Goal: Information Seeking & Learning: Learn about a topic

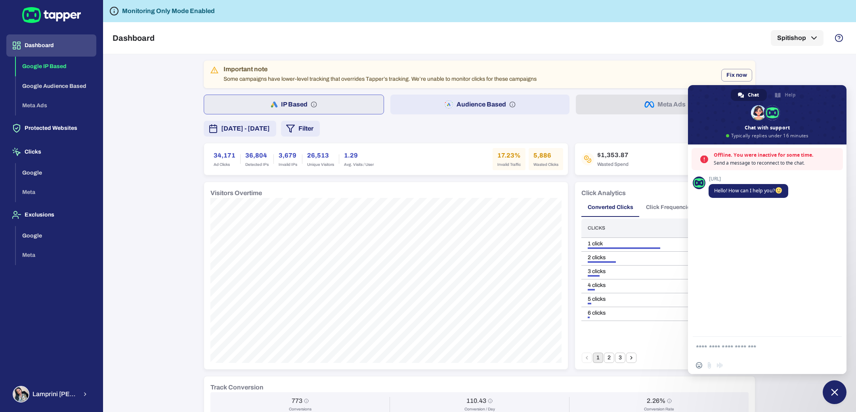
click at [836, 394] on span "Close chat" at bounding box center [834, 392] width 7 height 7
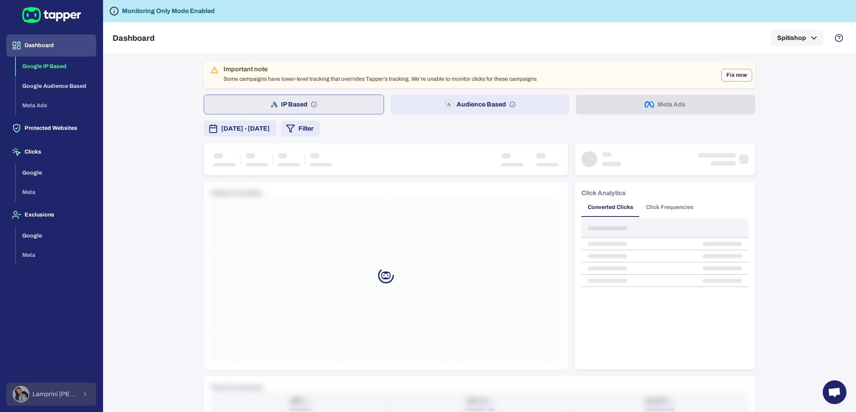
click at [70, 392] on span "Lamprini Reppa" at bounding box center [54, 395] width 45 height 8
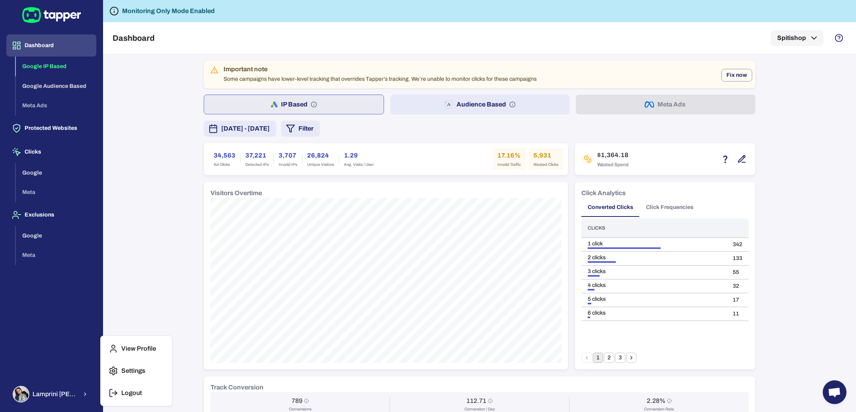
click at [181, 173] on div at bounding box center [428, 206] width 856 height 412
click at [276, 135] on button "August 6, 2025 - August 12, 2025" at bounding box center [240, 129] width 73 height 16
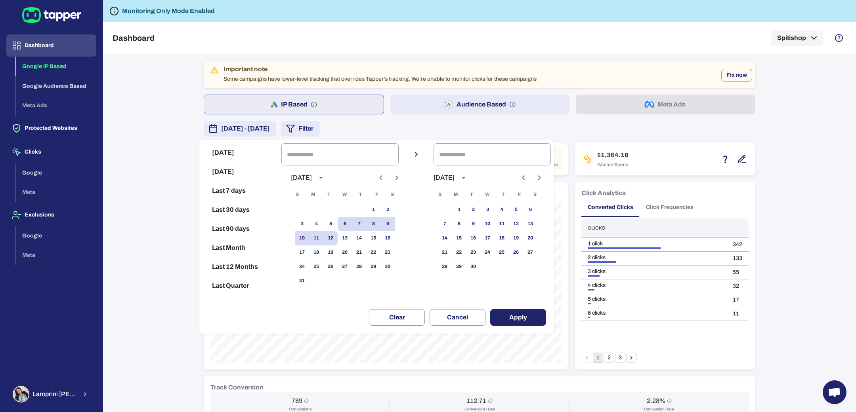
click at [386, 176] on icon "Previous month" at bounding box center [381, 178] width 10 height 10
click at [108, 180] on div at bounding box center [428, 206] width 856 height 412
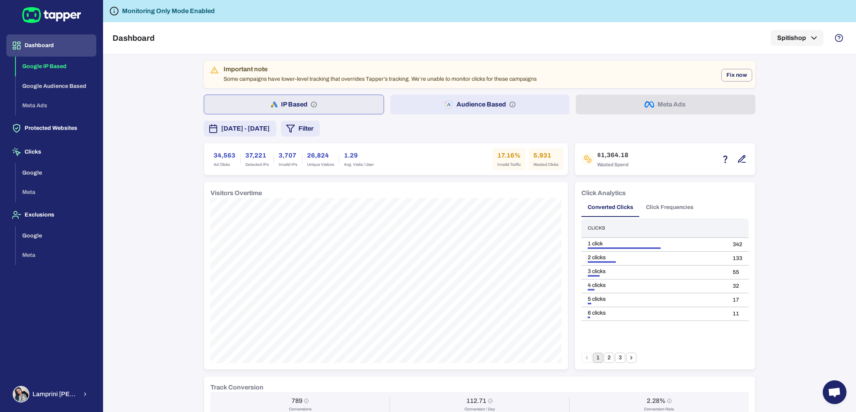
click at [128, 180] on div "Today Yesterday Last 7 days Last 30 days Last 90 days Last Month Last 12 Months…" at bounding box center [428, 206] width 856 height 412
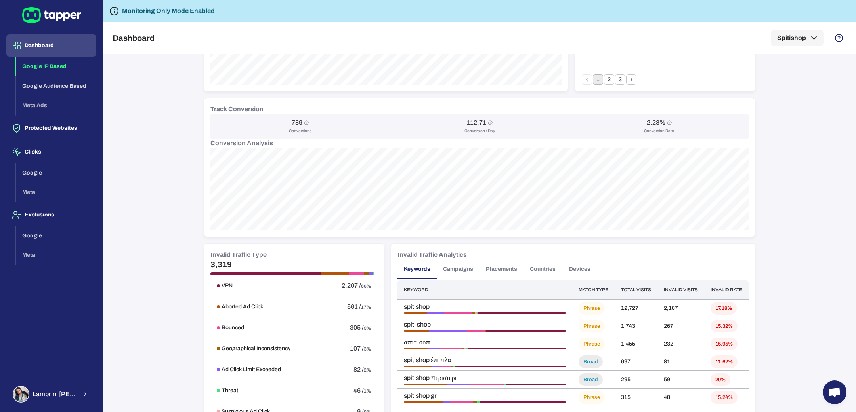
scroll to position [283, 0]
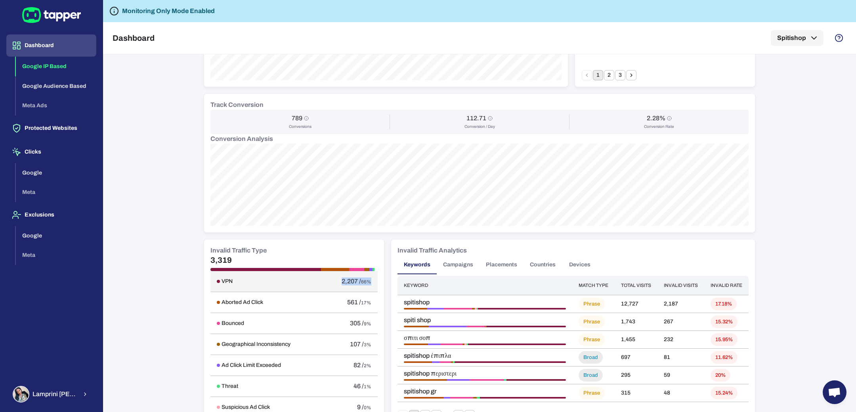
drag, startPoint x: 323, startPoint y: 283, endPoint x: 357, endPoint y: 283, distance: 34.1
click at [357, 283] on div "2,207 / 66%" at bounding box center [350, 282] width 42 height 8
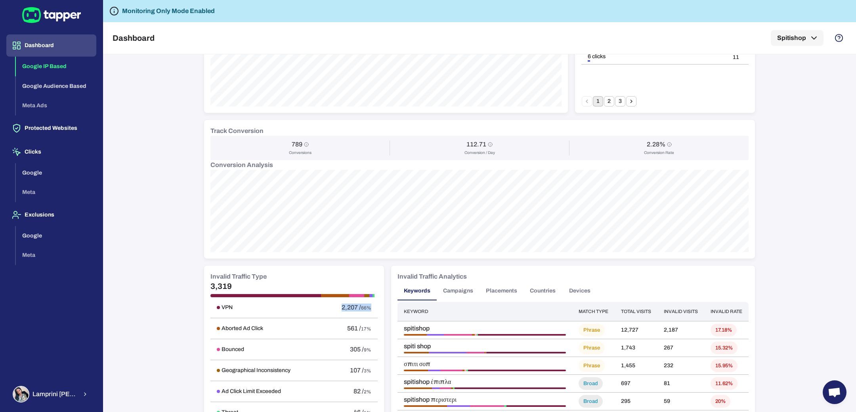
scroll to position [0, 0]
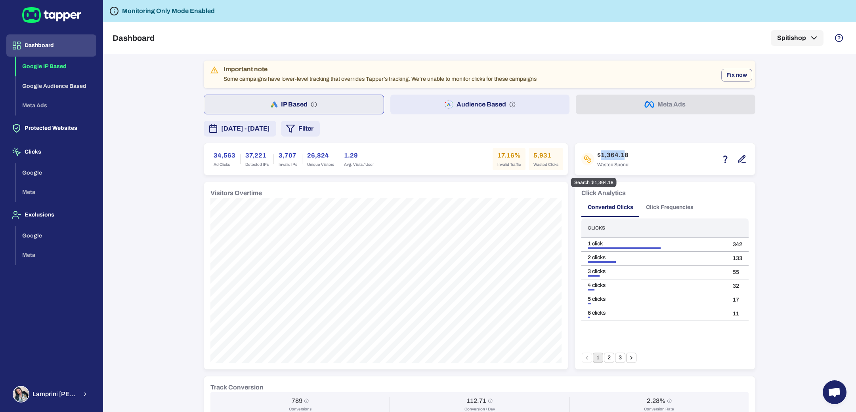
drag, startPoint x: 596, startPoint y: 155, endPoint x: 617, endPoint y: 155, distance: 21.0
click at [617, 155] on h6 "$1,364.18" at bounding box center [612, 156] width 31 height 10
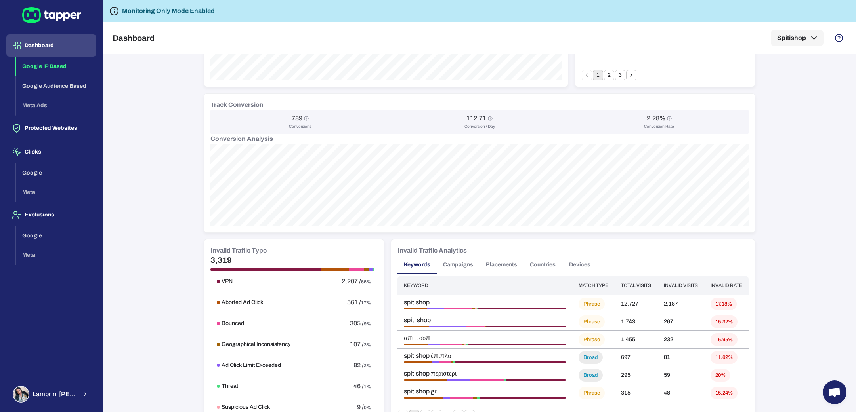
scroll to position [289, 0]
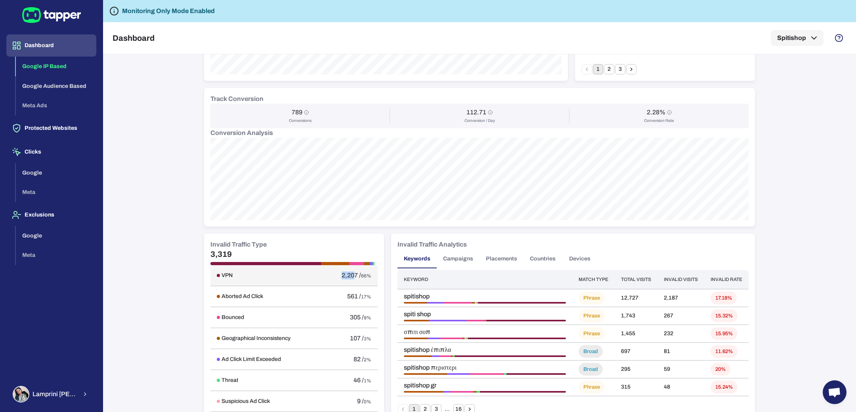
drag, startPoint x: 328, startPoint y: 274, endPoint x: 340, endPoint y: 274, distance: 11.9
click at [342, 274] on span "2,207 /" at bounding box center [351, 275] width 19 height 7
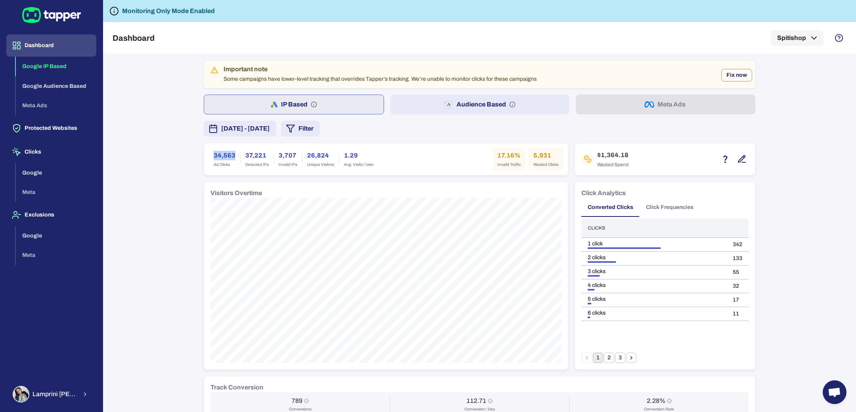
drag, startPoint x: 208, startPoint y: 155, endPoint x: 231, endPoint y: 155, distance: 22.6
click at [231, 155] on div "34,563 Ad Clicks" at bounding box center [224, 159] width 31 height 22
drag, startPoint x: 273, startPoint y: 153, endPoint x: 290, endPoint y: 157, distance: 17.9
click at [290, 157] on h6 "3,707" at bounding box center [288, 156] width 19 height 10
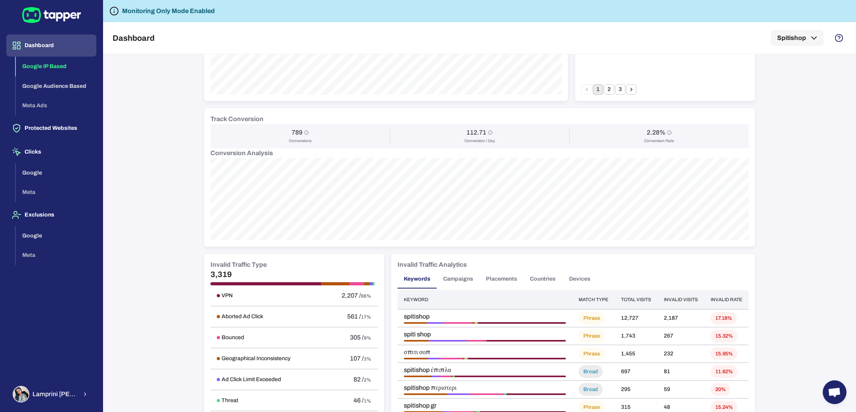
scroll to position [276, 0]
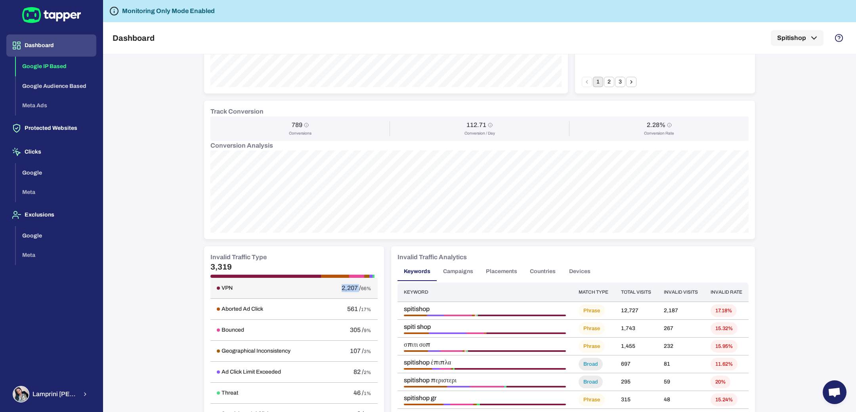
drag, startPoint x: 321, startPoint y: 289, endPoint x: 345, endPoint y: 288, distance: 23.4
click at [345, 288] on div "2,207 / 66%" at bounding box center [350, 288] width 42 height 8
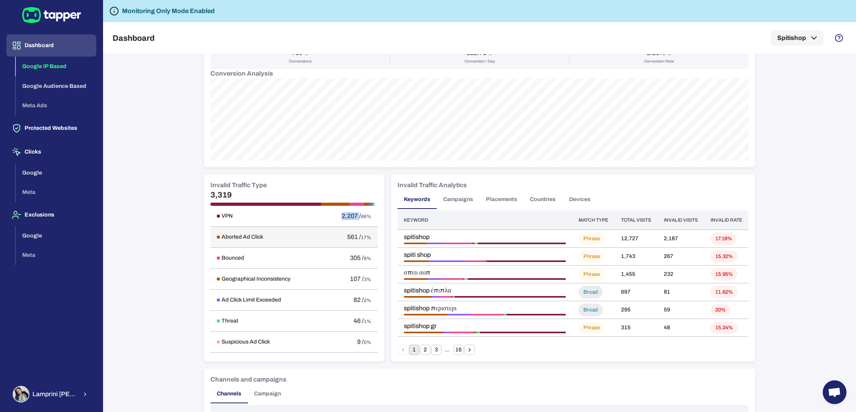
scroll to position [347, 0]
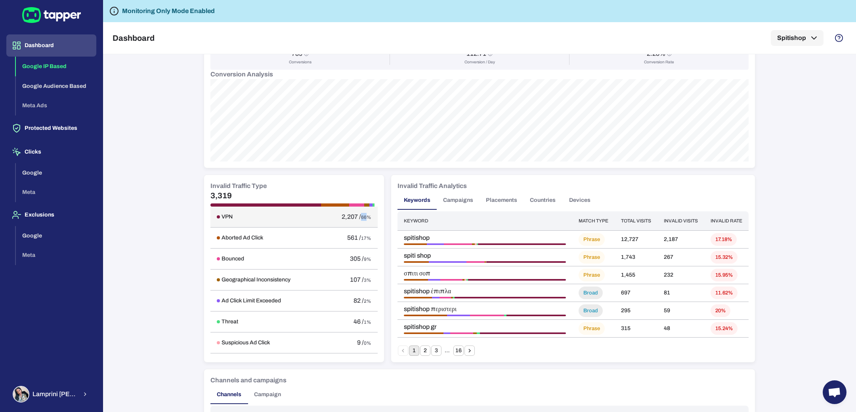
drag, startPoint x: 348, startPoint y: 216, endPoint x: 353, endPoint y: 217, distance: 5.2
click at [361, 217] on span "66%" at bounding box center [366, 218] width 10 height 6
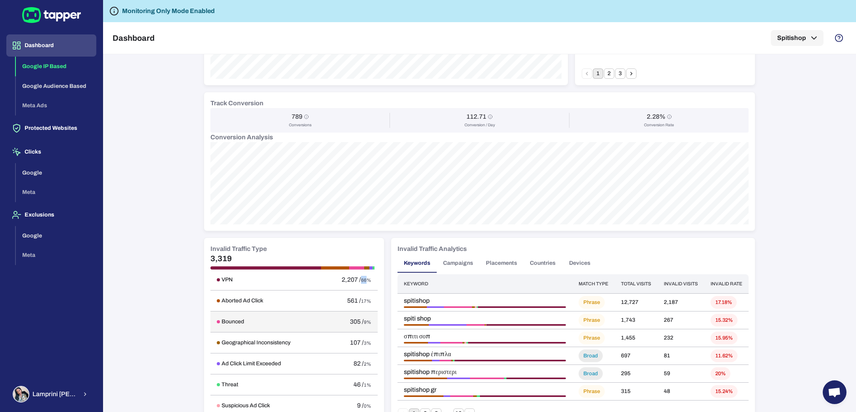
scroll to position [276, 0]
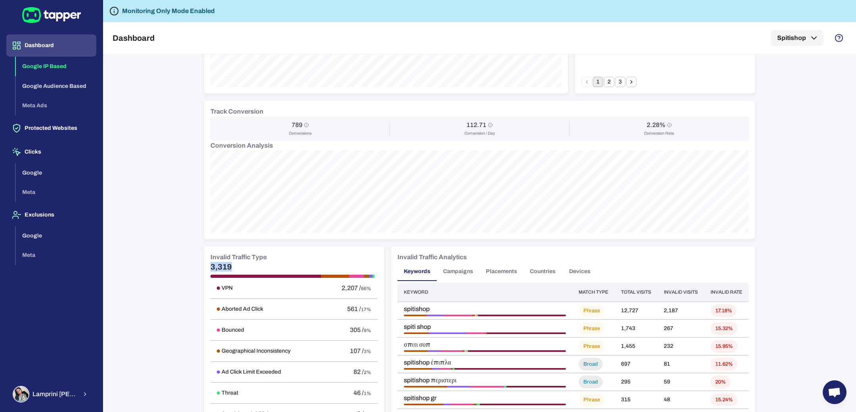
drag, startPoint x: 229, startPoint y: 269, endPoint x: 204, endPoint y: 269, distance: 25.0
click at [204, 269] on div "Invalid Traffic Type 3,319 VPN 2,207 / 66% Aborted Ad Click 561 / 17% Bounced 3…" at bounding box center [294, 339] width 180 height 187
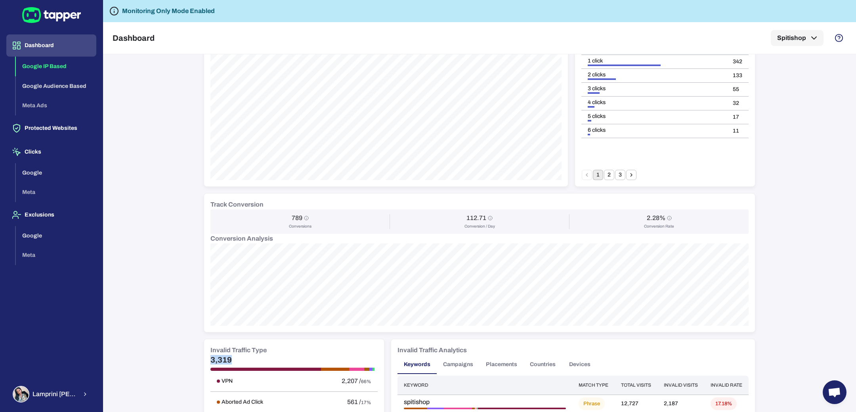
scroll to position [0, 0]
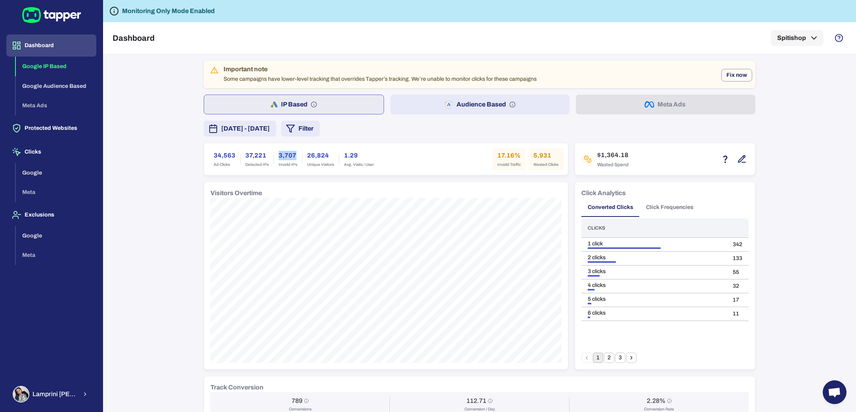
drag, startPoint x: 273, startPoint y: 156, endPoint x: 290, endPoint y: 158, distance: 17.5
click at [290, 158] on h6 "3,707" at bounding box center [288, 156] width 19 height 10
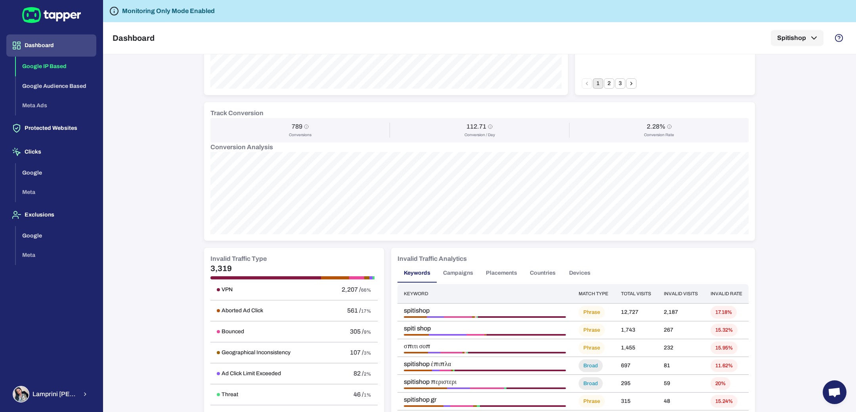
scroll to position [281, 0]
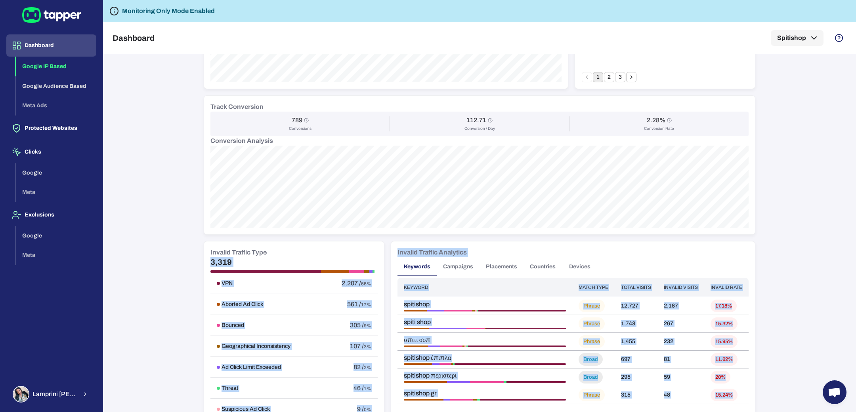
drag, startPoint x: 236, startPoint y: 262, endPoint x: 205, endPoint y: 262, distance: 30.5
click at [204, 262] on div "Invalid Traffic Type 3,319 VPN 2,207 / 66% Aborted Ad Click 561 / 17% Bounced 3…" at bounding box center [294, 335] width 180 height 187
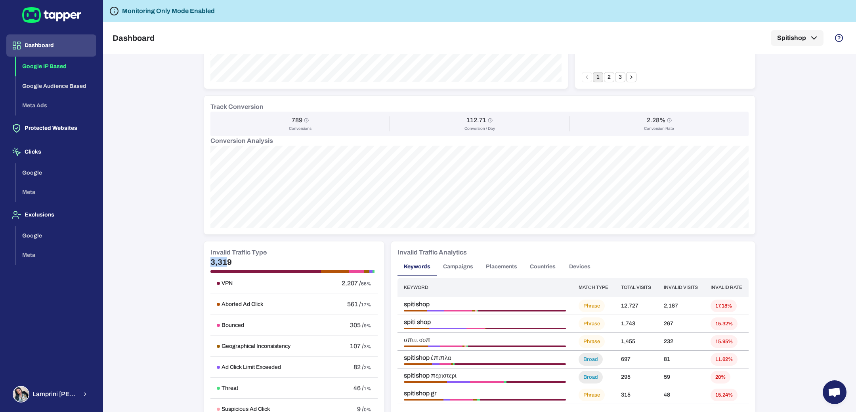
drag, startPoint x: 208, startPoint y: 261, endPoint x: 225, endPoint y: 260, distance: 17.5
click at [224, 260] on div "Invalid Traffic Type 3,319 VPN 2,207 / 66% Aborted Ad Click 561 / 17% Bounced 3…" at bounding box center [294, 335] width 180 height 187
drag, startPoint x: 235, startPoint y: 260, endPoint x: 206, endPoint y: 260, distance: 28.9
click at [210, 260] on h5 "3,319" at bounding box center [293, 263] width 167 height 10
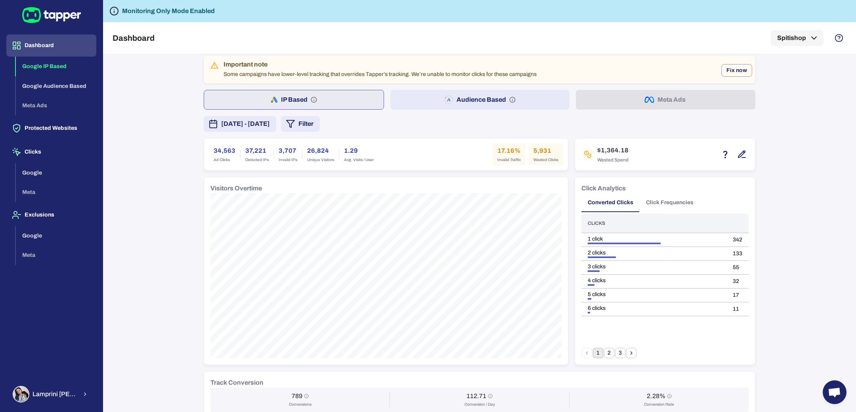
scroll to position [0, 0]
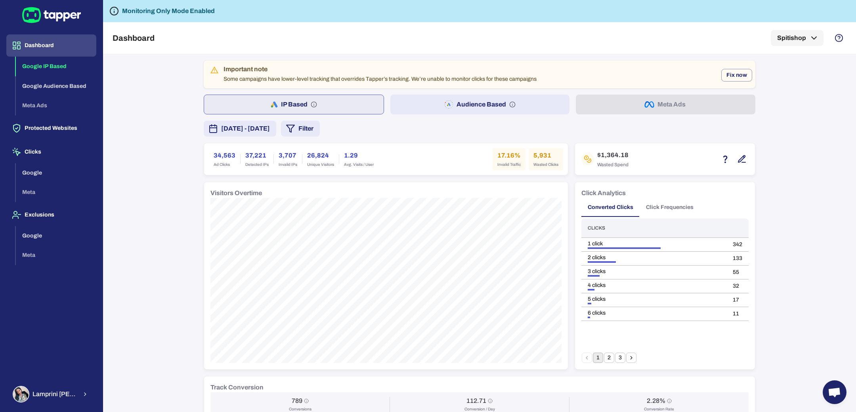
click at [422, 105] on button "Audience Based" at bounding box center [479, 105] width 179 height 20
drag, startPoint x: 277, startPoint y: 157, endPoint x: 297, endPoint y: 157, distance: 20.6
click at [297, 157] on h6 "7,977" at bounding box center [298, 156] width 32 height 10
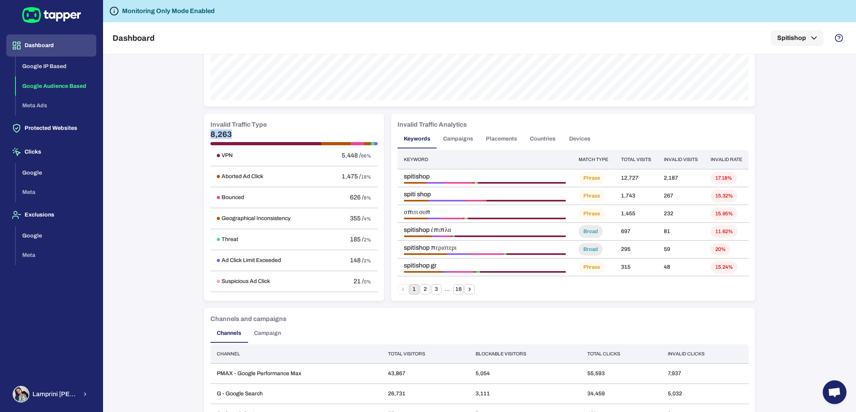
drag, startPoint x: 204, startPoint y: 134, endPoint x: 235, endPoint y: 129, distance: 31.4
click at [235, 129] on div "Invalid Traffic Type 8,263 VPN 5,448 / 66% Aborted Ad Click 1,475 / 18% Bounced…" at bounding box center [294, 207] width 180 height 187
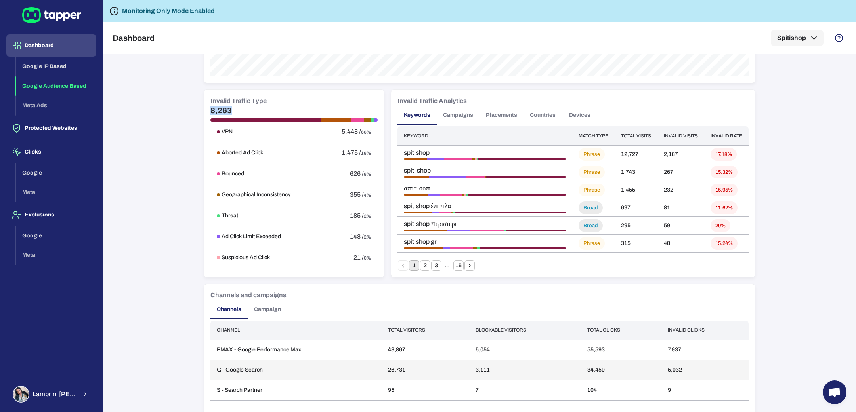
scroll to position [498, 0]
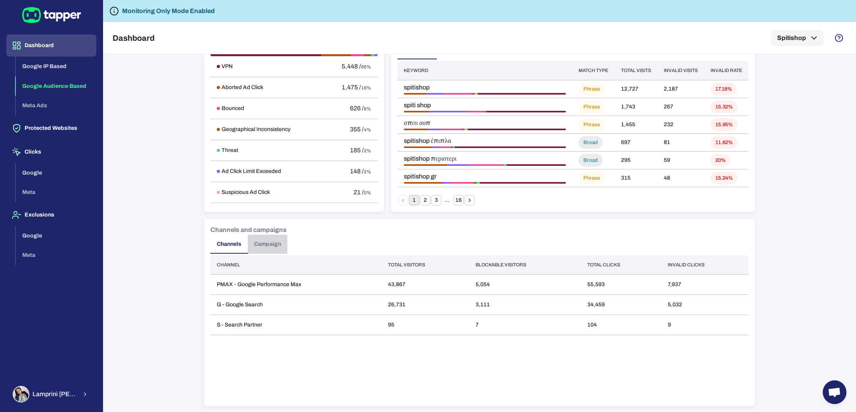
click at [256, 242] on button "Campaign" at bounding box center [268, 244] width 40 height 19
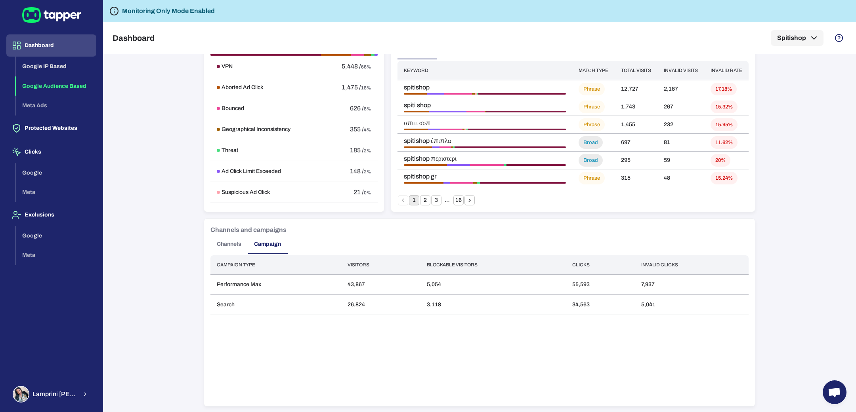
scroll to position [0, 0]
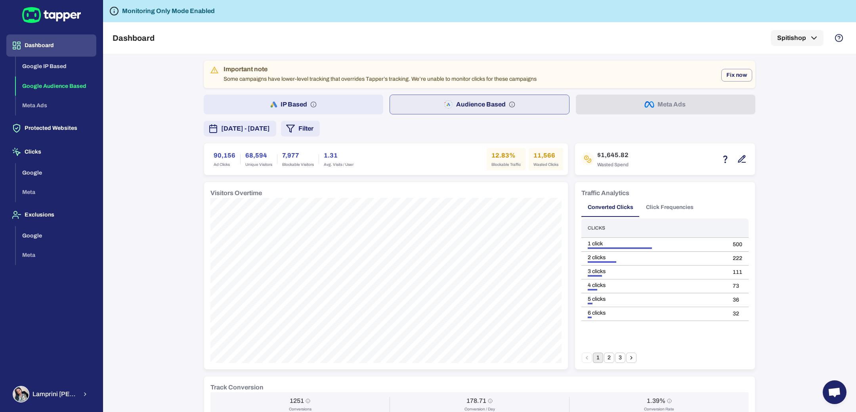
click at [255, 126] on span "August 6, 2025 - August 12, 2025" at bounding box center [245, 129] width 49 height 10
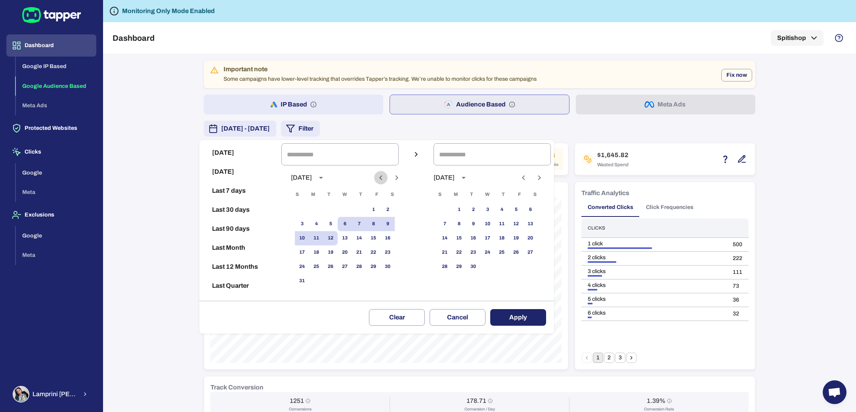
click at [386, 180] on icon "Previous month" at bounding box center [381, 178] width 10 height 10
click at [338, 254] on button "22" at bounding box center [330, 253] width 14 height 14
type input "**********"
click at [528, 180] on icon "Previous month" at bounding box center [524, 178] width 10 height 10
click at [476, 237] on button "12" at bounding box center [473, 238] width 14 height 14
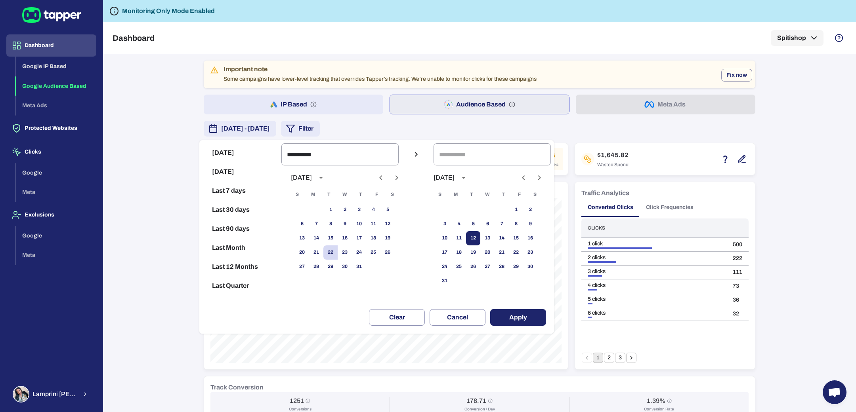
type input "**********"
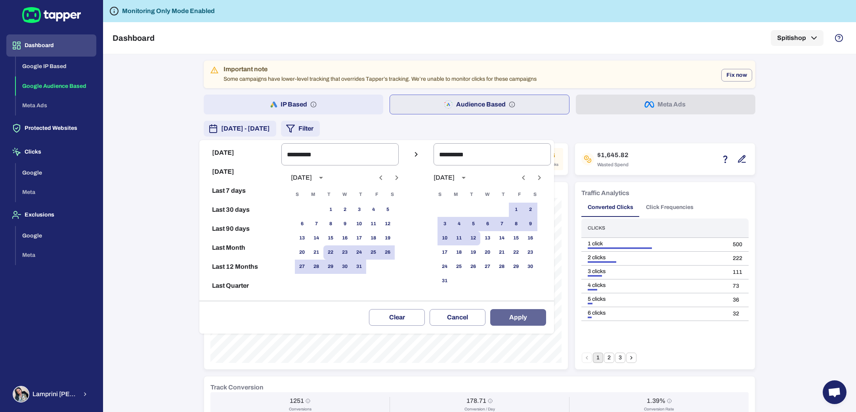
click at [525, 314] on button "Apply" at bounding box center [518, 317] width 56 height 17
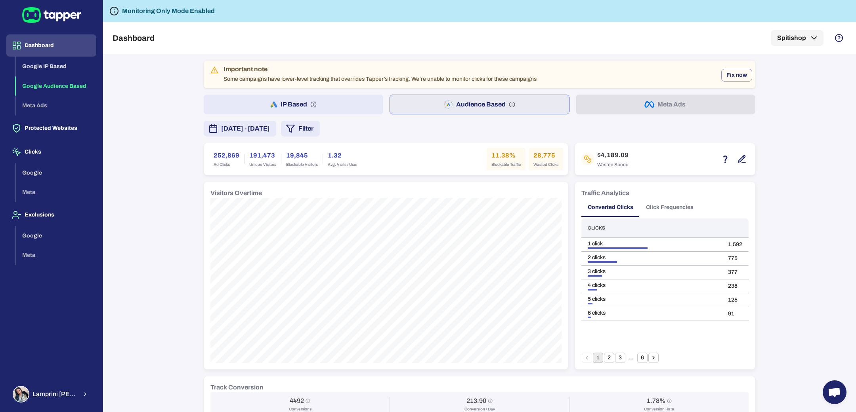
click at [248, 128] on span "July 22, 2025 - August 12, 2025" at bounding box center [245, 129] width 49 height 10
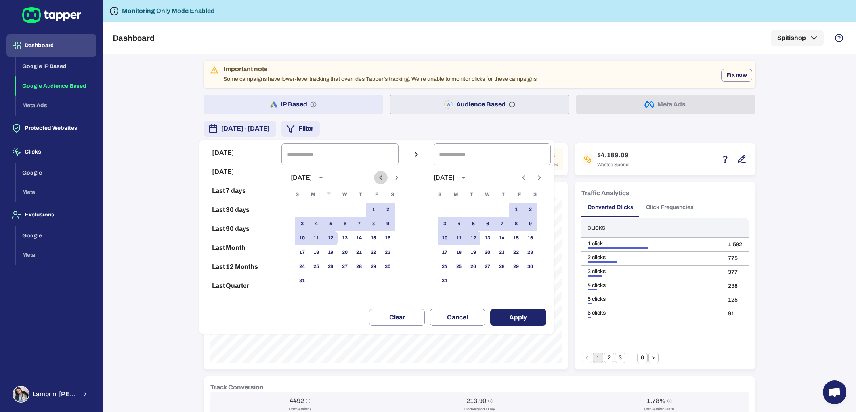
click at [382, 178] on icon "Previous month" at bounding box center [380, 178] width 3 height 5
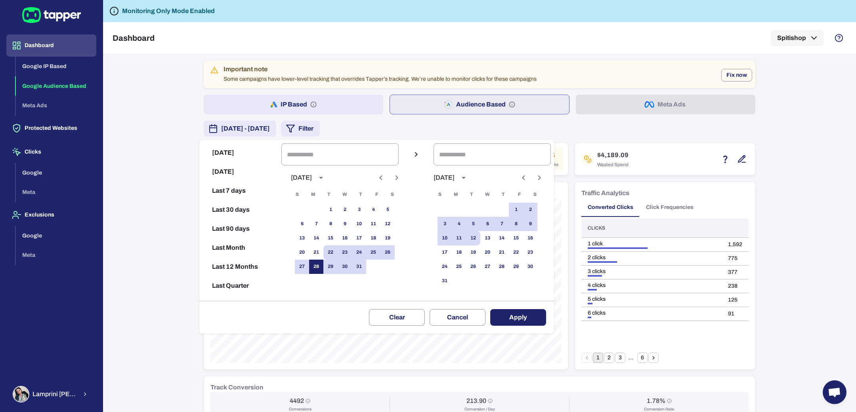
click at [323, 270] on button "28" at bounding box center [316, 267] width 14 height 14
type input "**********"
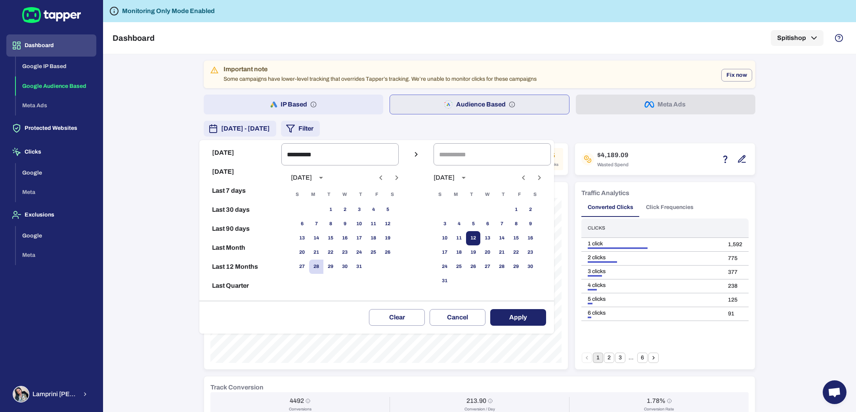
click at [480, 237] on button "12" at bounding box center [473, 238] width 14 height 14
type input "**********"
click at [523, 317] on button "Apply" at bounding box center [518, 317] width 56 height 17
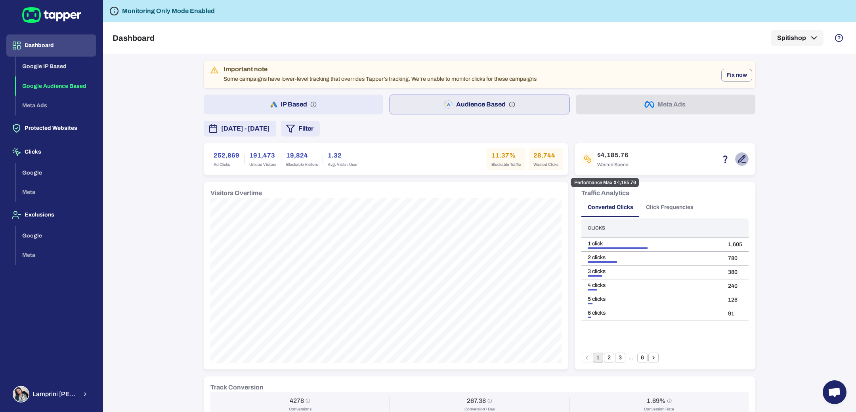
click at [742, 162] on icon "button" at bounding box center [744, 162] width 4 height 0
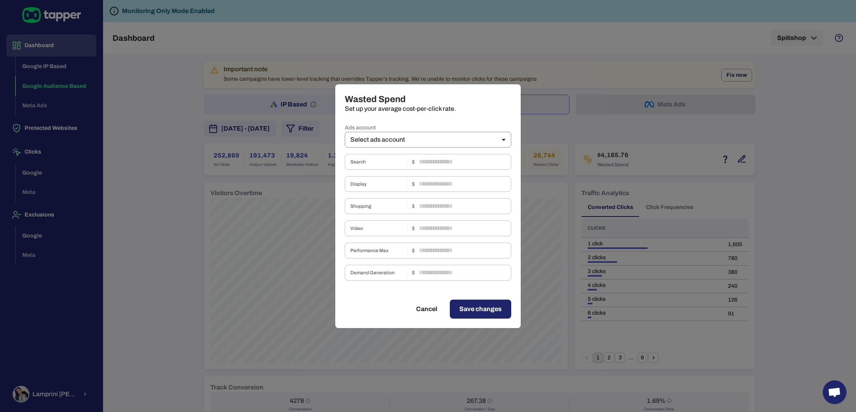
click at [454, 136] on body "Dashboard Google IP Based Google Audience Based Meta Ads Protected Websites Cli…" at bounding box center [428, 206] width 856 height 412
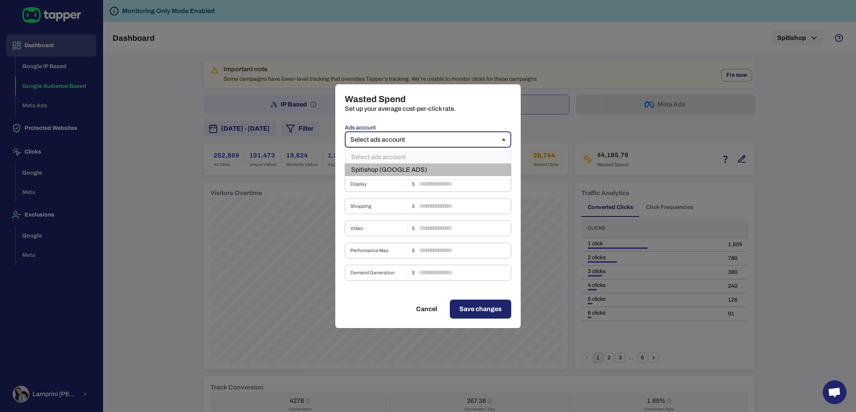
click at [425, 172] on li "Spitishop (GOOGLE ADS)" at bounding box center [428, 170] width 166 height 13
type input "***"
type input "****"
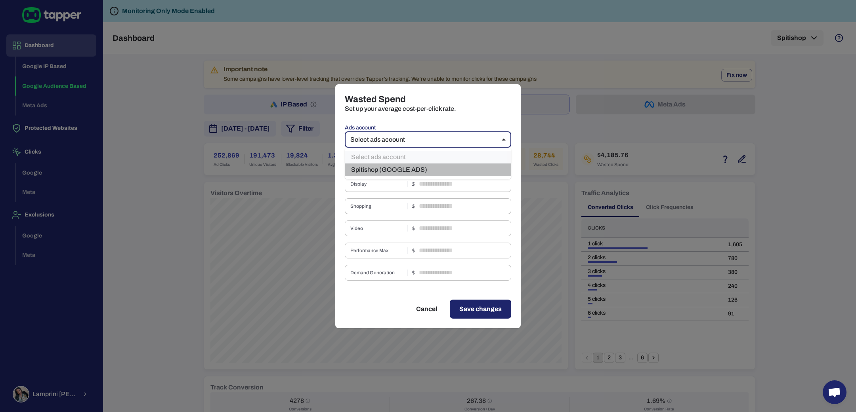
type input "****"
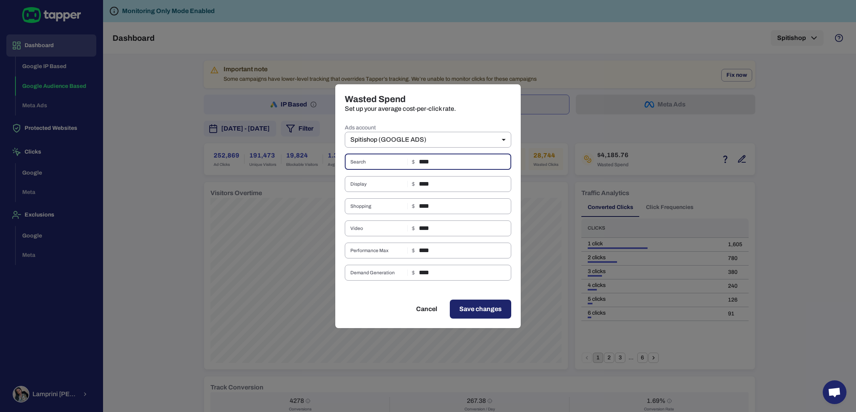
click at [428, 160] on input "****" at bounding box center [465, 162] width 92 height 16
click at [581, 84] on div "Wasted Spend Set up your average cost-per-click rate. Ads account Spitishop (GO…" at bounding box center [428, 206] width 856 height 412
type input "**"
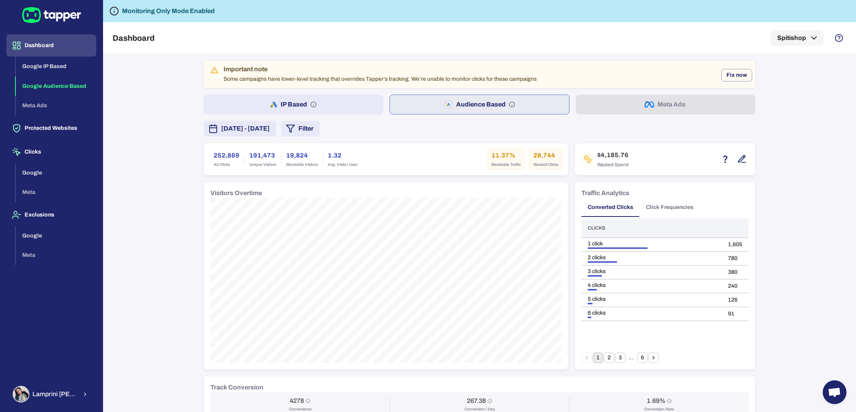
click at [320, 124] on button "Filter" at bounding box center [300, 129] width 39 height 16
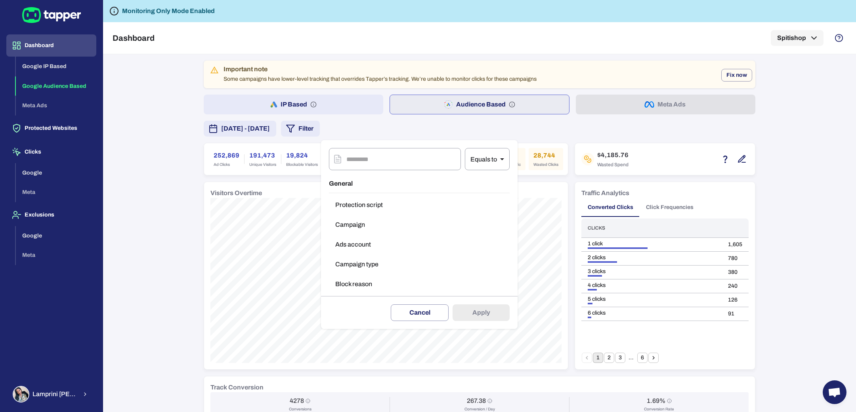
click at [376, 284] on button "Block reason" at bounding box center [419, 285] width 181 height 16
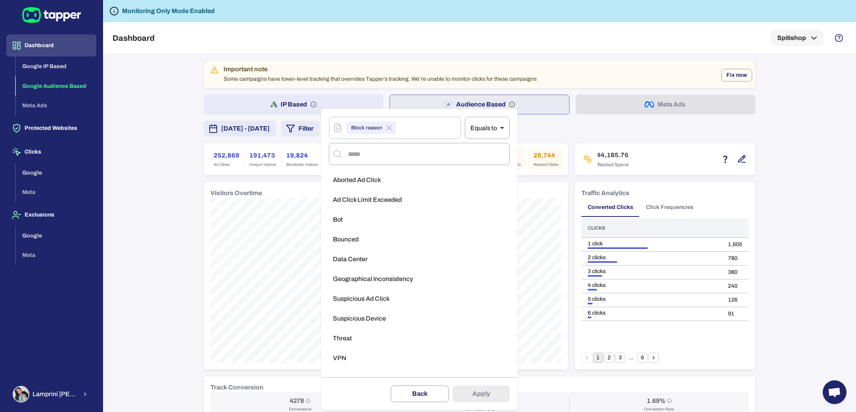
click at [158, 264] on div at bounding box center [428, 206] width 856 height 412
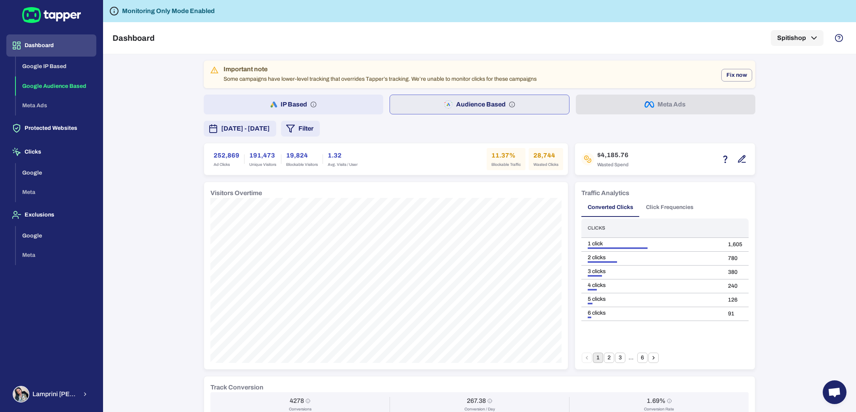
scroll to position [498, 0]
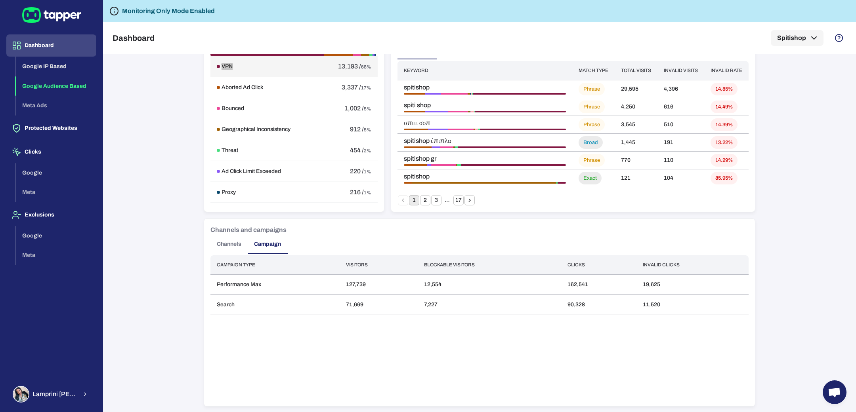
copy h6 "VPN"
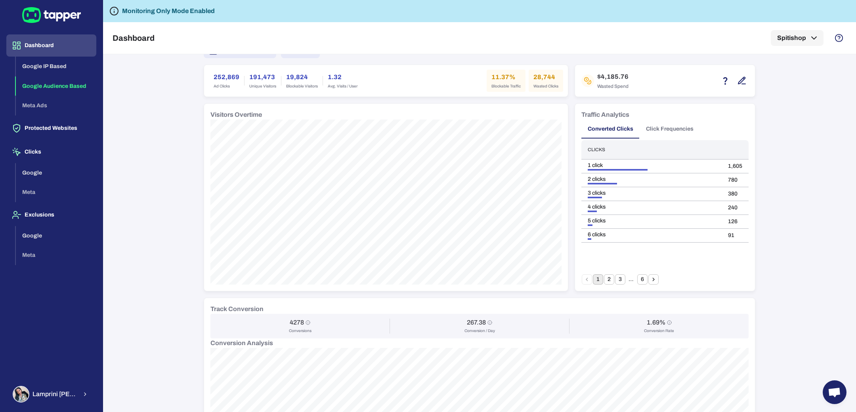
scroll to position [94, 0]
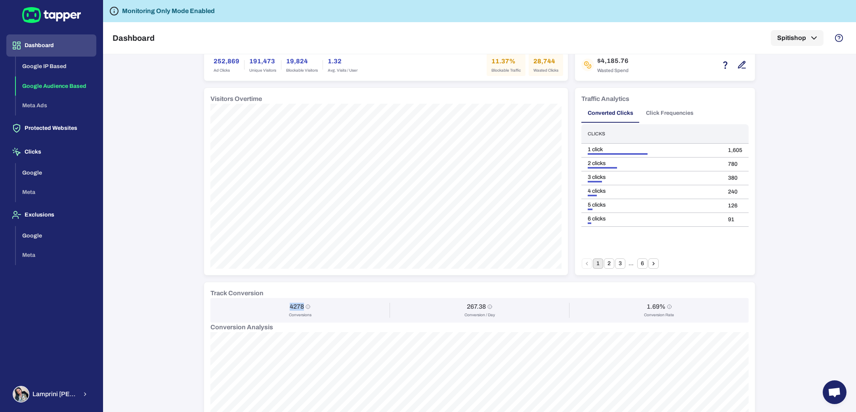
drag, startPoint x: 284, startPoint y: 302, endPoint x: 299, endPoint y: 307, distance: 16.3
click at [299, 307] on div "4278 Conversions" at bounding box center [300, 310] width 170 height 15
copy h6 "4278"
click at [634, 133] on th "Clicks" at bounding box center [651, 133] width 140 height 19
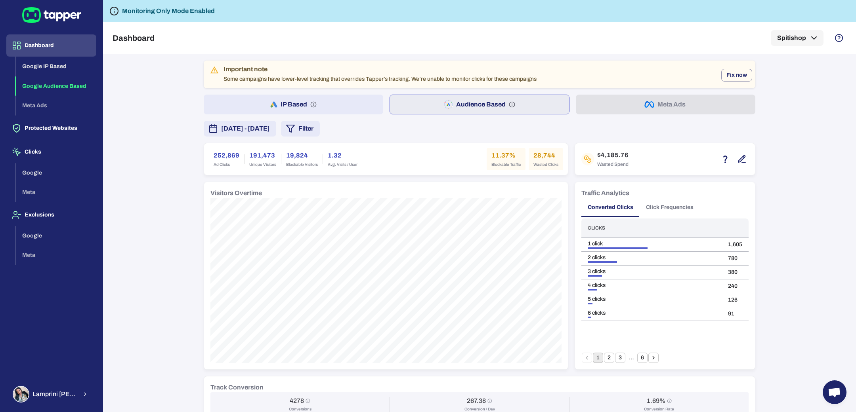
click at [328, 103] on button "IP Based" at bounding box center [293, 105] width 179 height 20
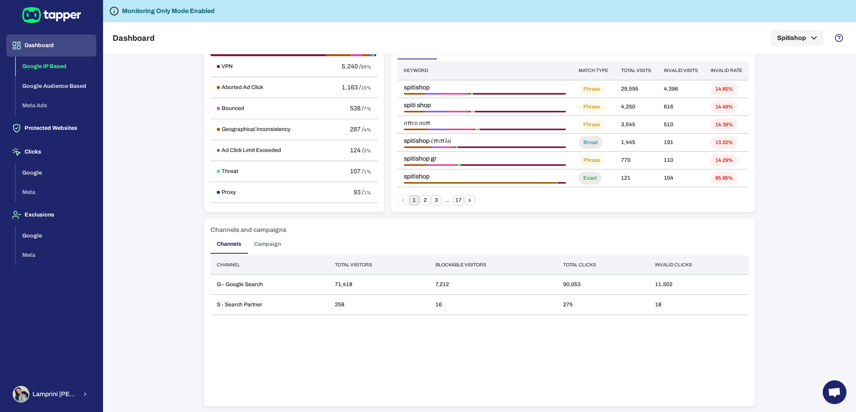
click at [257, 246] on button "Campaign" at bounding box center [268, 244] width 40 height 19
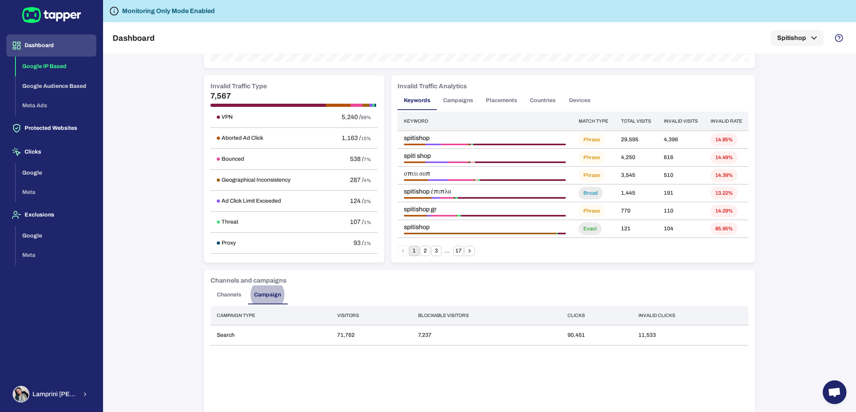
scroll to position [0, 0]
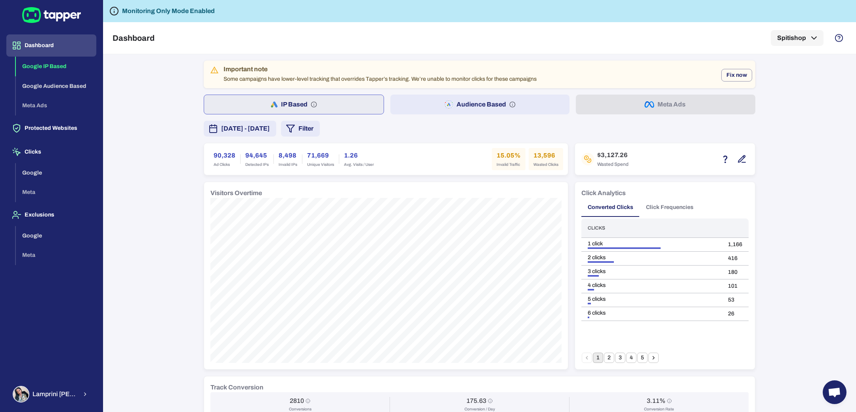
click at [320, 125] on button "Filter" at bounding box center [300, 129] width 39 height 16
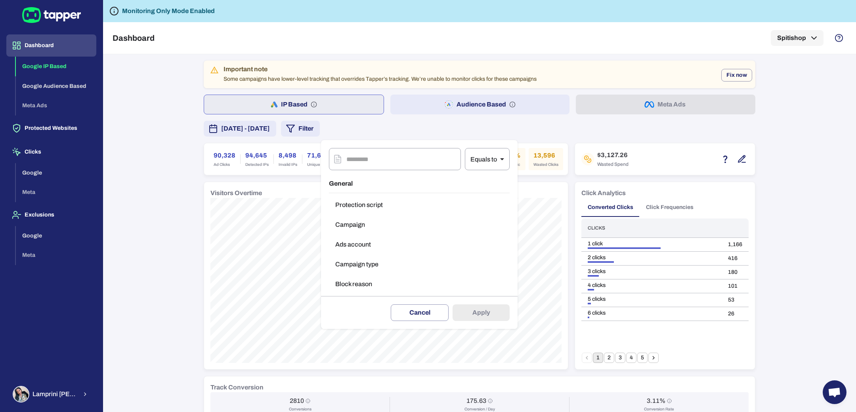
click at [373, 259] on button "Campaign type" at bounding box center [419, 265] width 181 height 16
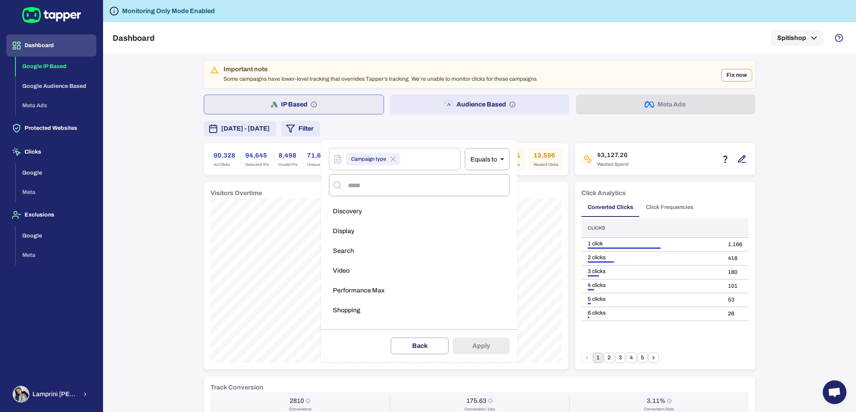
drag, startPoint x: 370, startPoint y: 250, endPoint x: 375, endPoint y: 252, distance: 5.4
click at [370, 250] on li "Search" at bounding box center [419, 251] width 181 height 16
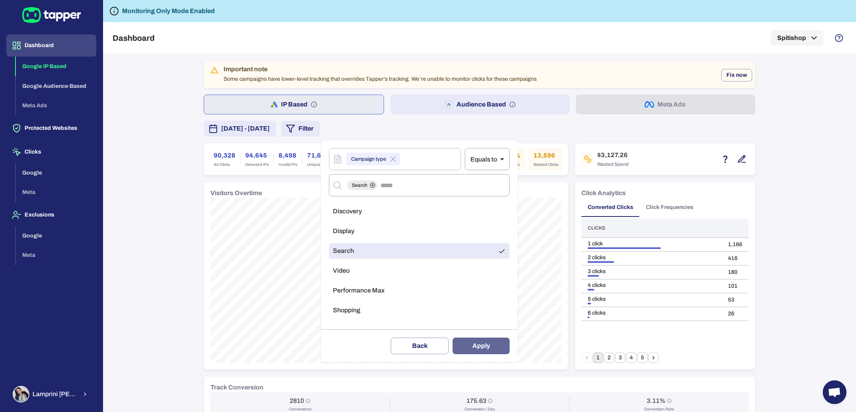
click at [494, 352] on button "Apply" at bounding box center [480, 346] width 57 height 17
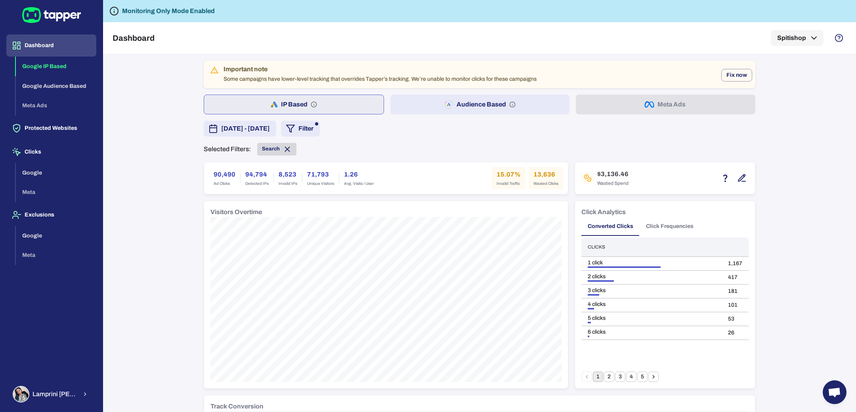
click at [284, 147] on icon at bounding box center [287, 149] width 9 height 9
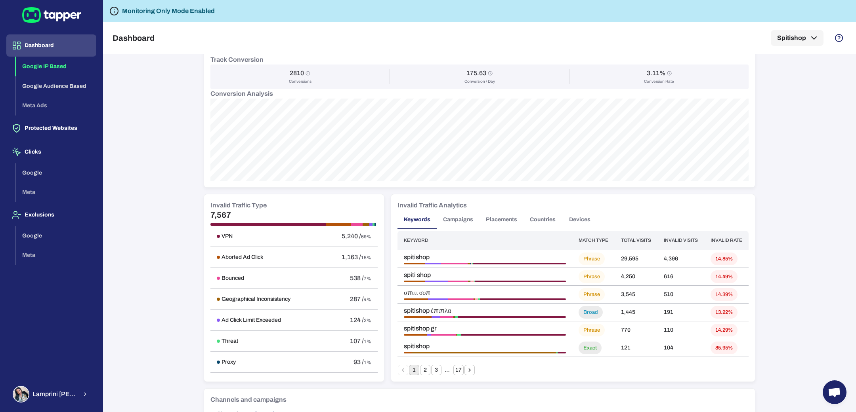
scroll to position [498, 0]
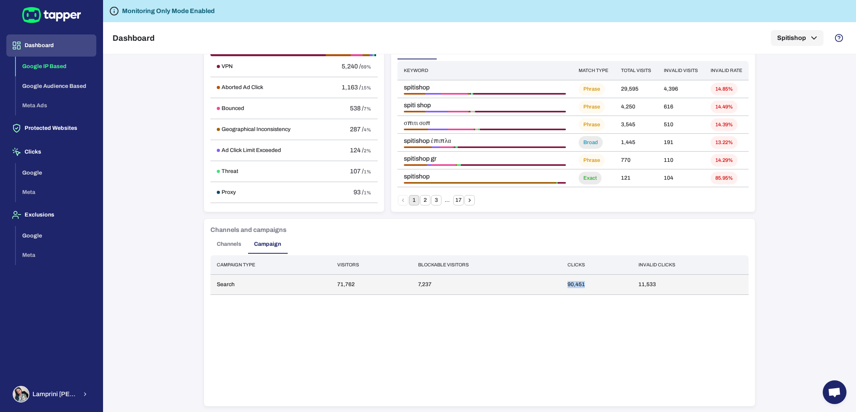
drag, startPoint x: 580, startPoint y: 284, endPoint x: 589, endPoint y: 286, distance: 9.2
click at [589, 286] on td "90,451" at bounding box center [596, 285] width 71 height 20
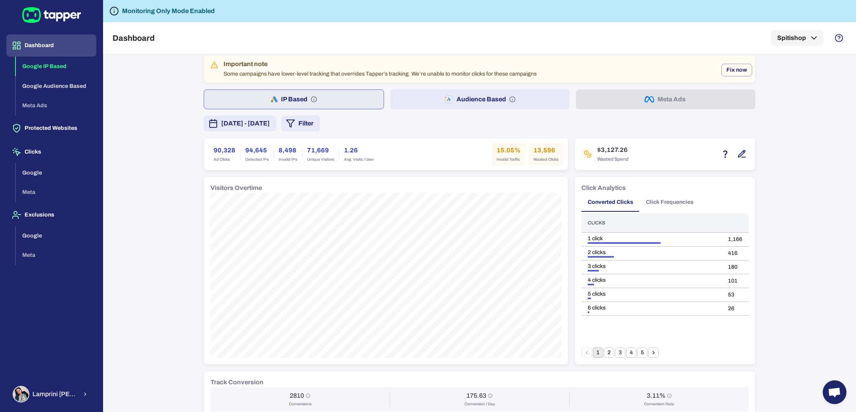
scroll to position [2, 0]
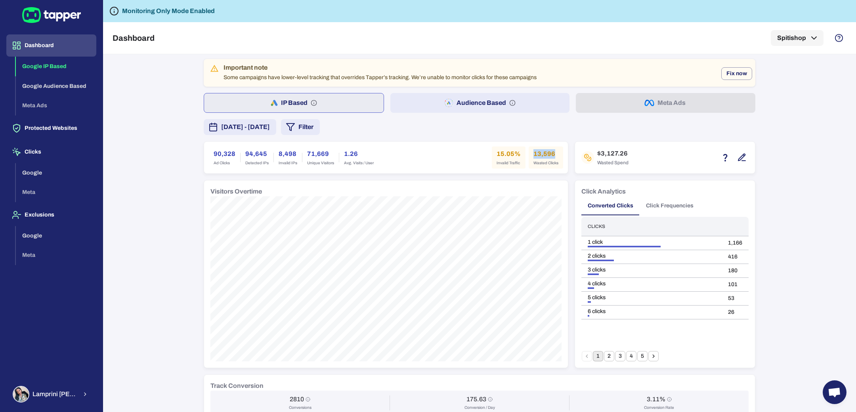
drag, startPoint x: 532, startPoint y: 150, endPoint x: 553, endPoint y: 152, distance: 21.1
click at [553, 152] on h6 "13,596" at bounding box center [545, 154] width 25 height 10
drag, startPoint x: 596, startPoint y: 152, endPoint x: 611, endPoint y: 153, distance: 15.1
click at [611, 153] on h6 "$3,127.26" at bounding box center [612, 154] width 31 height 10
copy h6 "3,127"
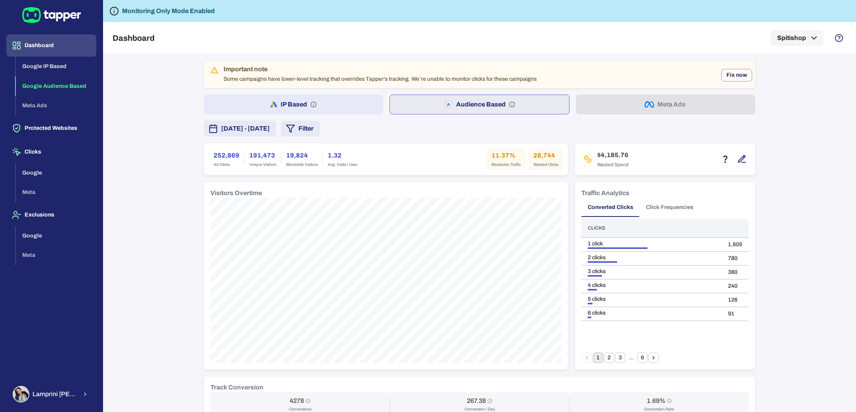
click at [320, 135] on button "Filter" at bounding box center [300, 129] width 39 height 16
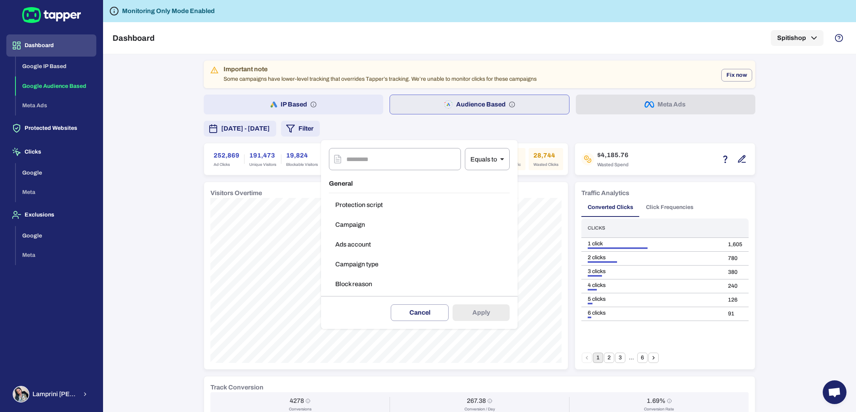
click at [368, 281] on button "Block reason" at bounding box center [419, 285] width 181 height 16
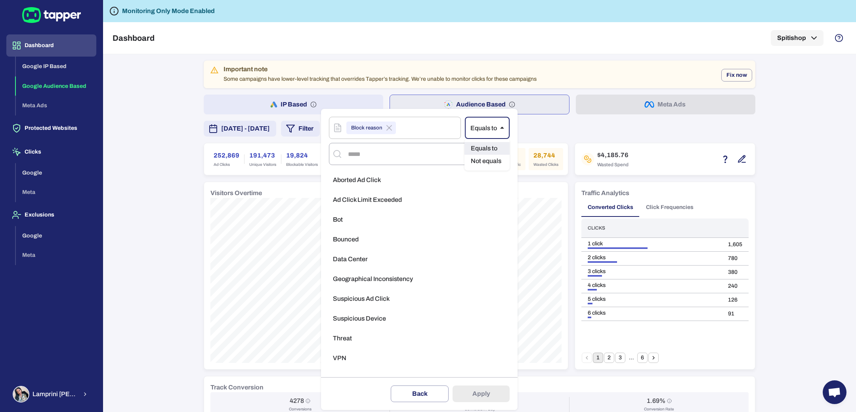
click at [477, 122] on body "Dashboard Google IP Based Google Audience Based Meta Ads Protected Websites Cli…" at bounding box center [428, 206] width 856 height 412
click at [483, 162] on li "Not equals" at bounding box center [486, 161] width 45 height 13
click at [352, 363] on li "VPN" at bounding box center [419, 359] width 181 height 16
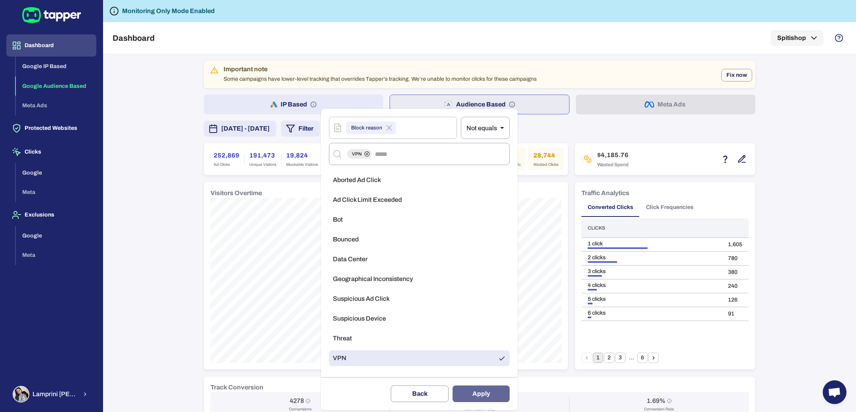
click at [471, 388] on button "Apply" at bounding box center [480, 394] width 57 height 17
type input "**"
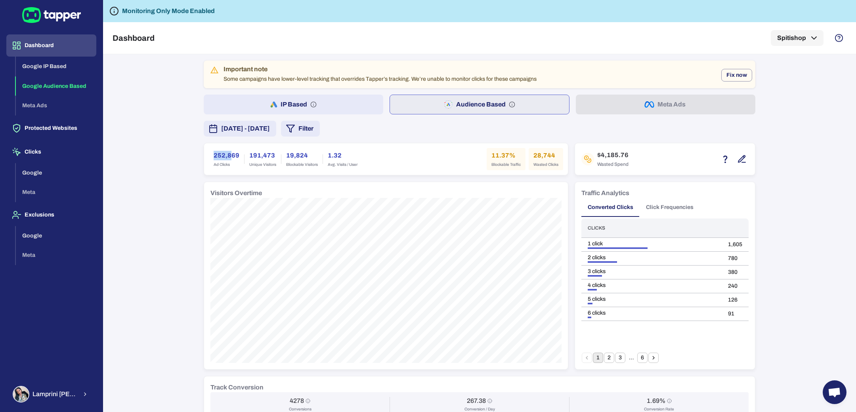
drag, startPoint x: 208, startPoint y: 152, endPoint x: 225, endPoint y: 155, distance: 17.3
click at [225, 155] on div "252,869 Ad Clicks" at bounding box center [226, 159] width 35 height 22
copy h6 "252,8"
drag, startPoint x: 529, startPoint y: 155, endPoint x: 541, endPoint y: 157, distance: 12.0
click at [541, 157] on h6 "28,744" at bounding box center [545, 156] width 25 height 10
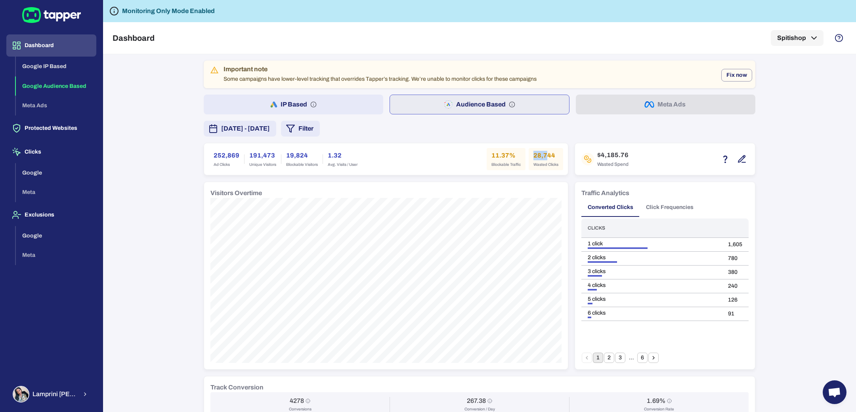
copy h6 "28,7"
drag, startPoint x: 205, startPoint y: 155, endPoint x: 233, endPoint y: 157, distance: 27.4
click at [233, 157] on div "252,869 Ad Clicks" at bounding box center [226, 159] width 35 height 22
copy h6 "252,869"
drag, startPoint x: 528, startPoint y: 154, endPoint x: 556, endPoint y: 155, distance: 28.1
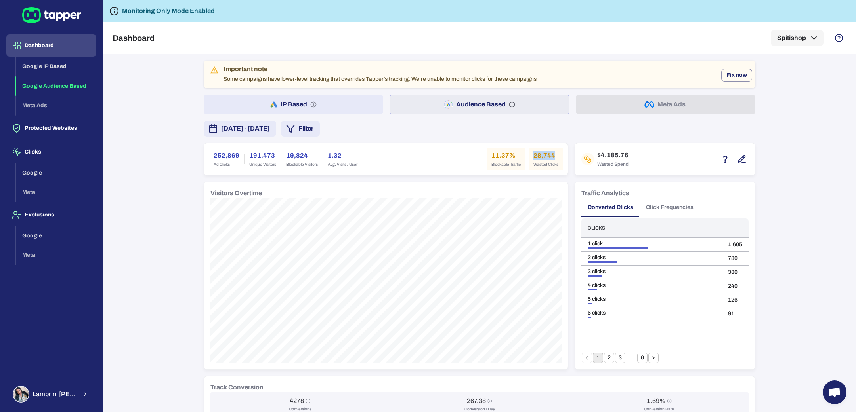
click at [556, 155] on div "28,744 Wasted Clicks" at bounding box center [546, 159] width 34 height 22
copy h6 "28,744"
drag, startPoint x: 203, startPoint y: 155, endPoint x: 233, endPoint y: 156, distance: 30.1
click at [233, 156] on div "252,869 Ad Clicks 191,473 Unique Visitors 19,824 Blockable Visitors 1.32 Avg. V…" at bounding box center [386, 159] width 364 height 32
copy h6 "252,869"
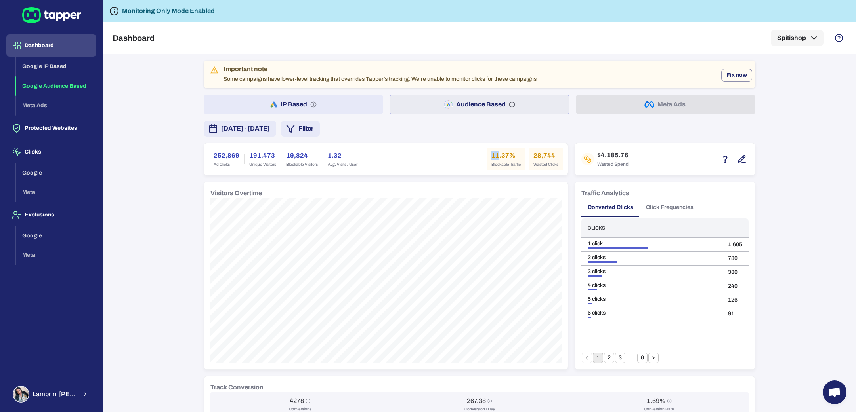
drag, startPoint x: 486, startPoint y: 155, endPoint x: 493, endPoint y: 155, distance: 7.1
click at [493, 155] on div "11.37% Blockable Traffic" at bounding box center [506, 159] width 39 height 22
click at [320, 124] on button "Filter" at bounding box center [300, 129] width 39 height 16
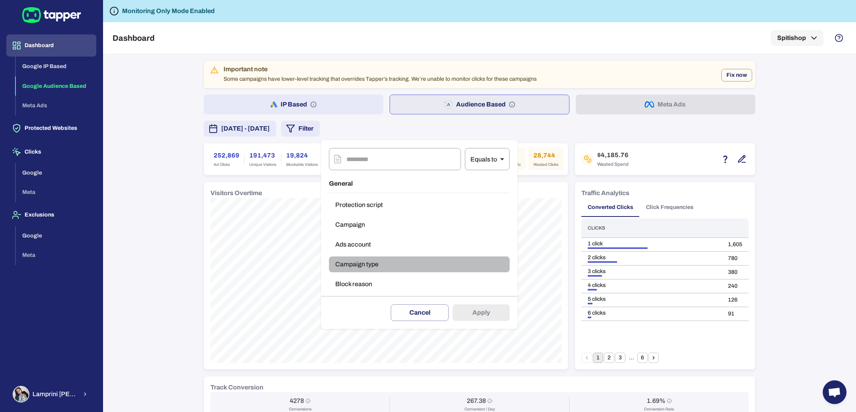
click at [385, 263] on button "Campaign type" at bounding box center [419, 265] width 181 height 16
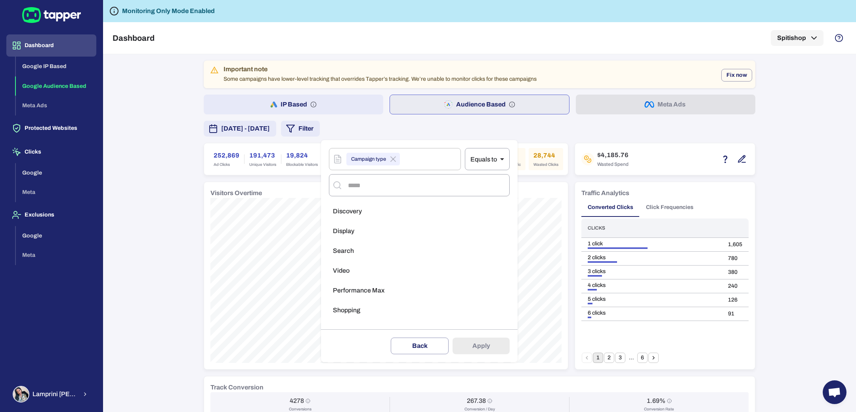
click at [384, 288] on li "Performance Max" at bounding box center [419, 291] width 181 height 16
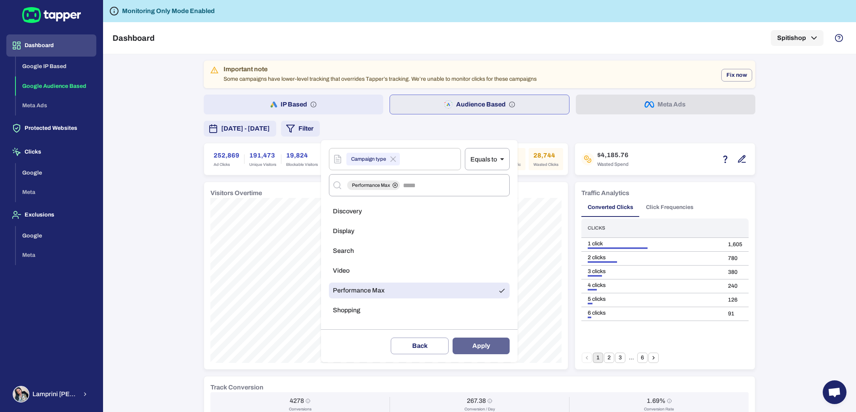
click at [490, 346] on button "Apply" at bounding box center [480, 346] width 57 height 17
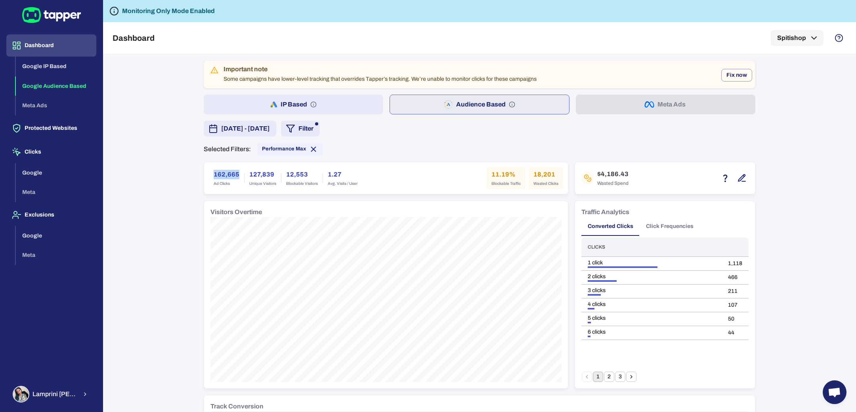
drag, startPoint x: 209, startPoint y: 174, endPoint x: 235, endPoint y: 174, distance: 25.4
click at [235, 174] on div "162,665 Ad Clicks" at bounding box center [226, 178] width 35 height 22
copy h6 "162,665"
drag, startPoint x: 529, startPoint y: 174, endPoint x: 564, endPoint y: 173, distance: 35.3
click at [564, 173] on div "Important note Some campaigns have lower-level tracking that overrides Tapper’s…" at bounding box center [480, 398] width 552 height 675
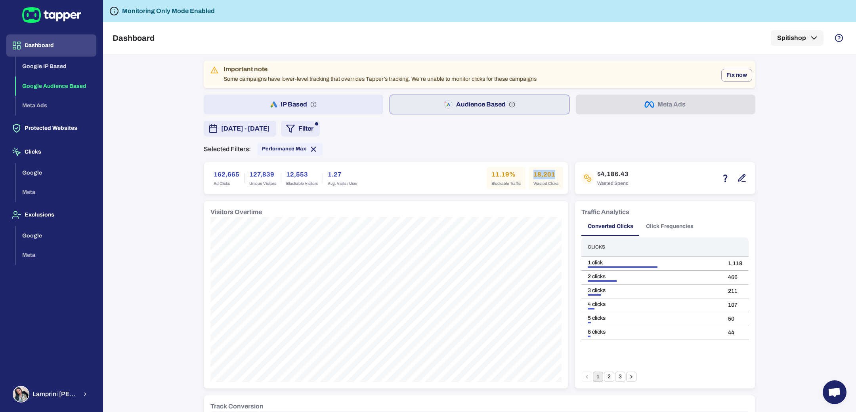
copy h6 "18,201"
drag, startPoint x: 596, startPoint y: 174, endPoint x: 612, endPoint y: 176, distance: 16.8
click at [612, 176] on h6 "$4,186.43" at bounding box center [612, 175] width 31 height 10
copy h6 "4,186"
click at [303, 148] on span "Performance Max" at bounding box center [289, 149] width 65 height 9
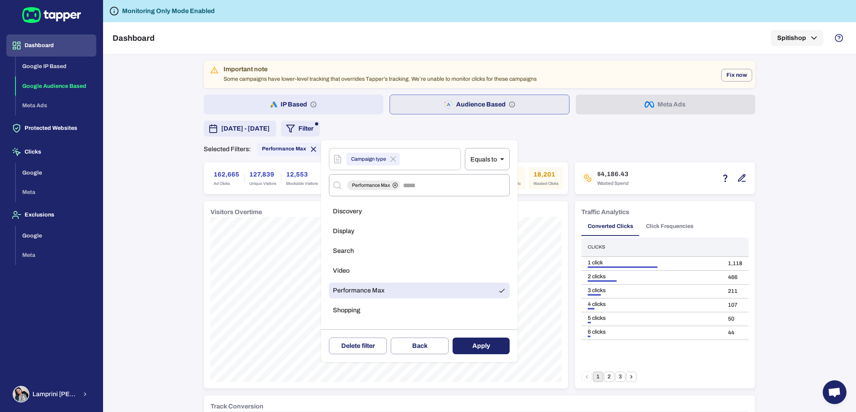
click at [306, 147] on div at bounding box center [428, 206] width 856 height 412
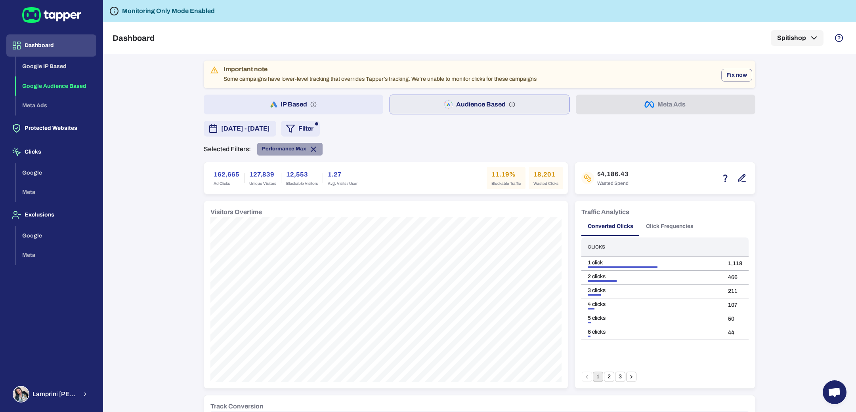
click at [311, 149] on icon at bounding box center [313, 149] width 4 height 4
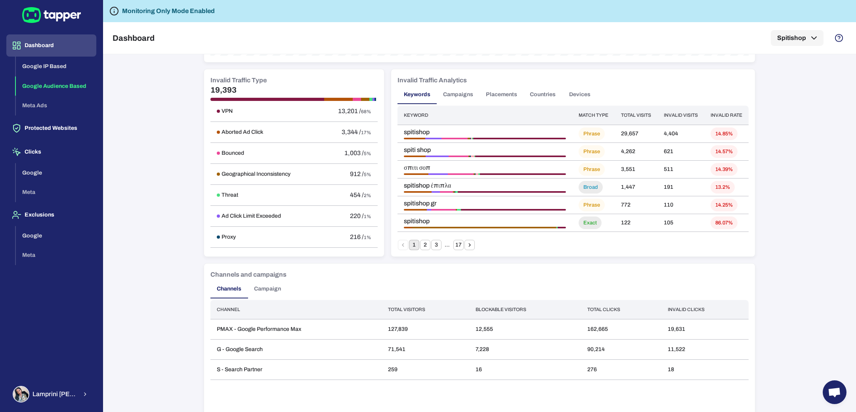
scroll to position [457, 0]
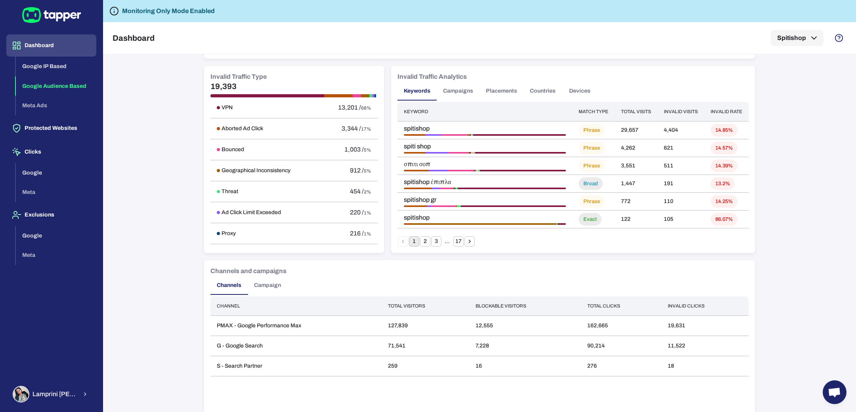
click at [255, 287] on button "Campaign" at bounding box center [268, 285] width 40 height 19
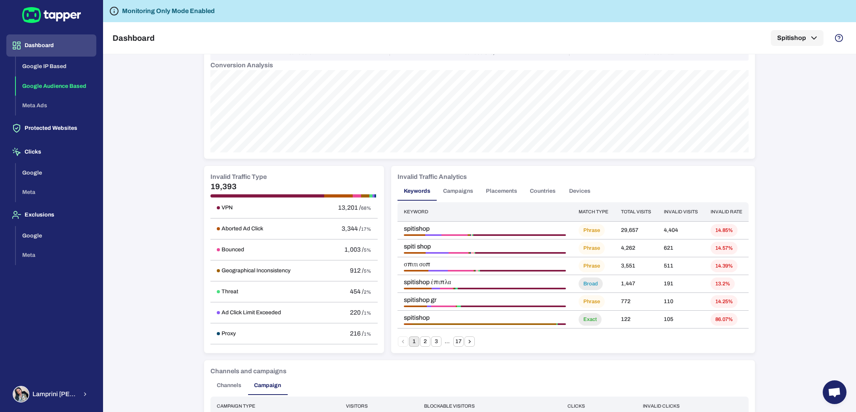
scroll to position [342, 0]
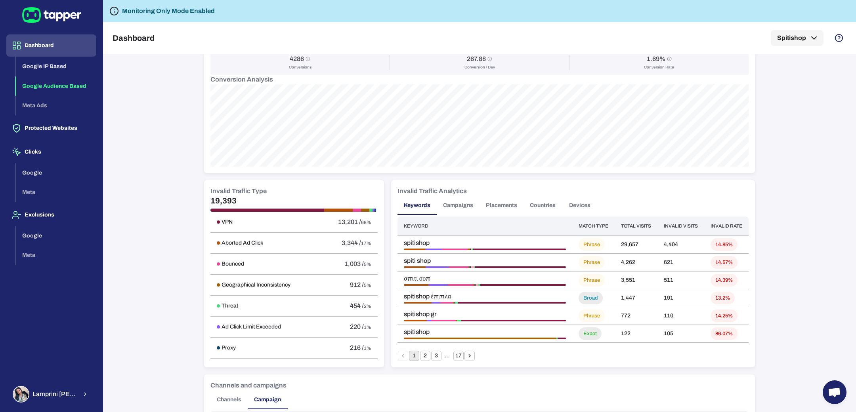
click at [492, 204] on button "Placements" at bounding box center [501, 205] width 44 height 19
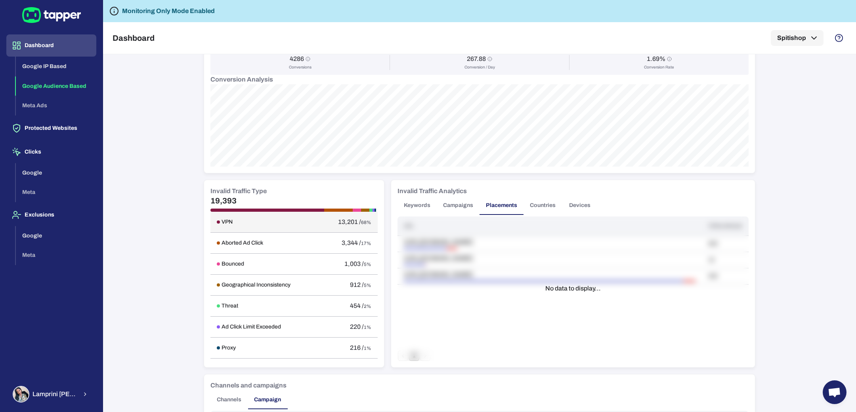
click at [221, 220] on h6 "VPN" at bounding box center [226, 222] width 11 height 7
copy h6 "VPN"
click at [237, 241] on h6 "Aborted Ad Click" at bounding box center [242, 243] width 42 height 7
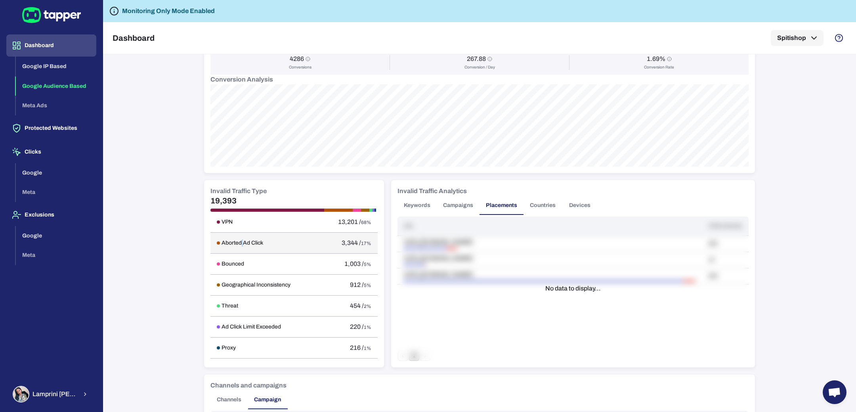
click at [237, 241] on h6 "Aborted Ad Click" at bounding box center [242, 243] width 42 height 7
copy h6 "Aborted Ad Click"
click at [221, 263] on h6 "Bounced" at bounding box center [232, 264] width 23 height 7
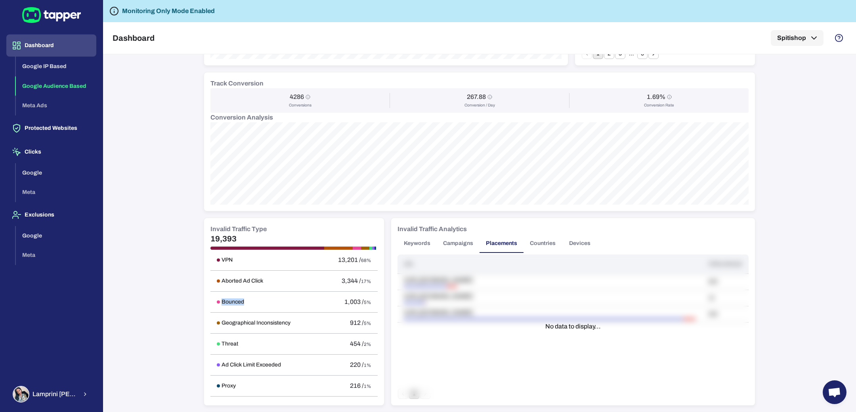
scroll to position [305, 0]
drag, startPoint x: 353, startPoint y: 259, endPoint x: 349, endPoint y: 260, distance: 4.1
click at [361, 260] on span "68%" at bounding box center [366, 260] width 10 height 6
drag, startPoint x: 204, startPoint y: 234, endPoint x: 231, endPoint y: 238, distance: 27.3
click at [231, 238] on div "Invalid Traffic Type 19,393 VPN 13,201 / 68% Aborted Ad Click 3,344 / 17% Bounc…" at bounding box center [294, 310] width 180 height 187
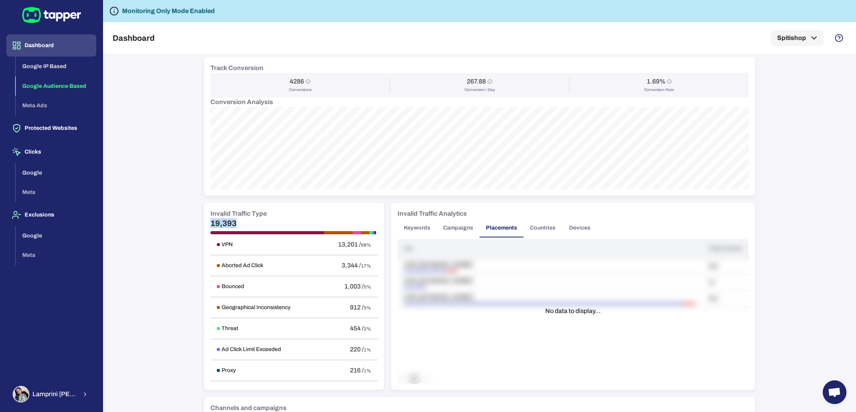
scroll to position [318, 0]
click at [156, 237] on div "Important note Some campaigns have lower-level tracking that overrides Tapper’s…" at bounding box center [479, 233] width 753 height 358
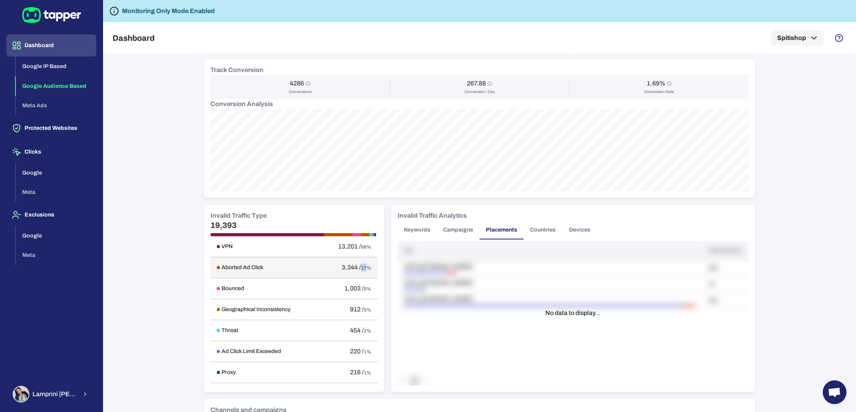
drag, startPoint x: 349, startPoint y: 267, endPoint x: 353, endPoint y: 268, distance: 4.0
click at [361, 268] on span "17%" at bounding box center [366, 268] width 10 height 6
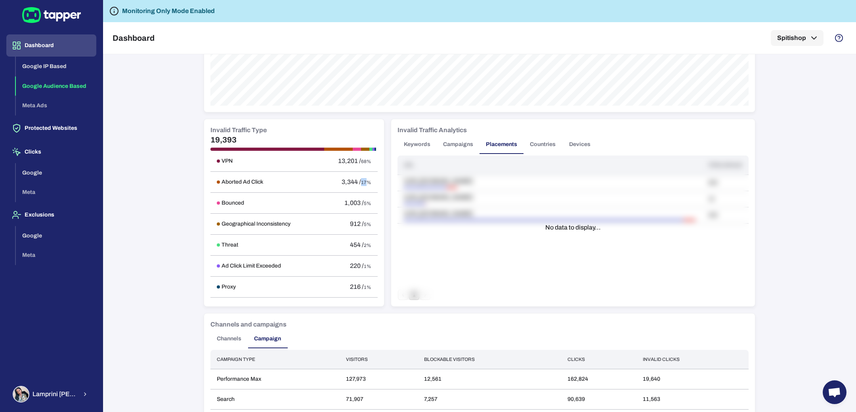
scroll to position [0, 0]
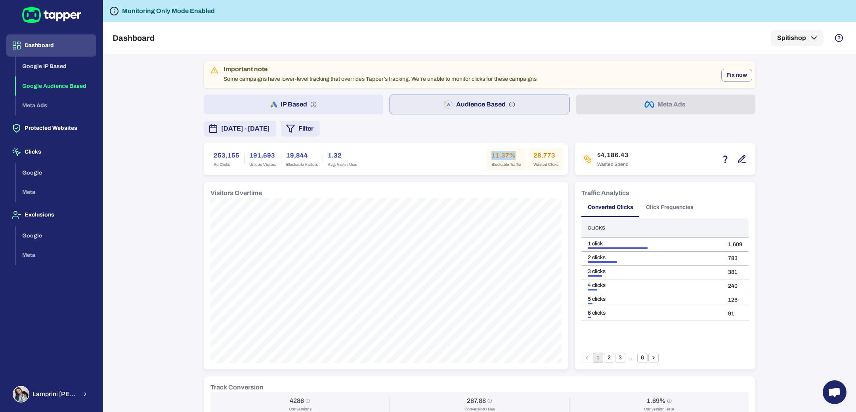
drag, startPoint x: 487, startPoint y: 160, endPoint x: 480, endPoint y: 151, distance: 11.1
click at [480, 151] on div "253,155 Ad Clicks 191,693 Unique Visitors 19,844 Blockable Visitors 1.32 Avg. V…" at bounding box center [386, 159] width 354 height 22
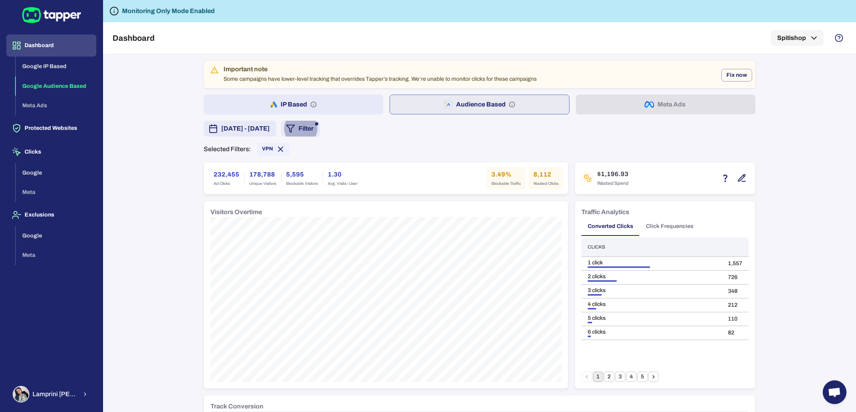
click at [295, 129] on icon "button" at bounding box center [291, 129] width 10 height 10
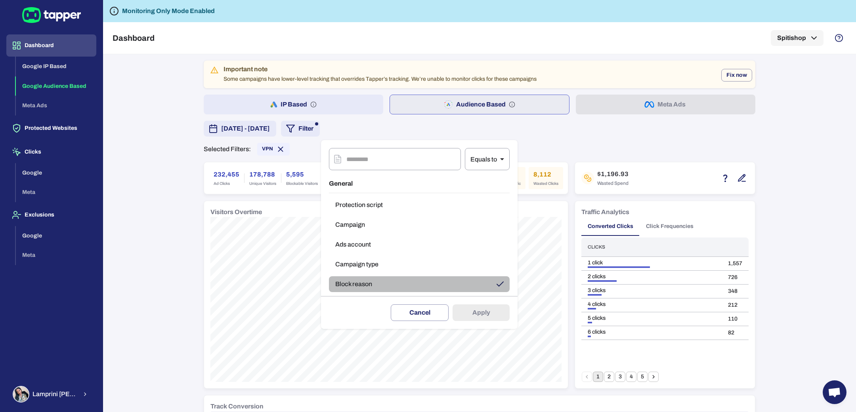
click at [362, 283] on button "Block reason" at bounding box center [419, 285] width 181 height 16
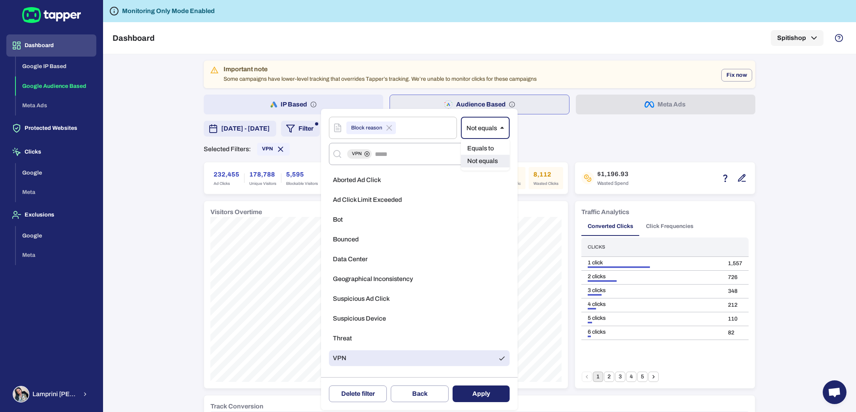
click at [481, 129] on body "Dashboard Google IP Based Google Audience Based Meta Ads Protected Websites Cli…" at bounding box center [428, 206] width 856 height 412
click at [481, 129] on div at bounding box center [428, 206] width 856 height 412
click at [476, 393] on button "Apply" at bounding box center [480, 394] width 57 height 17
type input "**"
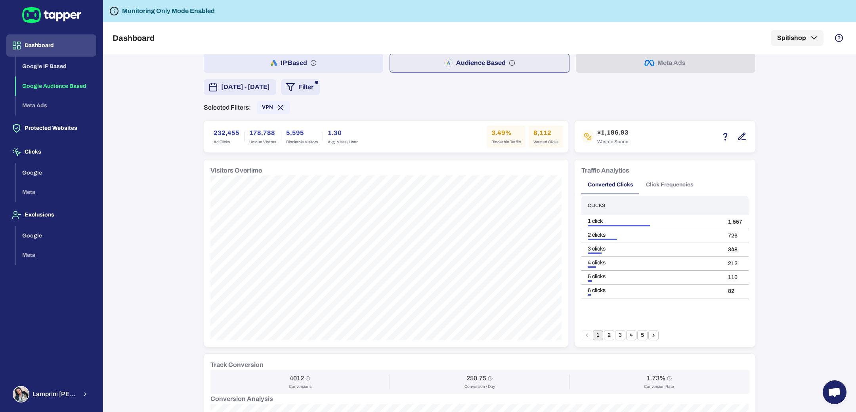
scroll to position [41, 0]
drag, startPoint x: 209, startPoint y: 135, endPoint x: 229, endPoint y: 137, distance: 19.9
click at [229, 137] on h6 "232,455" at bounding box center [227, 134] width 26 height 10
click at [224, 136] on h6 "232,455" at bounding box center [227, 134] width 26 height 10
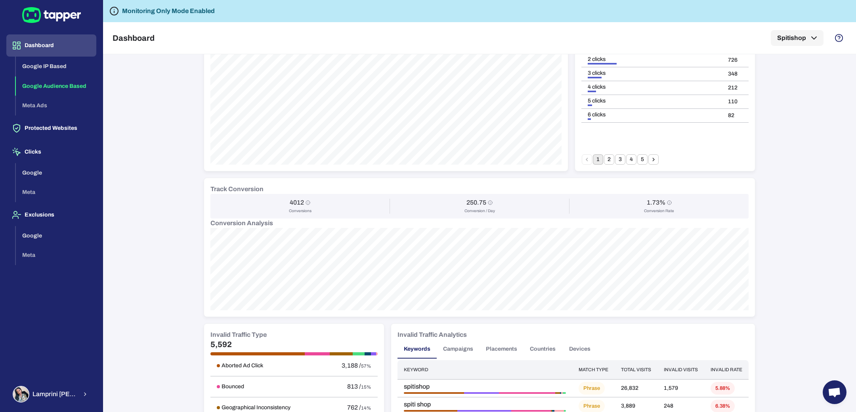
scroll to position [0, 0]
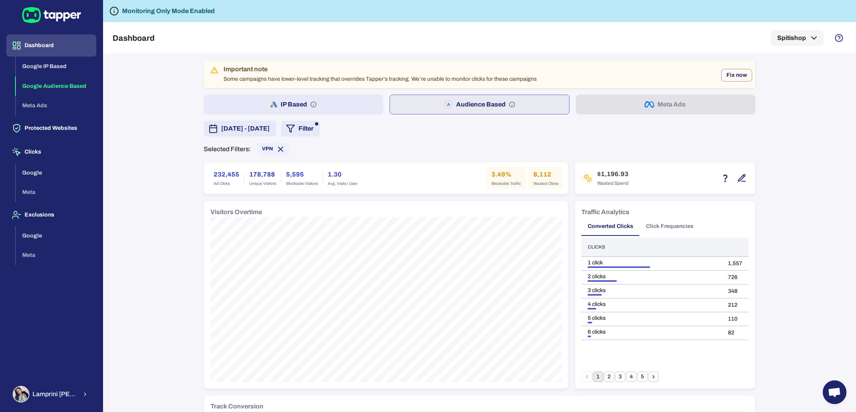
click at [320, 128] on button "Filter" at bounding box center [300, 129] width 39 height 16
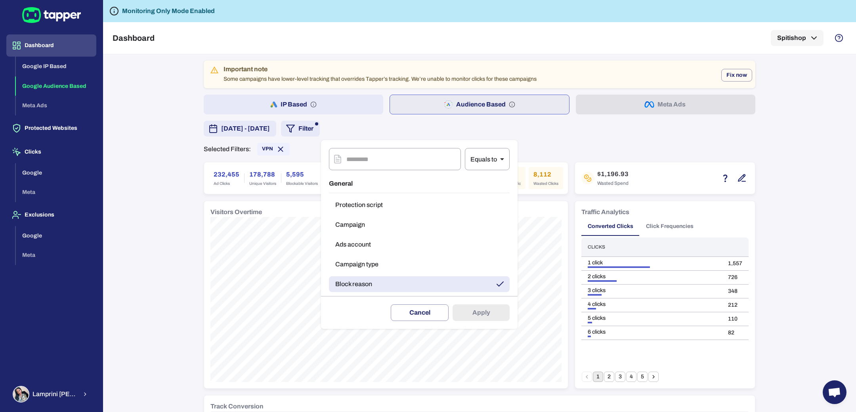
click at [146, 251] on div at bounding box center [428, 206] width 856 height 412
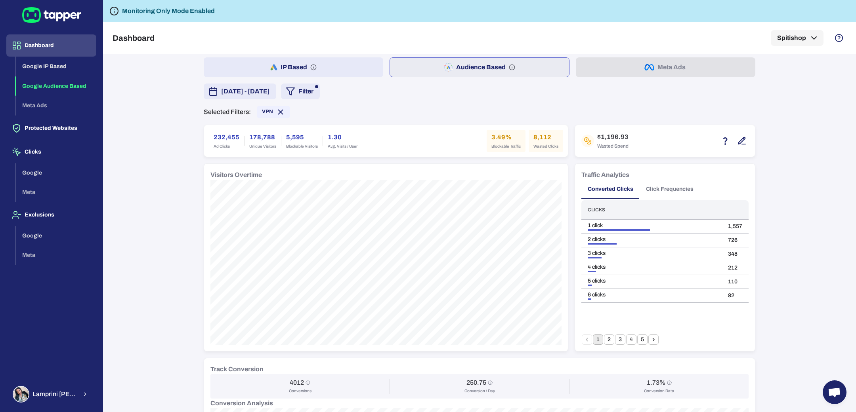
scroll to position [38, 0]
drag, startPoint x: 485, startPoint y: 135, endPoint x: 504, endPoint y: 135, distance: 19.4
click at [504, 135] on div "3.49% Blockable Traffic" at bounding box center [506, 140] width 39 height 22
click at [737, 133] on button "button" at bounding box center [741, 139] width 13 height 13
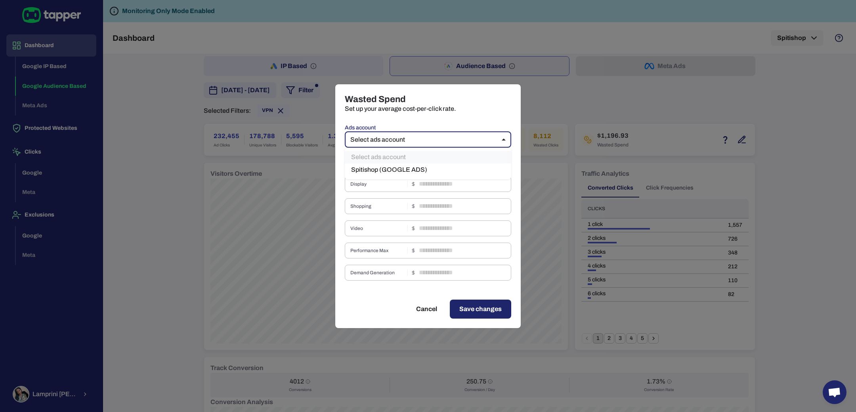
click at [498, 139] on body "Dashboard Google IP Based Google Audience Based Meta Ads Protected Websites Cli…" at bounding box center [428, 206] width 856 height 412
click at [441, 177] on ul "Select ads account Spitishop (GOOGLE ADS)" at bounding box center [428, 164] width 166 height 32
click at [441, 174] on li "Spitishop (GOOGLE ADS)" at bounding box center [428, 170] width 166 height 13
type input "***"
type input "****"
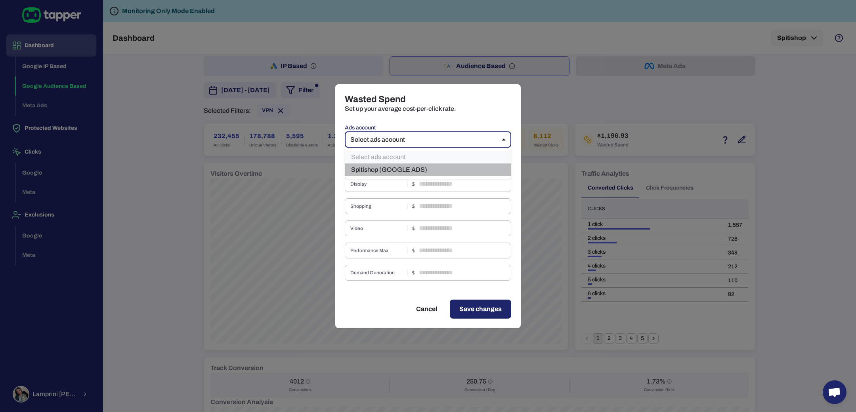
type input "****"
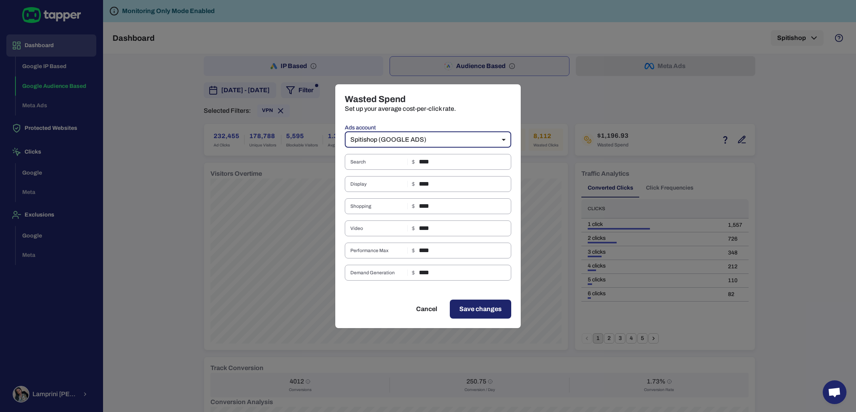
click at [427, 311] on button "Cancel" at bounding box center [427, 309] width 40 height 19
type input "**"
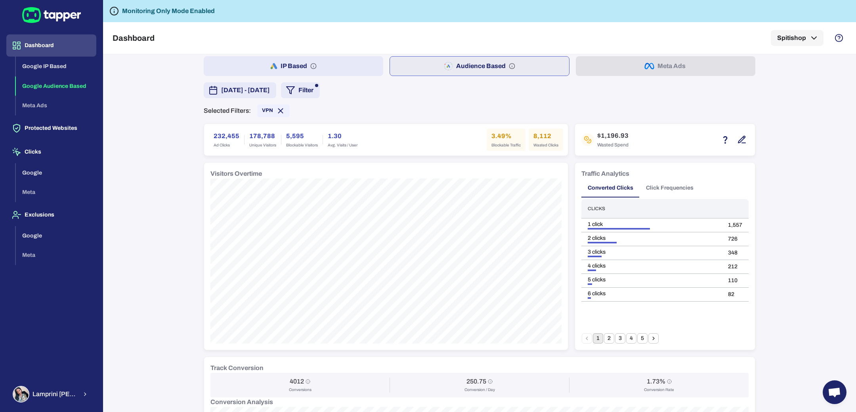
click at [320, 88] on button "Filter" at bounding box center [300, 90] width 39 height 16
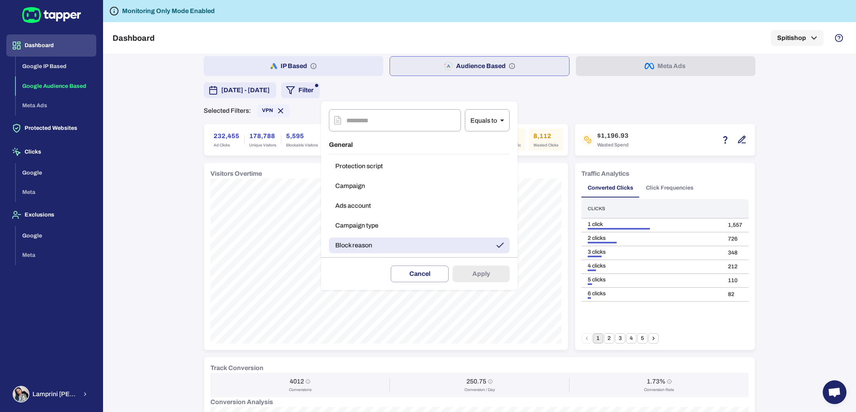
click at [542, 99] on div at bounding box center [428, 206] width 856 height 412
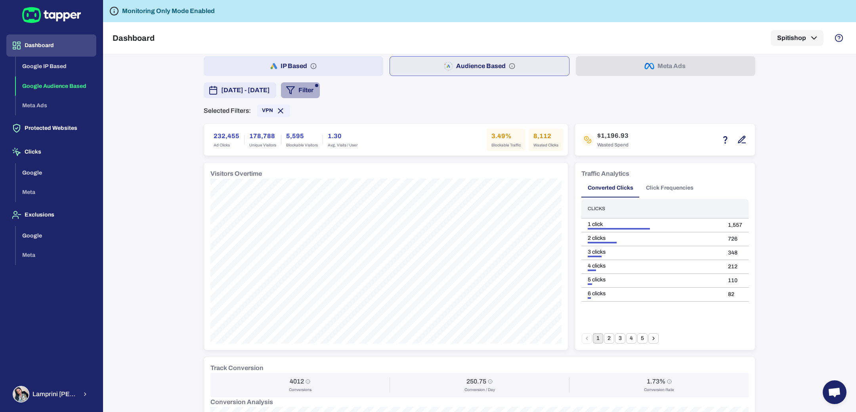
click at [320, 89] on button "Filter" at bounding box center [300, 90] width 39 height 16
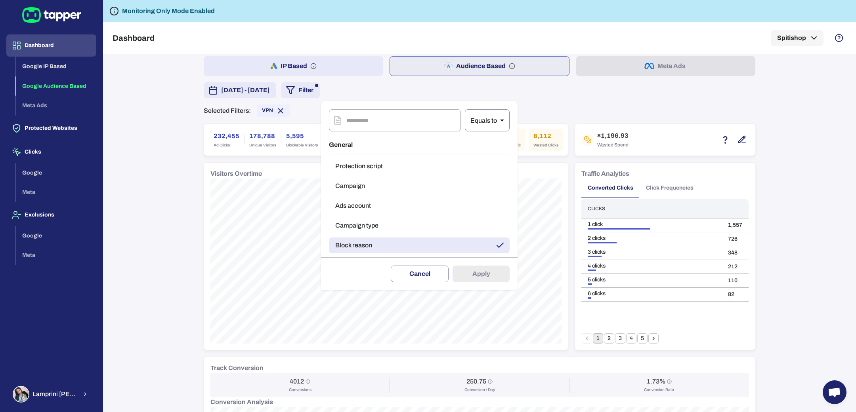
click at [480, 113] on body "Dashboard Google IP Based Google Audience Based Meta Ads Protected Websites Cli…" at bounding box center [428, 206] width 856 height 412
click at [436, 230] on div at bounding box center [428, 206] width 856 height 412
click at [430, 242] on button "Block reason" at bounding box center [419, 246] width 181 height 16
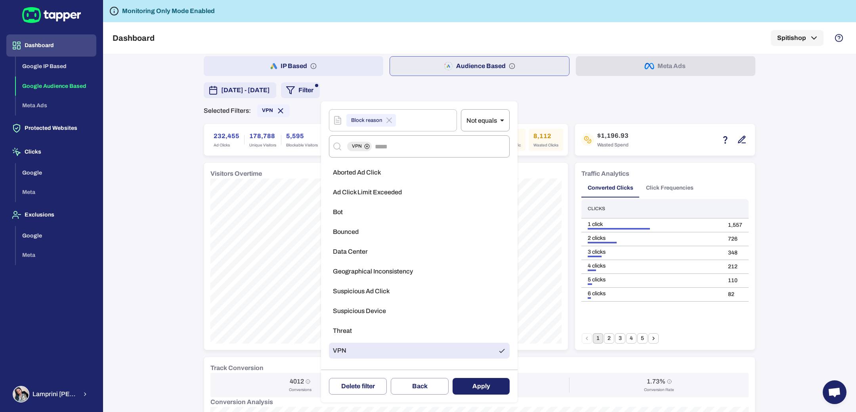
click at [594, 94] on div at bounding box center [428, 206] width 856 height 412
type input "**"
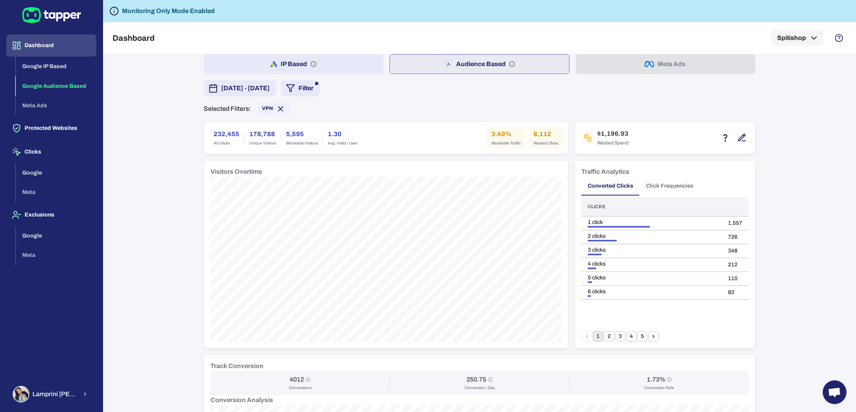
scroll to position [41, 0]
drag, startPoint x: 205, startPoint y: 133, endPoint x: 234, endPoint y: 135, distance: 29.0
click at [234, 135] on div "232,455 Ad Clicks" at bounding box center [226, 137] width 35 height 22
copy h6 "232,455"
drag, startPoint x: 527, startPoint y: 134, endPoint x: 548, endPoint y: 133, distance: 21.4
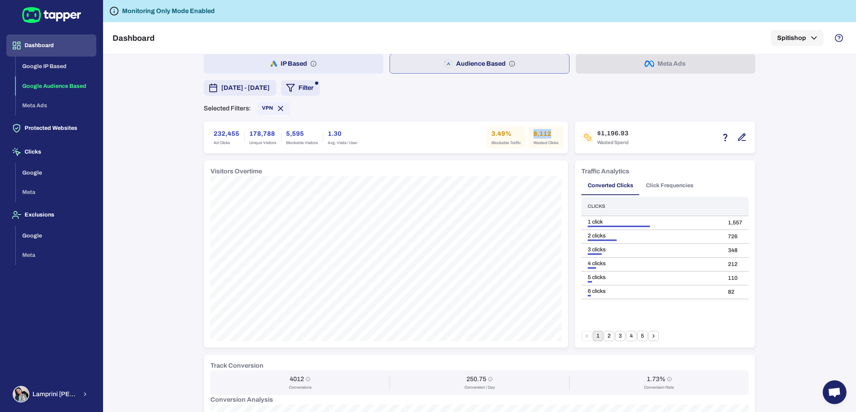
click at [548, 133] on div "8,112 Wasted Clicks" at bounding box center [546, 137] width 34 height 22
copy h6 "8,112"
drag, startPoint x: 488, startPoint y: 132, endPoint x: 500, endPoint y: 132, distance: 11.9
click at [500, 132] on h6 "3.49%" at bounding box center [505, 134] width 29 height 10
copy h6 "3.49"
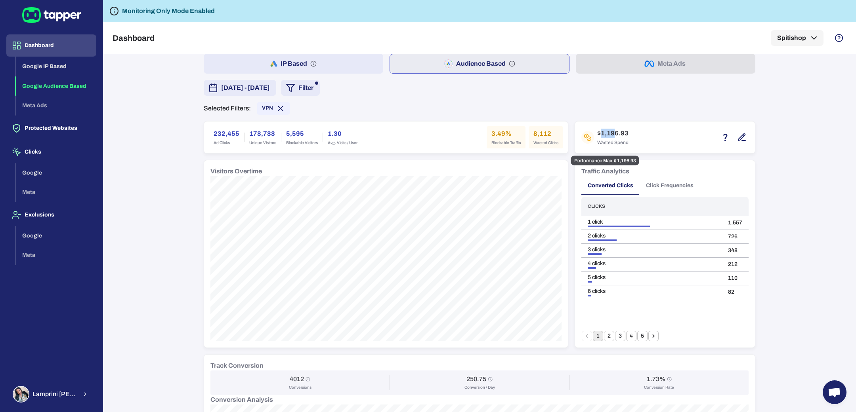
drag, startPoint x: 596, startPoint y: 133, endPoint x: 610, endPoint y: 136, distance: 14.1
click at [610, 136] on h6 "$1,196.93" at bounding box center [612, 134] width 31 height 10
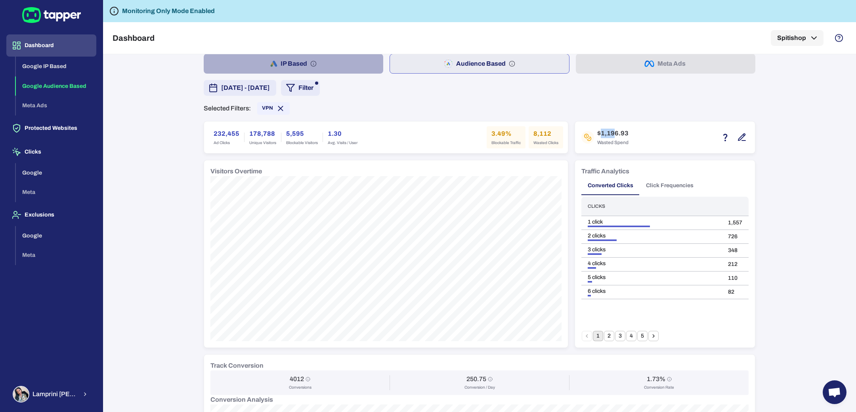
click at [367, 67] on button "IP Based" at bounding box center [293, 64] width 179 height 20
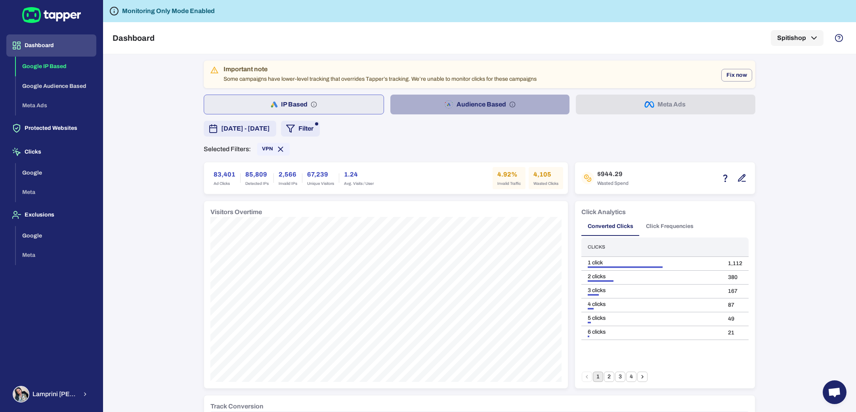
click at [401, 101] on button "Audience Based" at bounding box center [479, 105] width 179 height 20
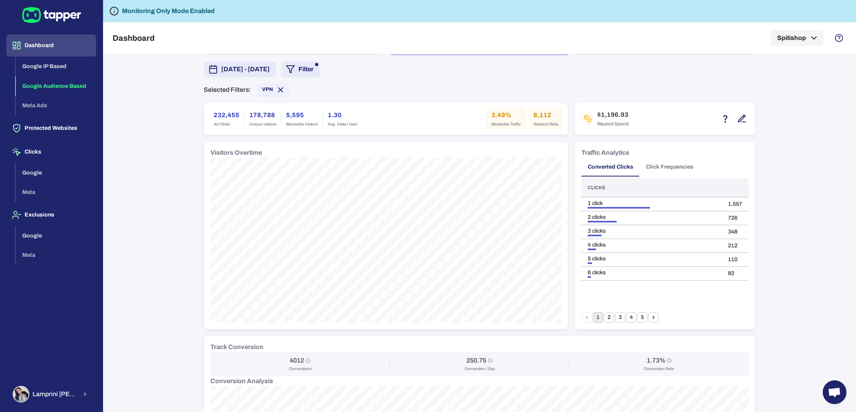
scroll to position [61, 0]
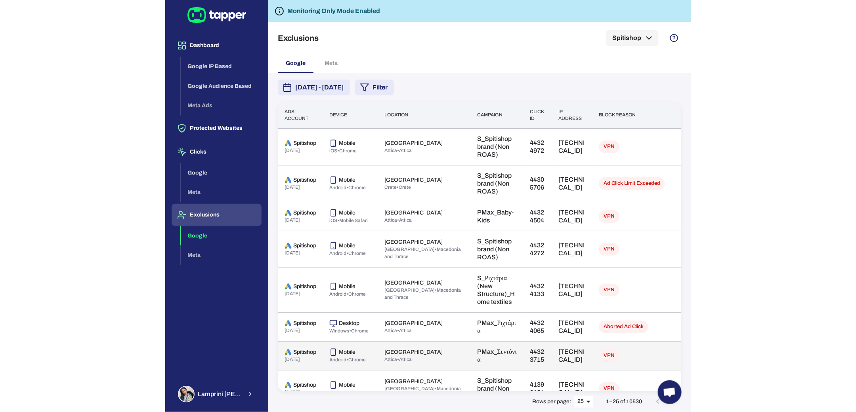
scroll to position [635, 0]
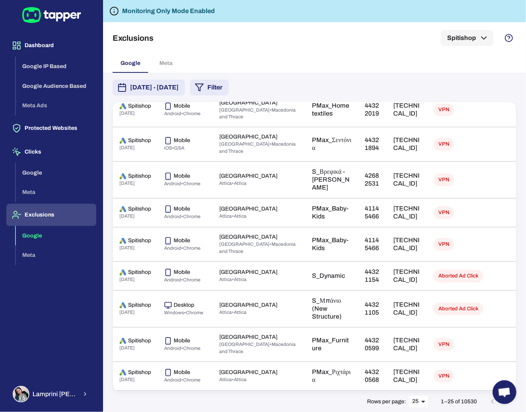
click at [414, 405] on body "Dashboard Google IP Based Google Audience Based Meta Ads Protected Websites Cli…" at bounding box center [263, 206] width 526 height 412
click at [422, 395] on li "50" at bounding box center [419, 396] width 20 height 13
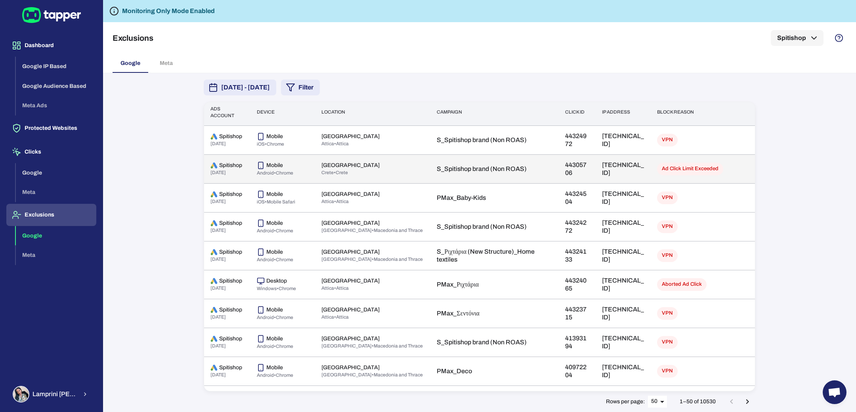
scroll to position [6, 0]
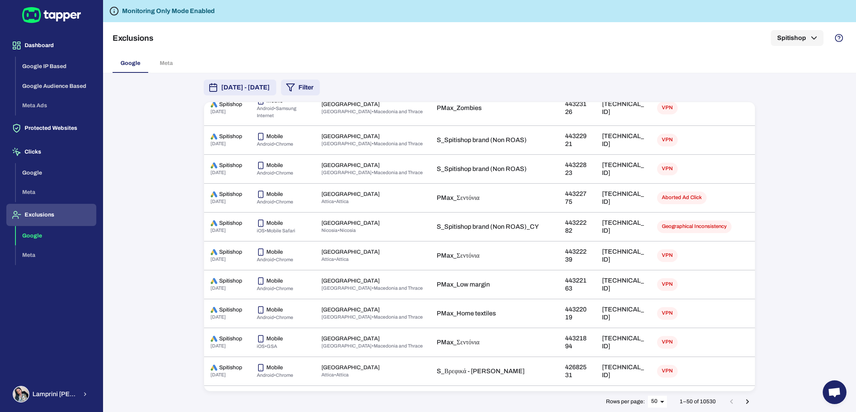
click at [559, 241] on td "44322282" at bounding box center [577, 226] width 37 height 29
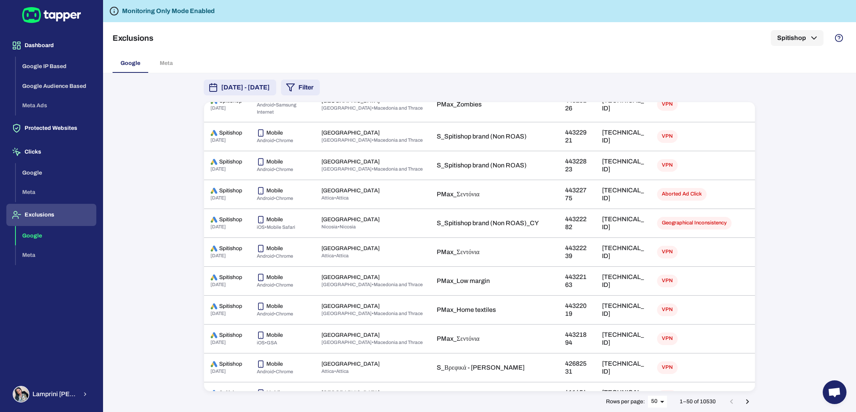
scroll to position [303, 0]
click at [559, 237] on td "44322282" at bounding box center [577, 222] width 37 height 29
click at [781, 197] on div "August 6, 2025 - August 12, 2025 Filter Ads account Device Location Campaign Cl…" at bounding box center [479, 242] width 753 height 339
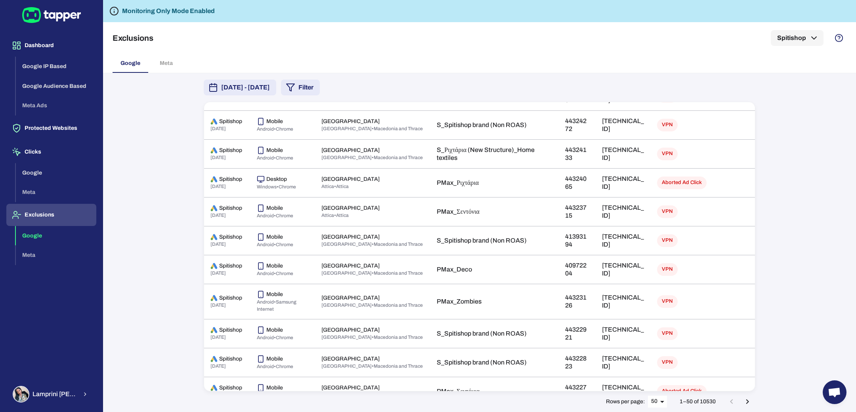
scroll to position [0, 0]
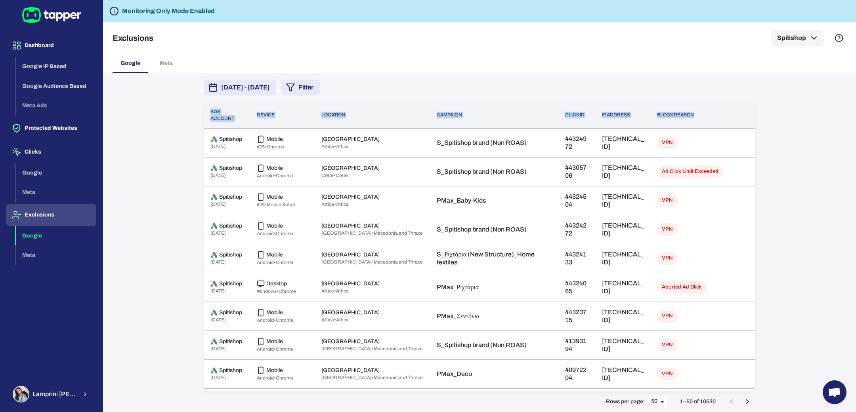
drag, startPoint x: 210, startPoint y: 112, endPoint x: 704, endPoint y: 112, distance: 494.1
click at [704, 112] on tr "Ads account Device Location Campaign Click id IP address Block reason" at bounding box center [479, 115] width 551 height 26
copy tr "Ads account Device Location Campaign Click id IP address Block reason"
click at [547, 79] on div "August 6, 2025 - August 12, 2025 Filter Ads account Device Location Campaign Cl…" at bounding box center [479, 242] width 571 height 339
drag, startPoint x: 559, startPoint y: 78, endPoint x: 552, endPoint y: 78, distance: 6.3
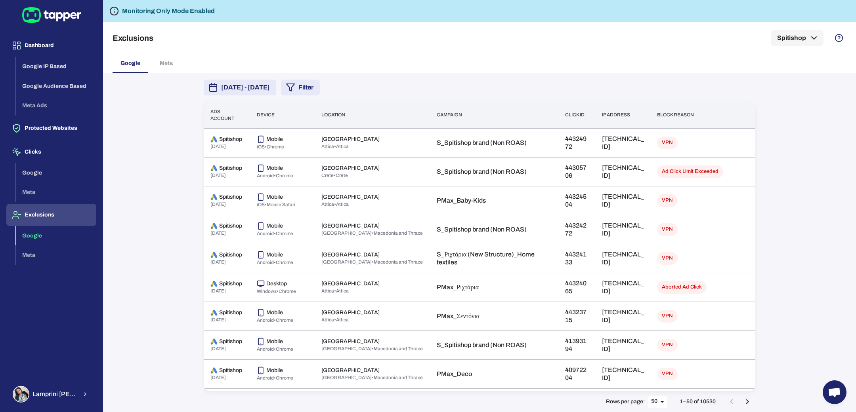
click at [559, 78] on div "August 6, 2025 - August 12, 2025 Filter Ads account Device Location Campaign Cl…" at bounding box center [479, 242] width 571 height 339
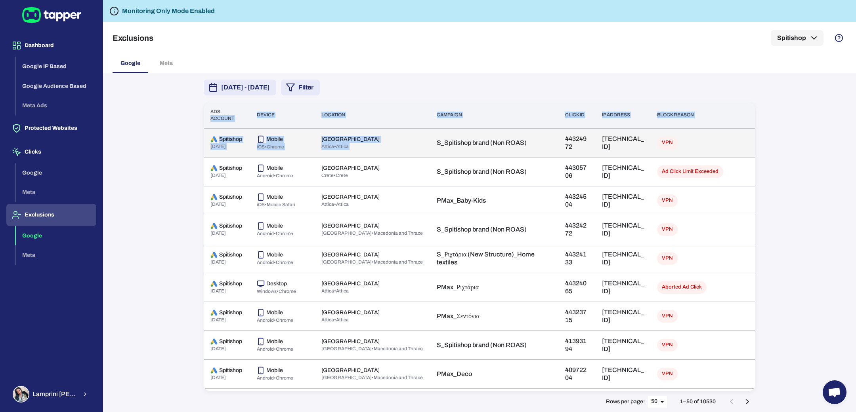
drag, startPoint x: 209, startPoint y: 115, endPoint x: 443, endPoint y: 137, distance: 235.2
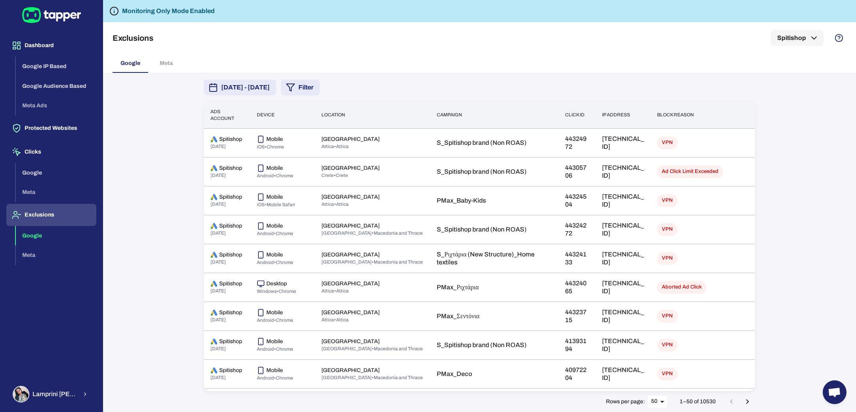
click at [464, 90] on div "August 6, 2025 - August 12, 2025 Filter" at bounding box center [480, 88] width 552 height 16
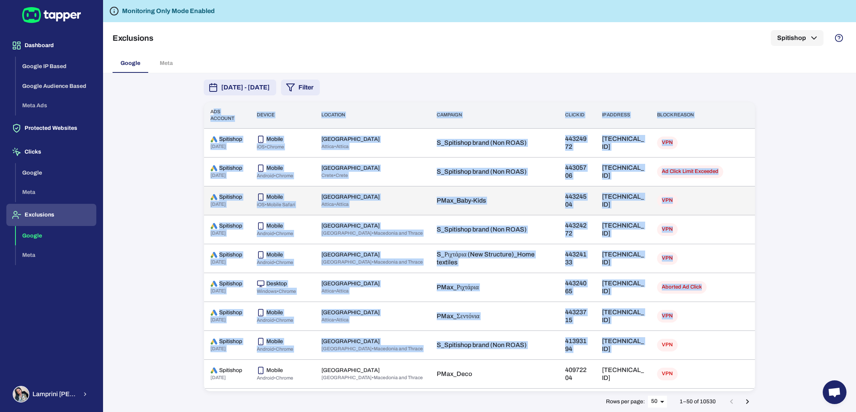
drag, startPoint x: 213, startPoint y: 109, endPoint x: 502, endPoint y: 195, distance: 301.7
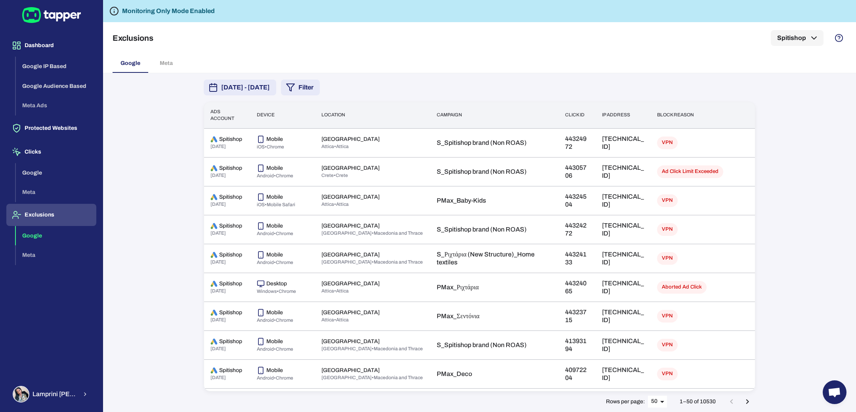
click at [212, 109] on th "Ads account" at bounding box center [227, 115] width 46 height 26
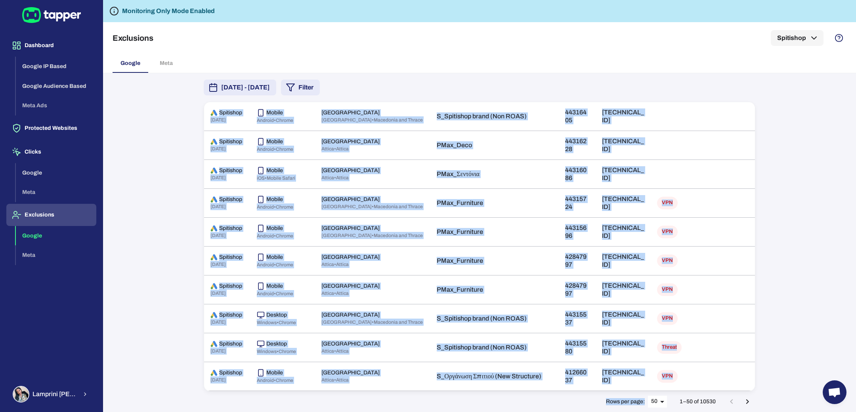
scroll to position [1322, 0]
drag, startPoint x: 210, startPoint y: 110, endPoint x: 680, endPoint y: 383, distance: 543.1
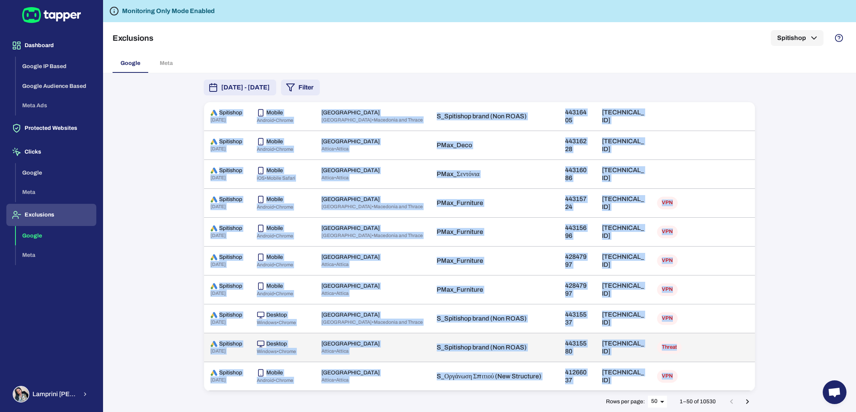
copy table "Ads account Device Location Campaign Click id IP address Block reason Spitishop…"
click at [785, 237] on div "August 6, 2025 - August 12, 2025 Filter Ads account Device Location Campaign Cl…" at bounding box center [479, 242] width 753 height 339
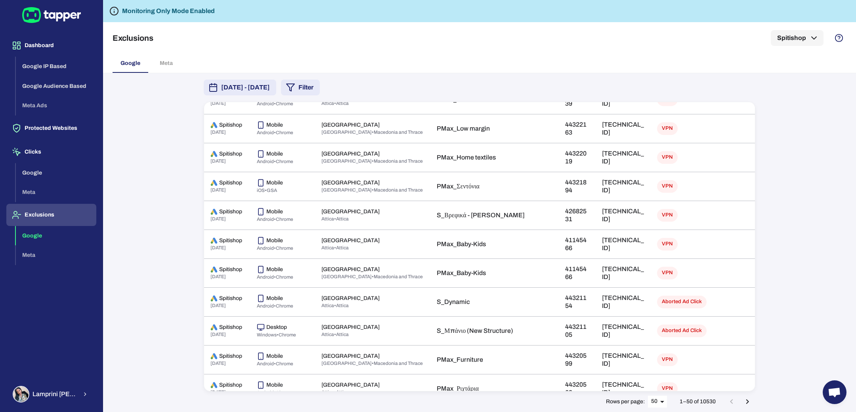
scroll to position [0, 0]
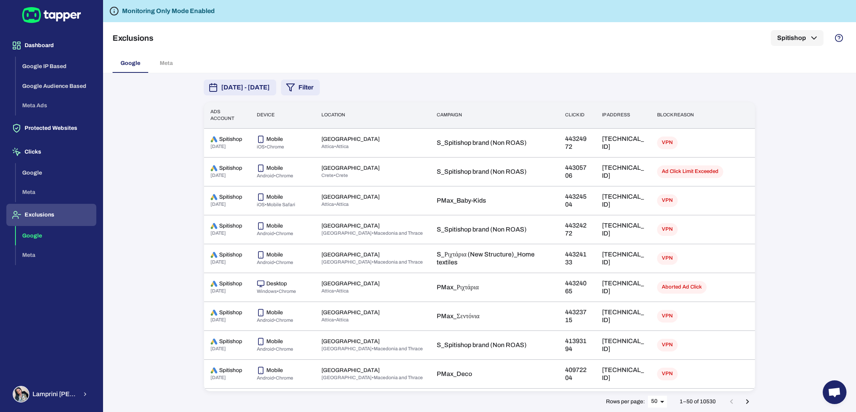
click at [135, 41] on h5 "Exclusions" at bounding box center [133, 38] width 41 height 10
click at [141, 30] on div "Exclusions Spitishop" at bounding box center [480, 38] width 734 height 32
click at [141, 33] on h5 "Exclusions" at bounding box center [133, 38] width 41 height 10
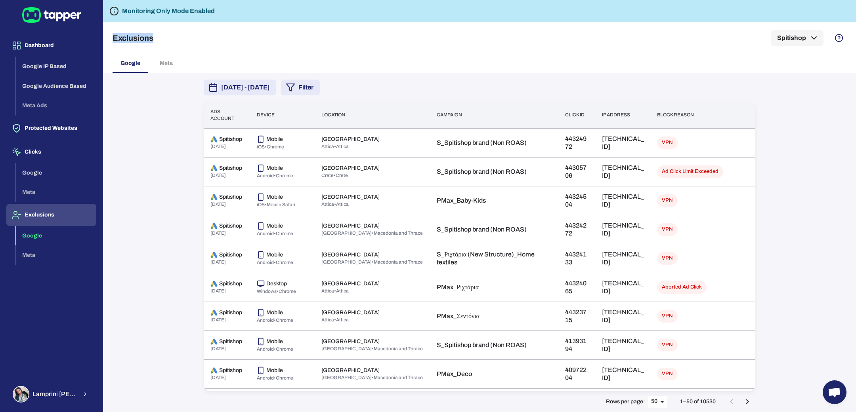
copy h5 "Exclusions"
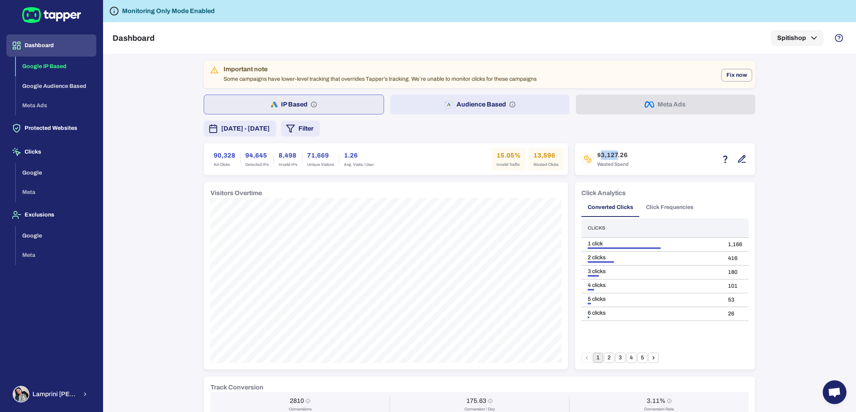
scroll to position [2, 0]
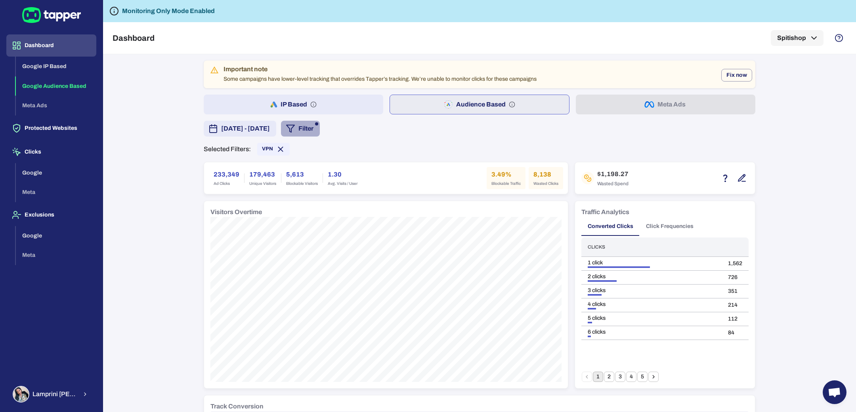
click at [320, 129] on button "Filter" at bounding box center [300, 129] width 39 height 16
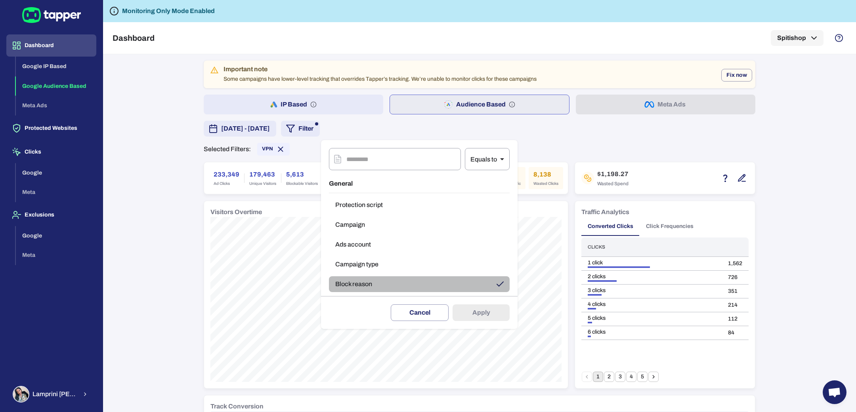
click at [418, 287] on button "Block reason" at bounding box center [419, 285] width 181 height 16
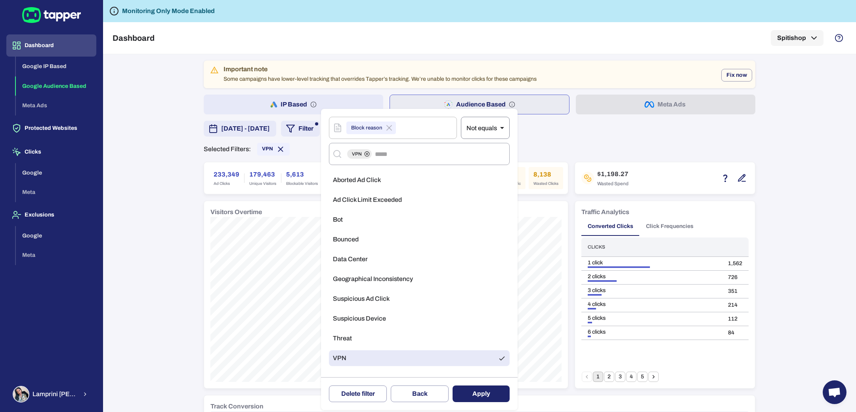
click at [483, 134] on body "Dashboard Google IP Based Google Audience Based Meta Ads Protected Websites Cli…" at bounding box center [428, 206] width 856 height 412
click at [483, 142] on li "Equals to" at bounding box center [485, 148] width 49 height 13
type input "**"
click at [375, 359] on li "VPN" at bounding box center [419, 359] width 181 height 16
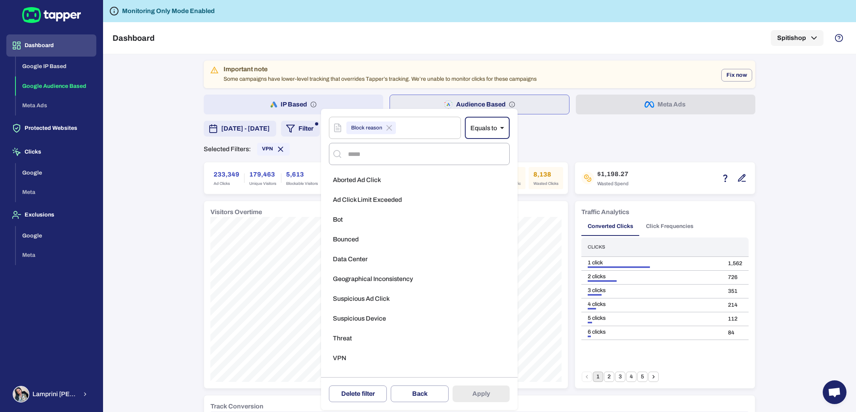
click at [375, 359] on li "VPN" at bounding box center [419, 359] width 181 height 16
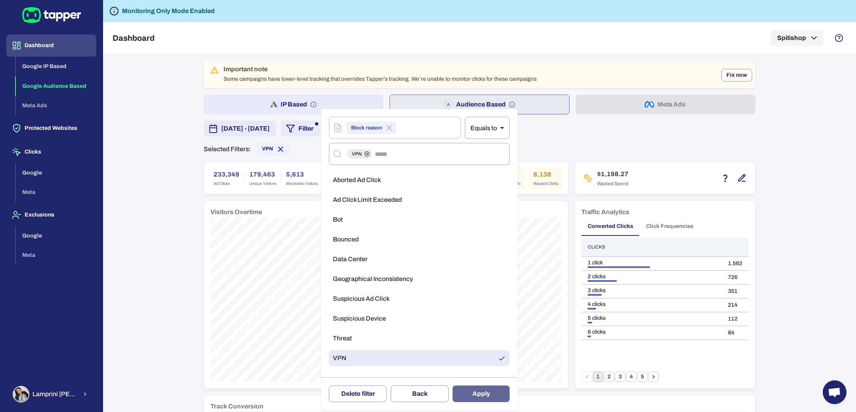
click at [485, 396] on button "Apply" at bounding box center [480, 394] width 57 height 17
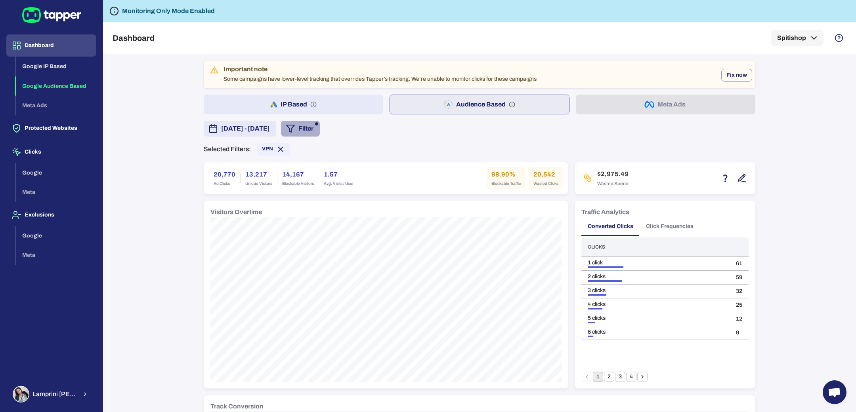
click at [320, 130] on button "Filter" at bounding box center [300, 129] width 39 height 16
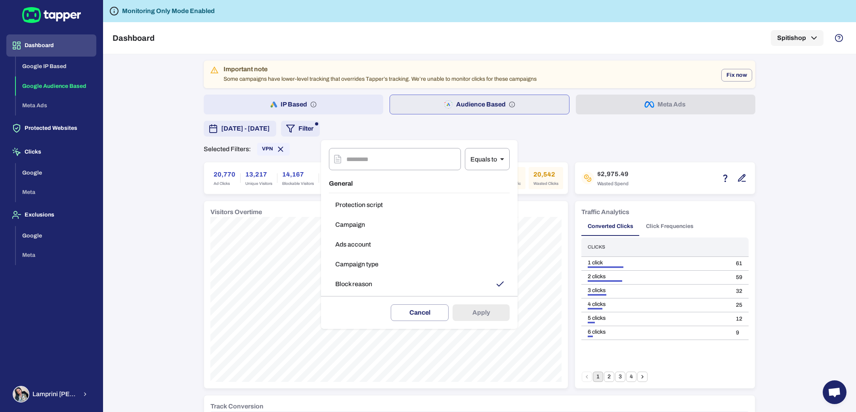
click at [464, 286] on button "Block reason" at bounding box center [419, 285] width 181 height 16
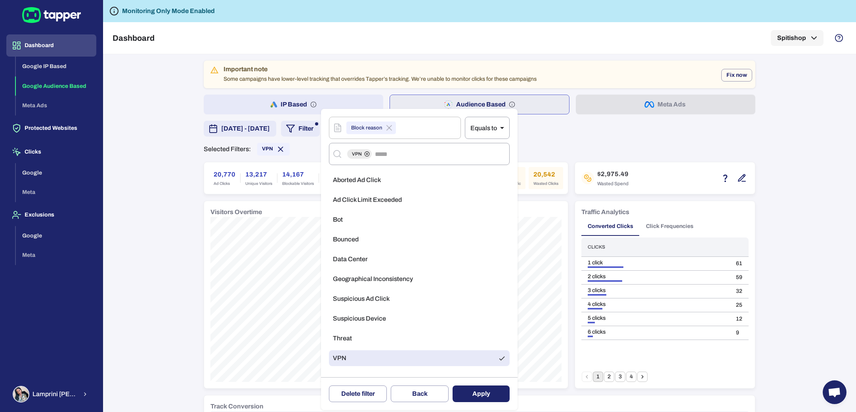
click at [476, 393] on button "Apply" at bounding box center [480, 394] width 57 height 17
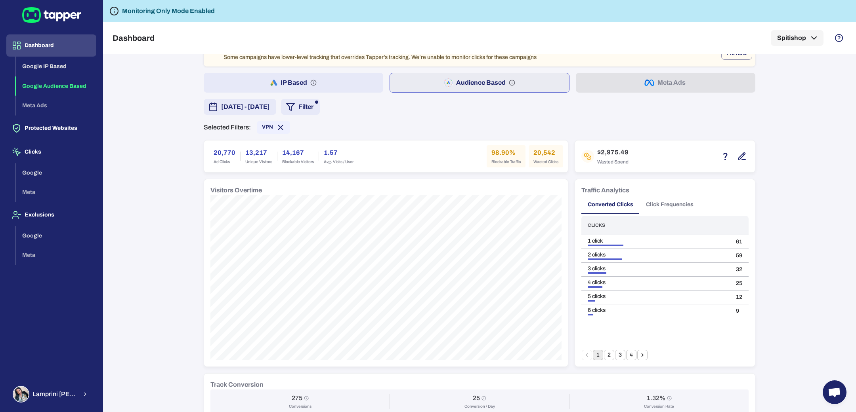
scroll to position [21, 0]
click at [463, 111] on div "[DATE] - [DATE] Filter" at bounding box center [480, 108] width 552 height 16
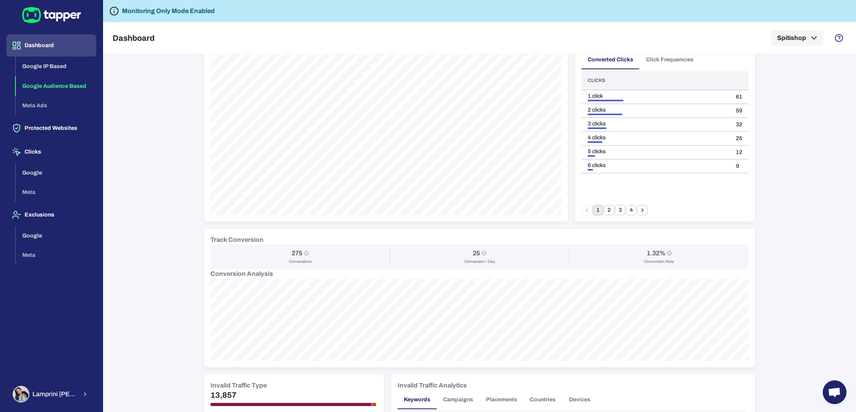
scroll to position [155, 0]
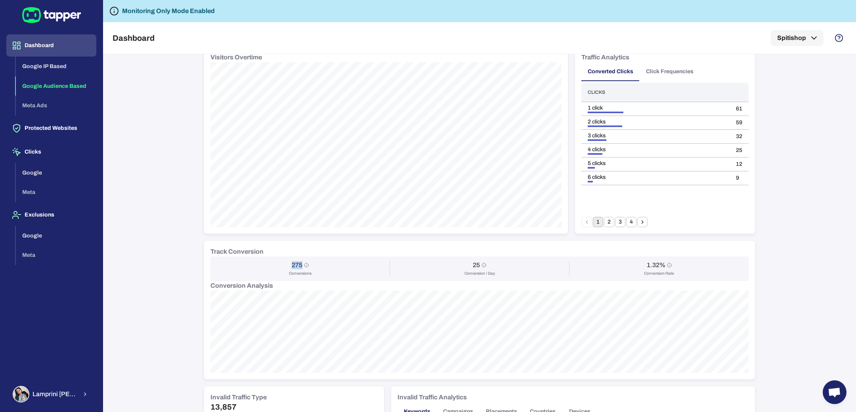
drag, startPoint x: 286, startPoint y: 263, endPoint x: 298, endPoint y: 263, distance: 11.5
click at [298, 263] on div "275 Conversions" at bounding box center [300, 269] width 170 height 15
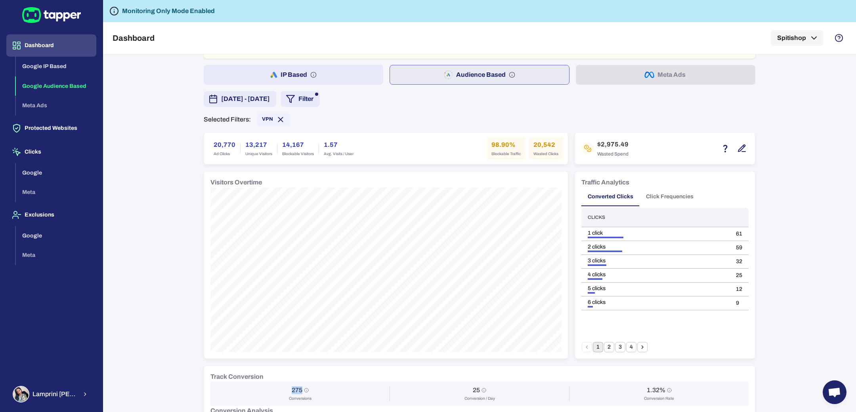
scroll to position [34, 0]
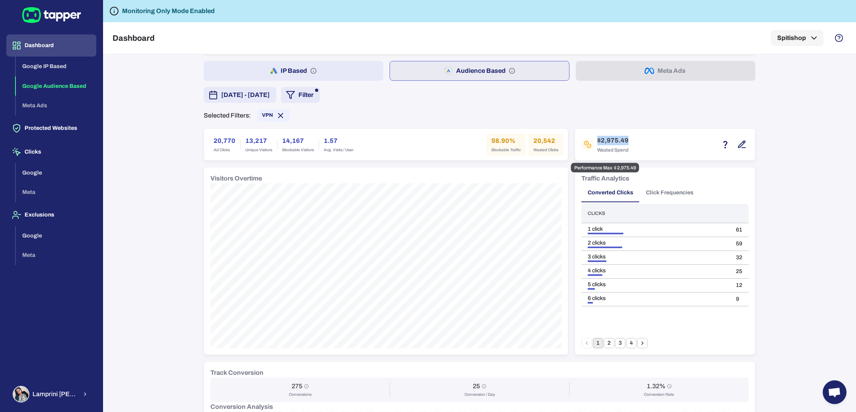
drag, startPoint x: 624, startPoint y: 139, endPoint x: 594, endPoint y: 139, distance: 30.5
click at [594, 139] on div "$2,975.49 Wasted Spend" at bounding box center [664, 144] width 167 height 19
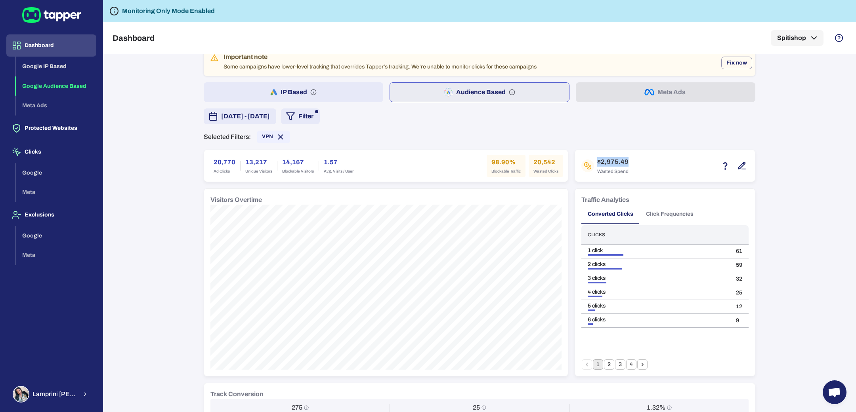
scroll to position [10, 0]
drag, startPoint x: 212, startPoint y: 163, endPoint x: 231, endPoint y: 164, distance: 18.7
click at [231, 164] on div "20,770 Ad Clicks" at bounding box center [224, 168] width 31 height 22
drag, startPoint x: 527, startPoint y: 163, endPoint x: 550, endPoint y: 165, distance: 23.1
click at [550, 165] on div "20,542 Wasted Clicks" at bounding box center [546, 168] width 34 height 22
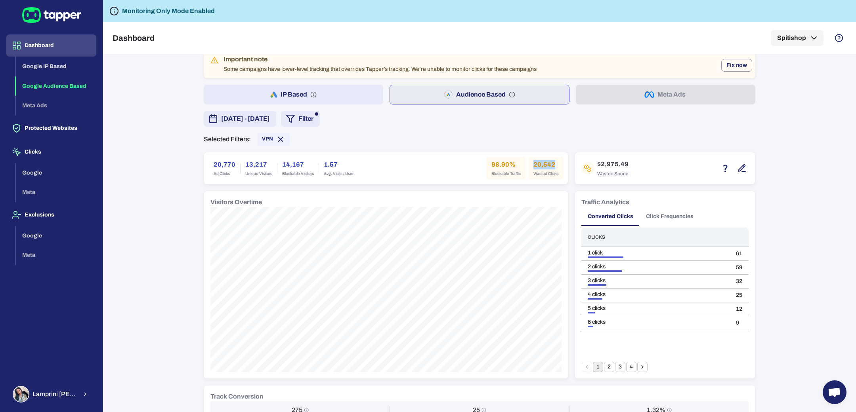
copy h6 "20,542"
click at [347, 94] on button "IP Based" at bounding box center [293, 95] width 179 height 20
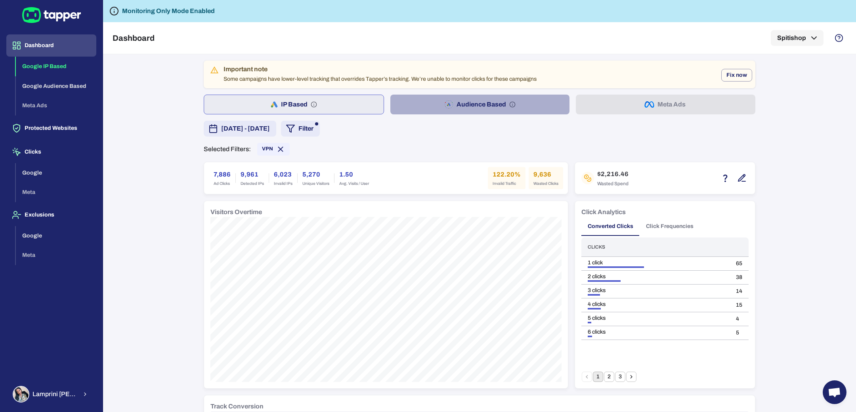
click at [405, 110] on button "Audience Based" at bounding box center [479, 105] width 179 height 20
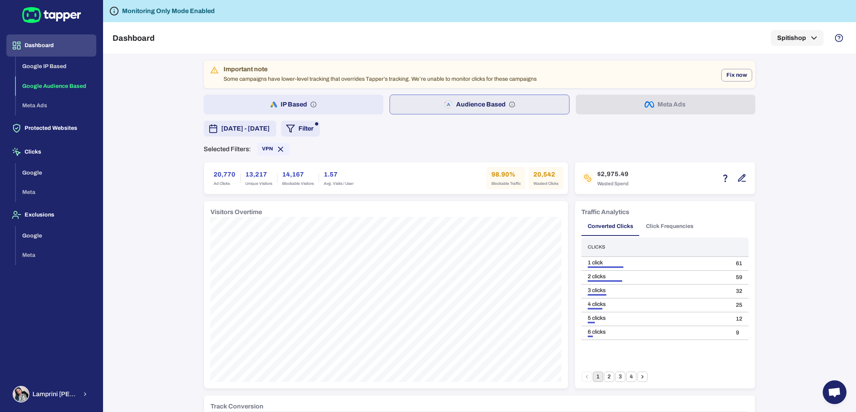
click at [344, 100] on button "IP Based" at bounding box center [293, 105] width 179 height 20
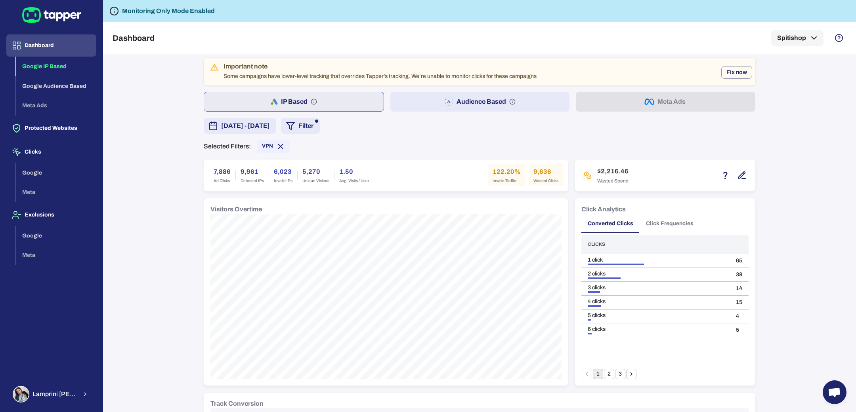
click at [416, 104] on button "Audience Based" at bounding box center [479, 102] width 179 height 20
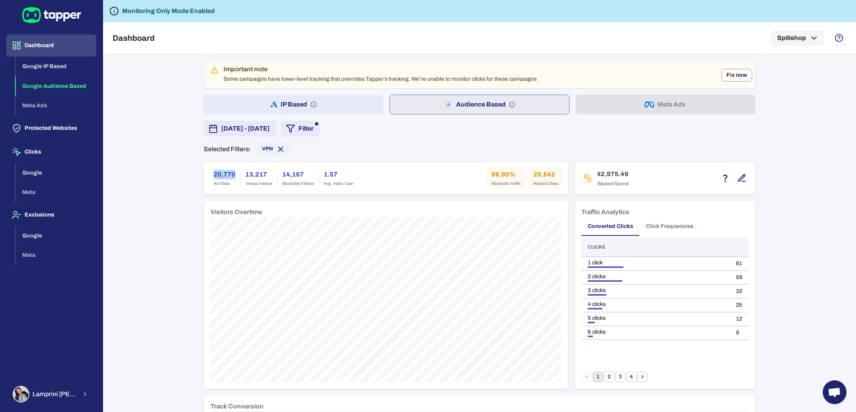
drag, startPoint x: 207, startPoint y: 172, endPoint x: 229, endPoint y: 172, distance: 22.6
click at [229, 172] on div "20,770 Ad Clicks" at bounding box center [224, 178] width 31 height 22
drag, startPoint x: 531, startPoint y: 172, endPoint x: 549, endPoint y: 173, distance: 18.2
click at [549, 173] on h6 "20,542" at bounding box center [545, 175] width 25 height 10
drag, startPoint x: 531, startPoint y: 173, endPoint x: 549, endPoint y: 176, distance: 18.0
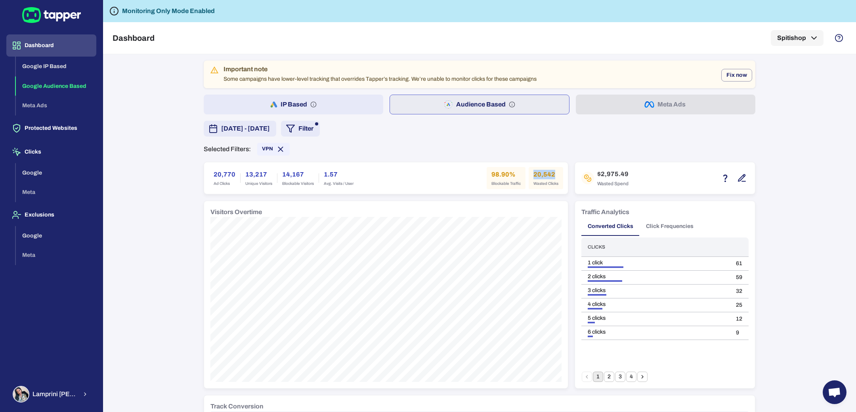
click at [549, 176] on h6 "20,542" at bounding box center [545, 175] width 25 height 10
copy h6 "20,542"
drag, startPoint x: 489, startPoint y: 172, endPoint x: 498, endPoint y: 173, distance: 9.9
click at [498, 173] on h6 "98.90%" at bounding box center [505, 175] width 29 height 10
drag, startPoint x: 485, startPoint y: 173, endPoint x: 500, endPoint y: 174, distance: 14.7
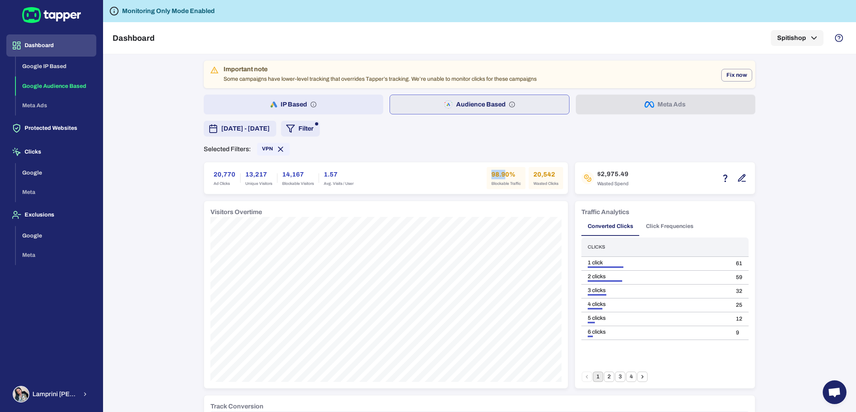
click at [500, 174] on div "98.90% Blockable Traffic" at bounding box center [506, 178] width 39 height 22
copy h6 "98.9"
drag, startPoint x: 532, startPoint y: 174, endPoint x: 555, endPoint y: 172, distance: 23.9
click at [555, 172] on div "20,542 Wasted Clicks" at bounding box center [546, 178] width 34 height 22
copy h6 "20,542"
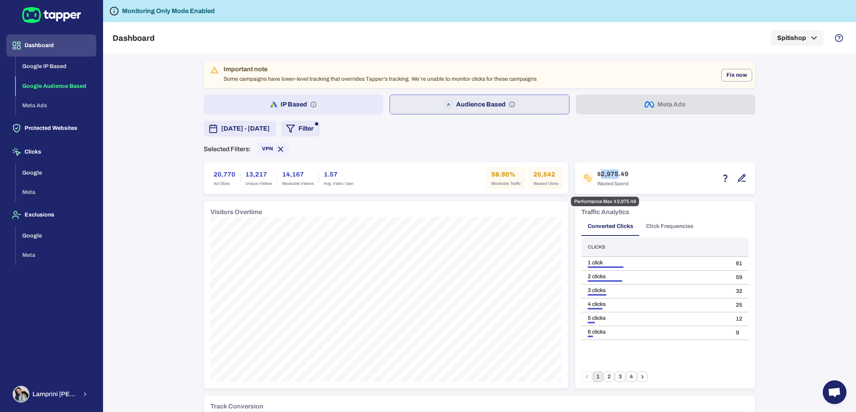
drag, startPoint x: 595, startPoint y: 175, endPoint x: 611, endPoint y: 176, distance: 16.7
click at [611, 176] on h6 "$2,975.49" at bounding box center [612, 175] width 31 height 10
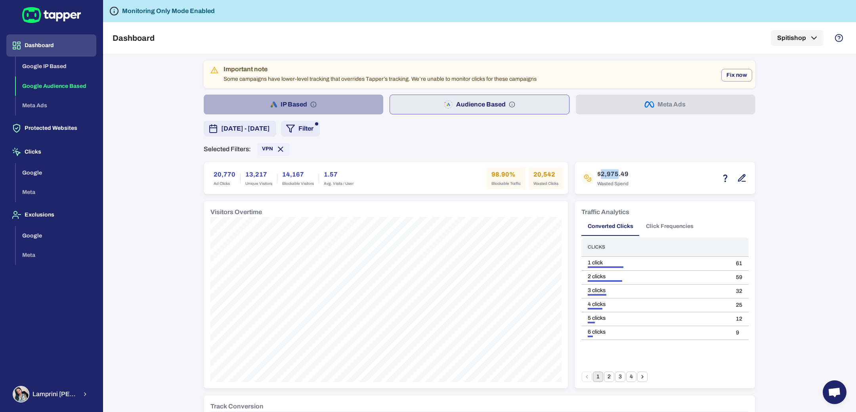
click at [230, 104] on button "IP Based" at bounding box center [293, 105] width 179 height 20
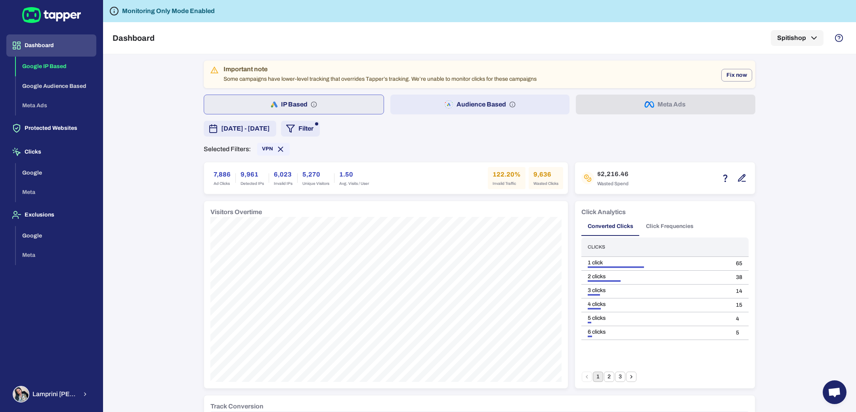
click at [412, 109] on button "Audience Based" at bounding box center [479, 105] width 179 height 20
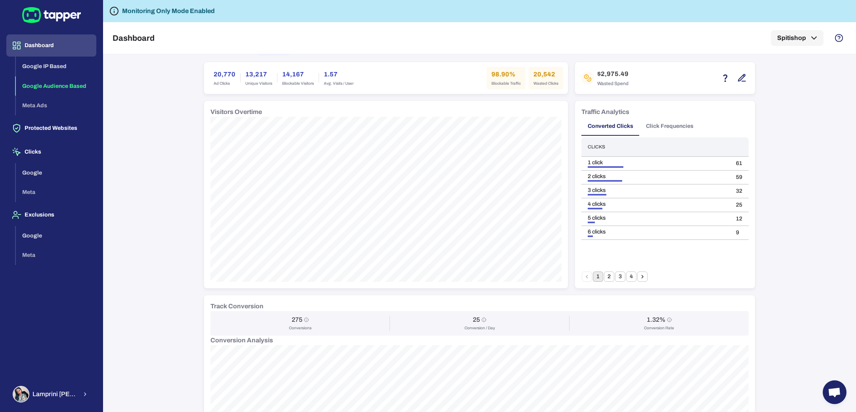
scroll to position [103, 0]
click at [300, 317] on div "275 Conversions" at bounding box center [300, 320] width 170 height 15
copy h6 "275"
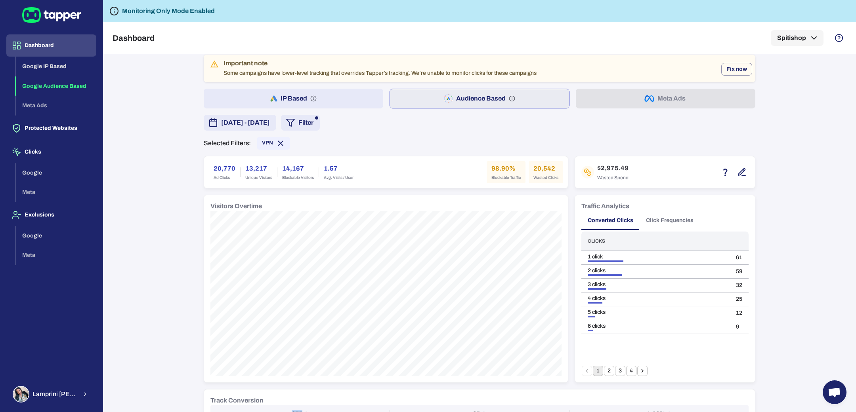
scroll to position [0, 0]
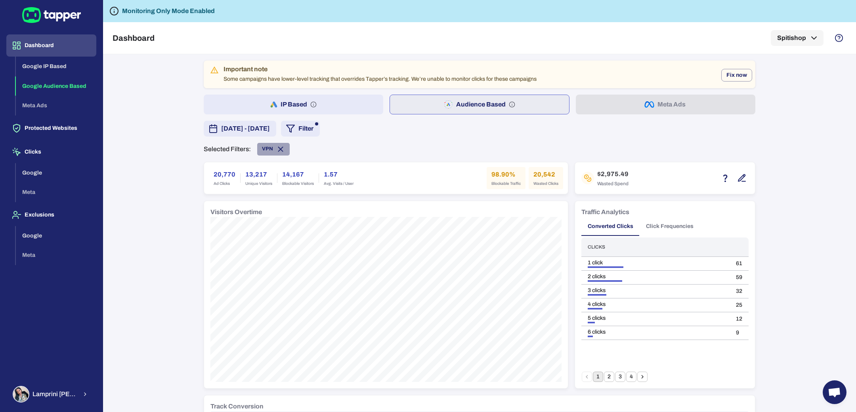
click at [257, 151] on span "VPN" at bounding box center [273, 149] width 32 height 9
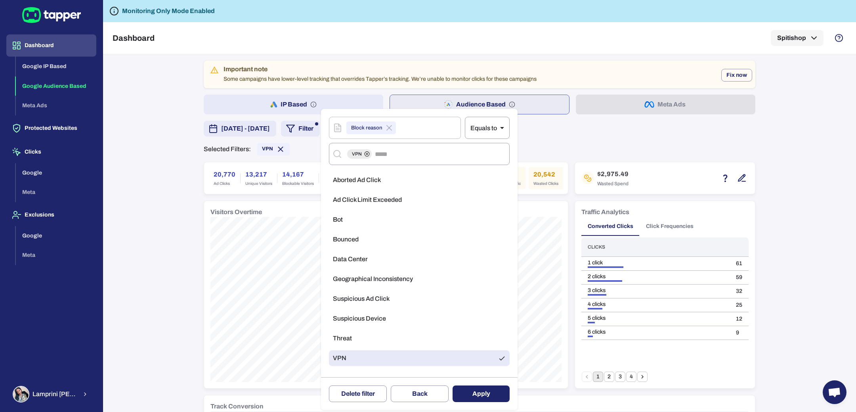
click at [373, 358] on li "VPN" at bounding box center [419, 359] width 181 height 16
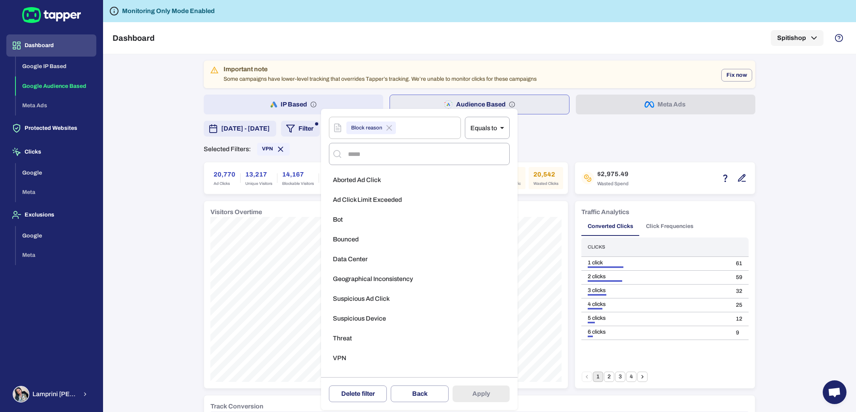
click at [365, 184] on span "Aborted Ad Click" at bounding box center [357, 180] width 48 height 8
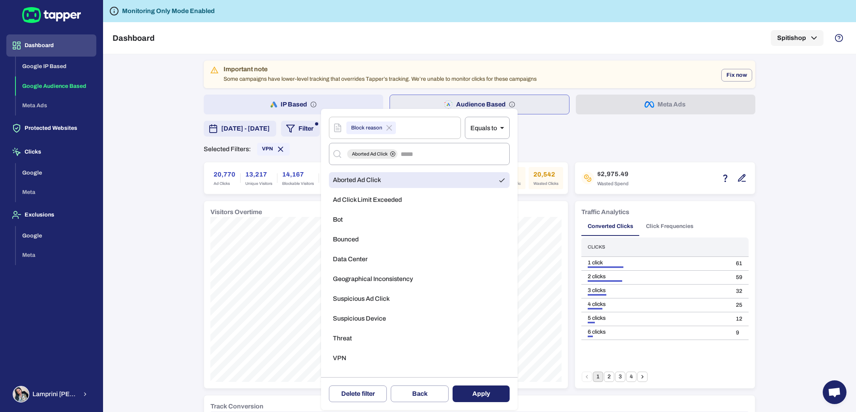
click at [481, 387] on button "Apply" at bounding box center [480, 394] width 57 height 17
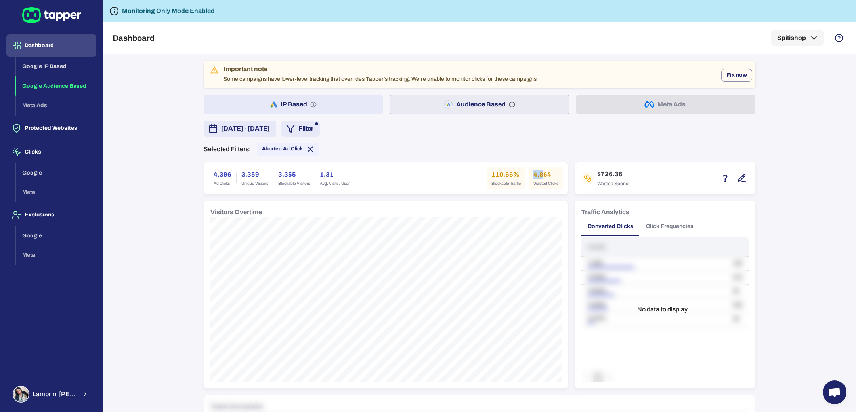
drag, startPoint x: 529, startPoint y: 175, endPoint x: 537, endPoint y: 175, distance: 7.9
click at [537, 175] on h6 "4,864" at bounding box center [545, 175] width 25 height 10
copy h6 "4,8"
click at [334, 101] on button "IP Based" at bounding box center [293, 105] width 179 height 20
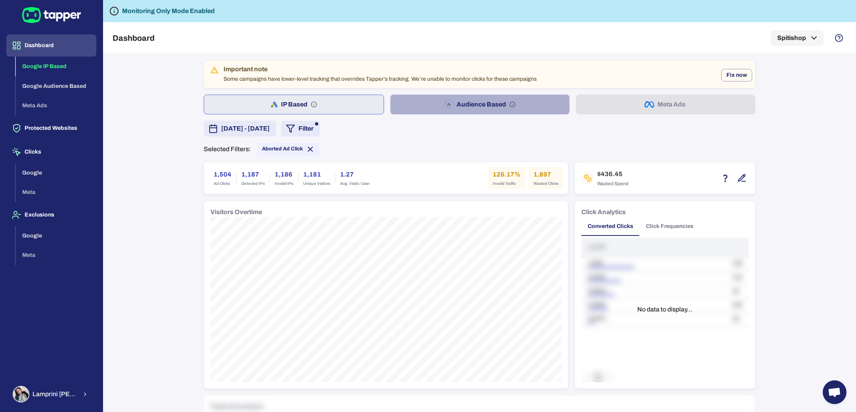
click at [407, 112] on button "Audience Based" at bounding box center [479, 105] width 179 height 20
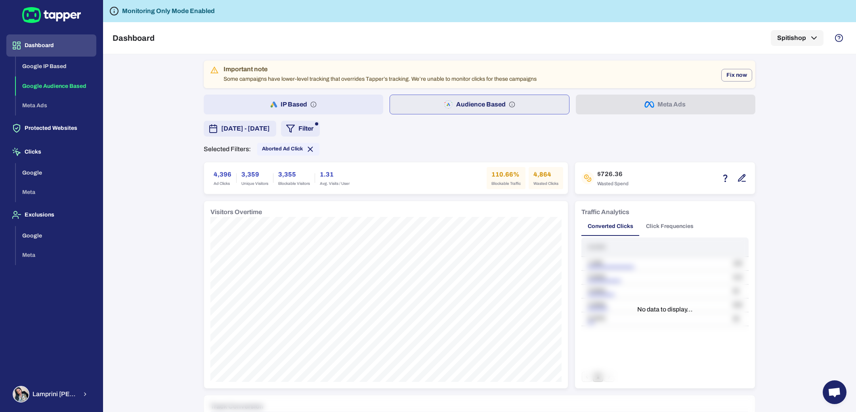
click at [295, 131] on icon "button" at bounding box center [291, 129] width 10 height 10
click at [366, 288] on button "Block reason" at bounding box center [419, 285] width 181 height 16
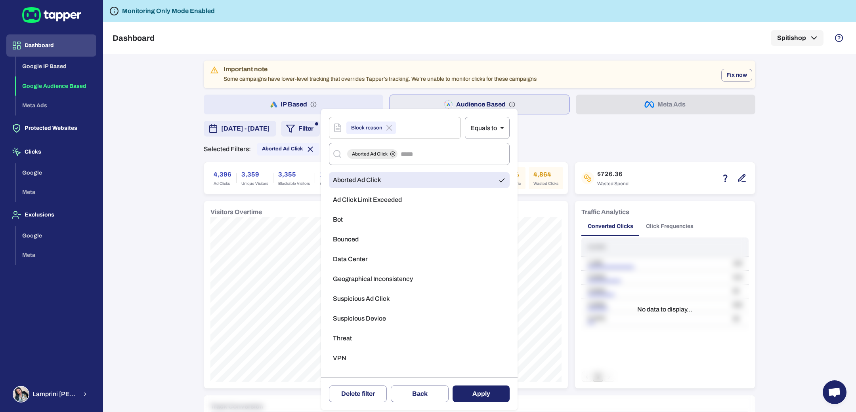
click at [402, 238] on li "Bounced" at bounding box center [419, 240] width 181 height 16
click at [421, 183] on li "Aborted Ad Click" at bounding box center [419, 180] width 181 height 16
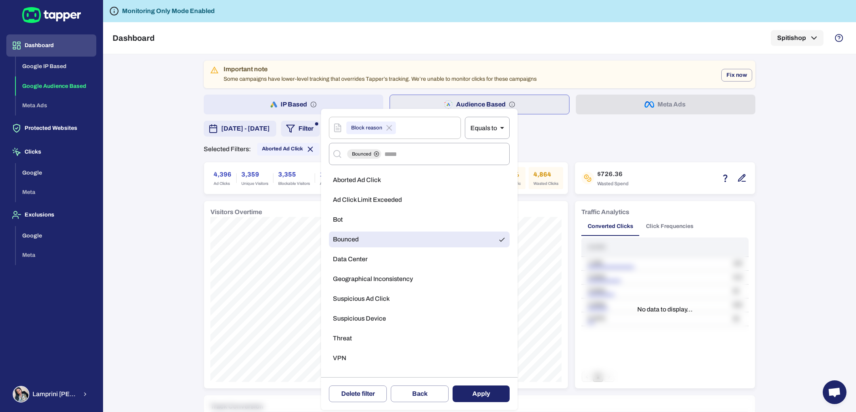
click at [471, 387] on button "Apply" at bounding box center [480, 394] width 57 height 17
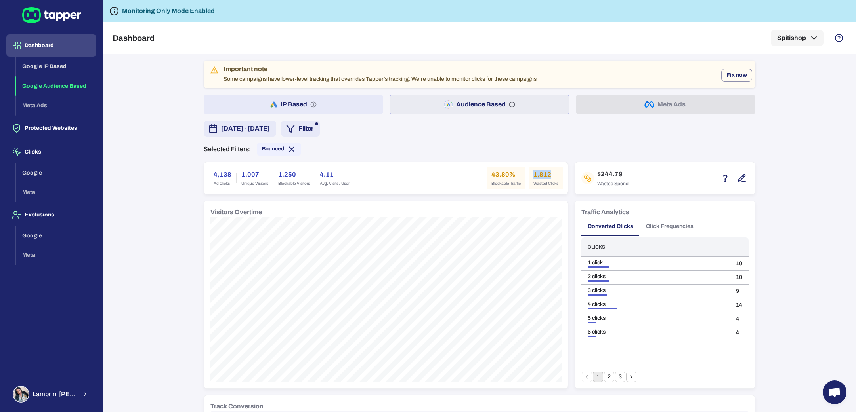
drag, startPoint x: 527, startPoint y: 173, endPoint x: 563, endPoint y: 175, distance: 36.1
click at [563, 175] on div "4,138 Ad Clicks 1,007 Unique Visitors 1,250 Blockable Visitors 4.11 Avg. Visits…" at bounding box center [386, 178] width 364 height 32
copy h6 "1,812"
click at [363, 104] on button "IP Based" at bounding box center [293, 105] width 179 height 20
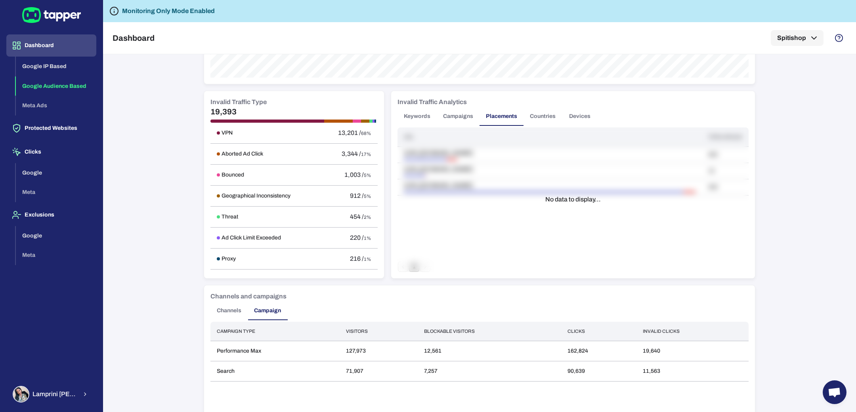
scroll to position [430, 0]
click at [175, 199] on div "Important note Some campaigns have lower-level tracking that overrides Tapper’s…" at bounding box center [479, 233] width 753 height 358
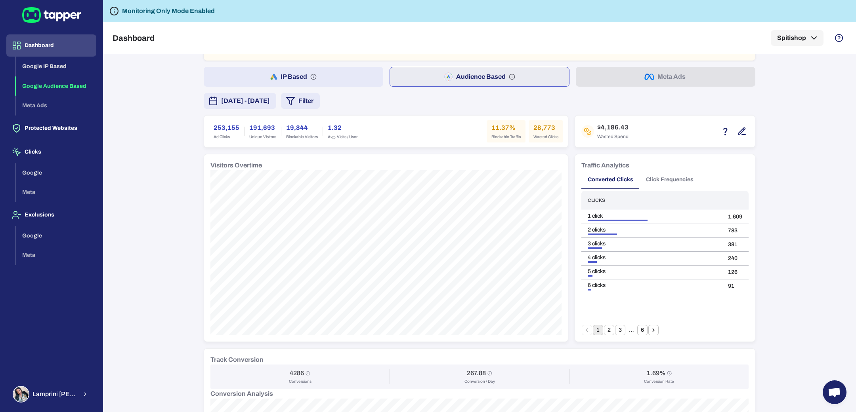
scroll to position [40, 0]
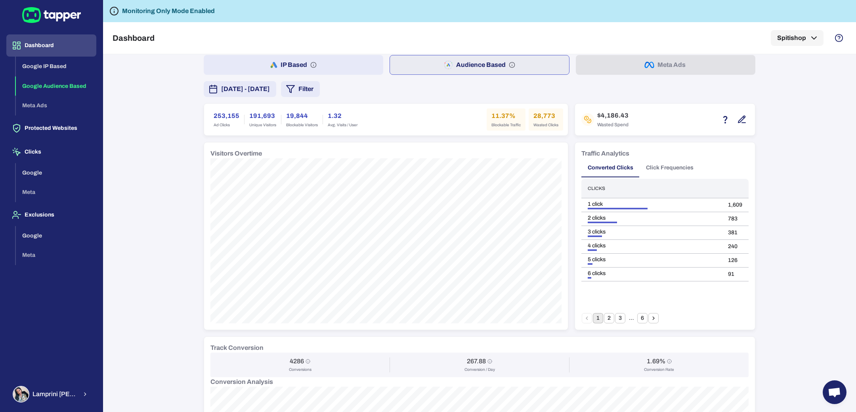
click at [647, 168] on button "Click Frequencies" at bounding box center [669, 167] width 60 height 19
click at [638, 317] on button "7" at bounding box center [642, 318] width 10 height 10
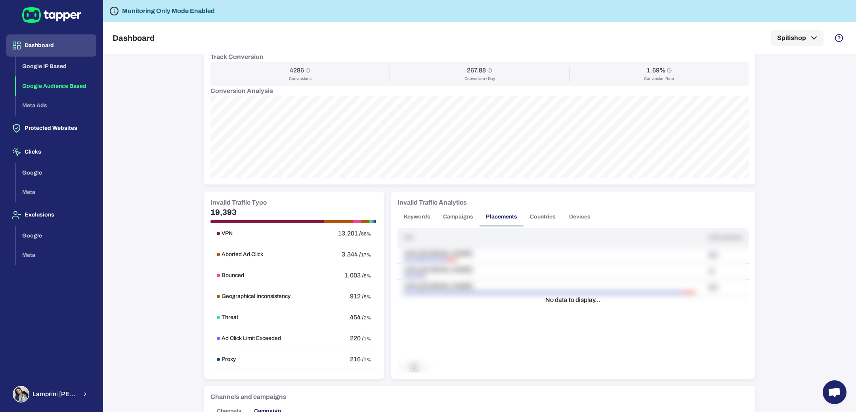
scroll to position [332, 0]
click at [419, 217] on button "Keywords" at bounding box center [416, 216] width 39 height 19
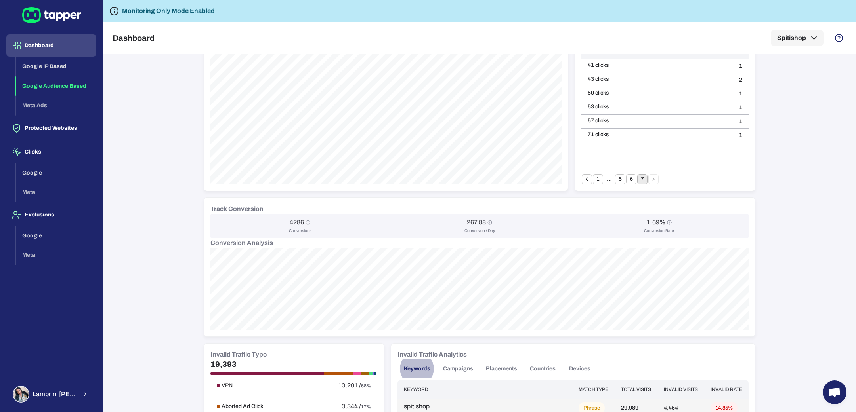
scroll to position [0, 0]
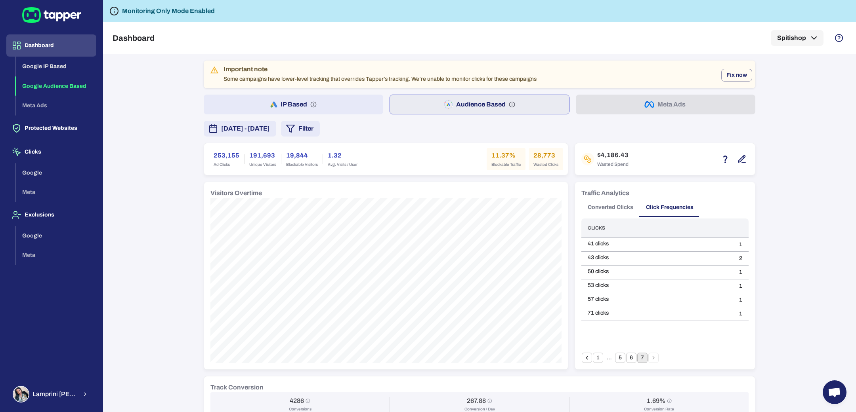
click at [603, 209] on button "Converted Clicks" at bounding box center [610, 207] width 58 height 19
click at [734, 244] on td "1,619" at bounding box center [735, 245] width 27 height 14
click at [727, 242] on td "1,619" at bounding box center [735, 245] width 27 height 14
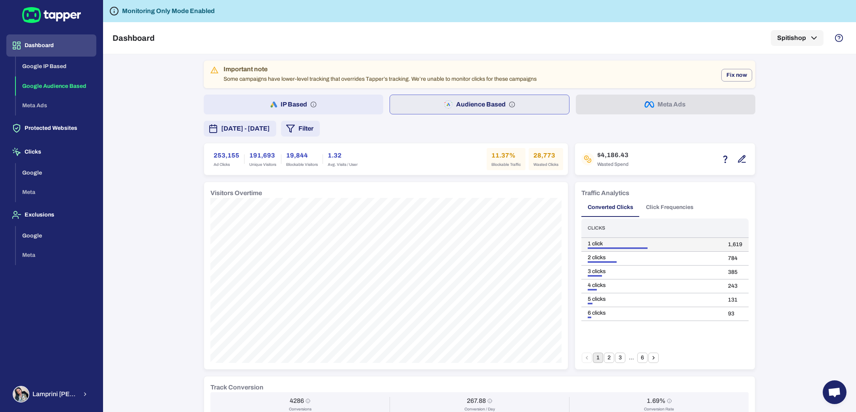
click at [727, 242] on td "1,619" at bounding box center [735, 245] width 27 height 14
copy td "1,619"
click at [725, 255] on td "784" at bounding box center [735, 259] width 27 height 14
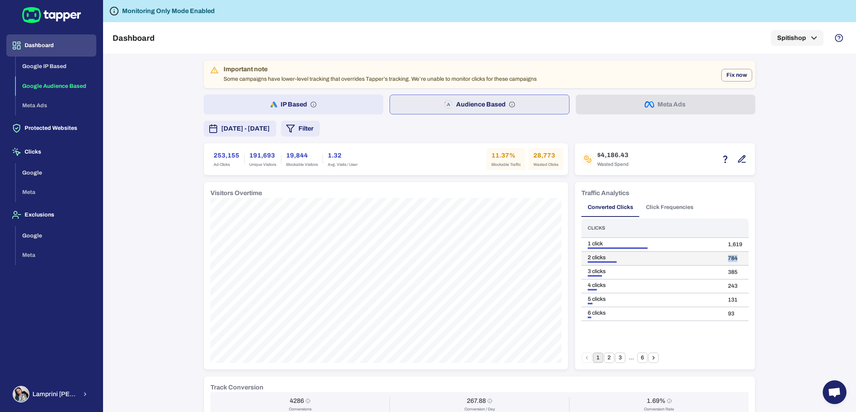
copy td "784"
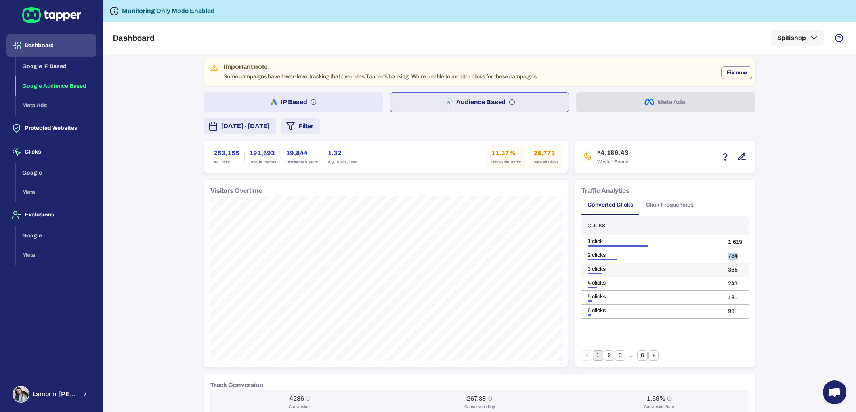
scroll to position [5, 0]
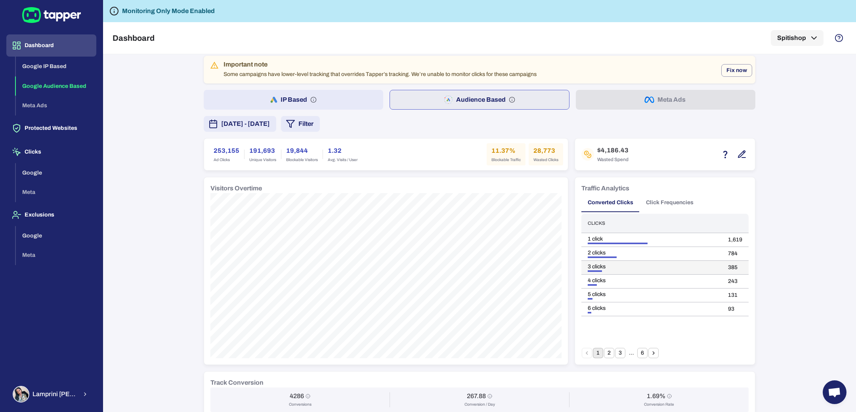
click at [725, 267] on td "385" at bounding box center [735, 268] width 27 height 14
copy td "385"
click at [604, 355] on button "2" at bounding box center [609, 353] width 10 height 10
click at [618, 353] on button "3" at bounding box center [620, 353] width 10 height 10
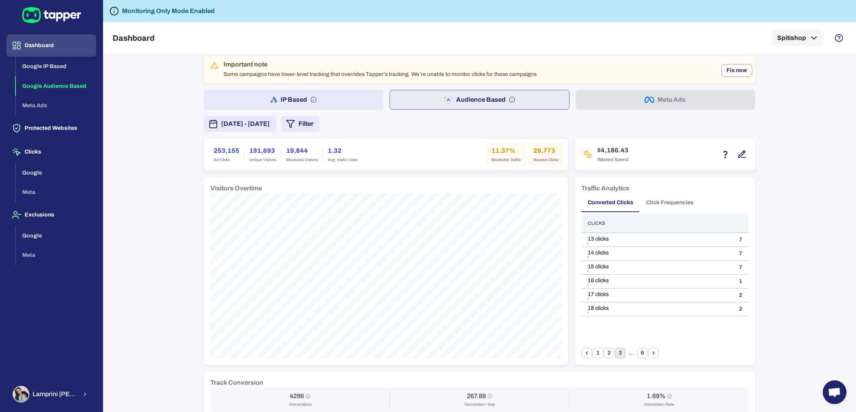
click at [651, 355] on icon "Go to next page" at bounding box center [653, 353] width 7 height 7
click at [626, 353] on button "5" at bounding box center [631, 353] width 10 height 10
click at [641, 353] on button "6" at bounding box center [642, 353] width 10 height 10
